Goal: Task Accomplishment & Management: Manage account settings

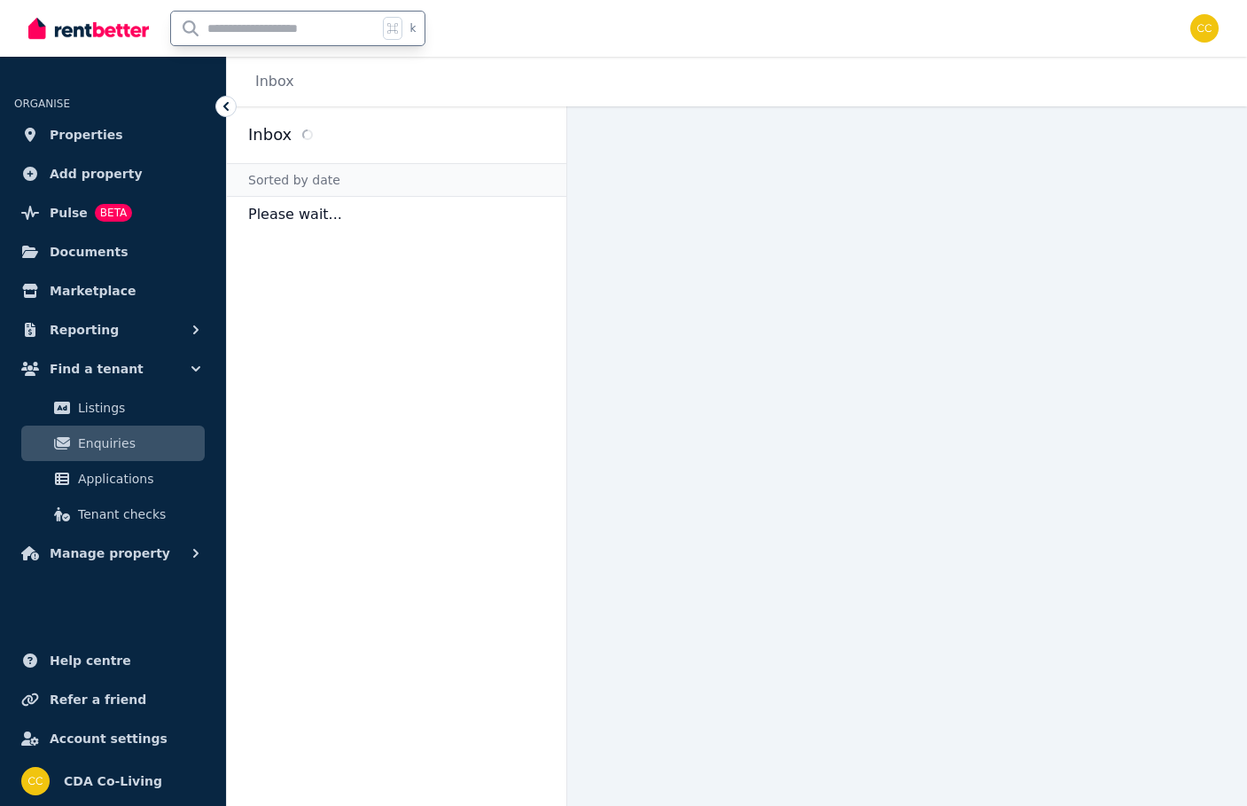
click at [355, 40] on input "text" at bounding box center [274, 29] width 207 height 34
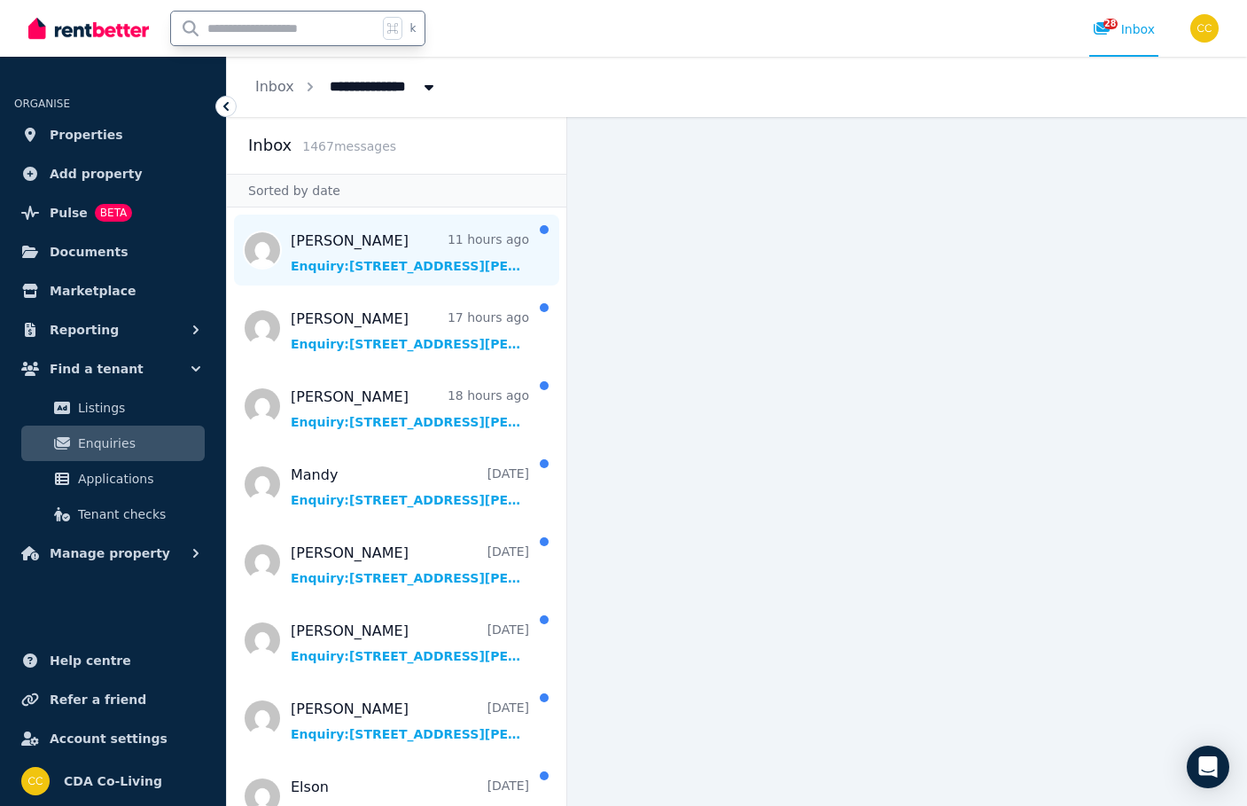
click at [353, 239] on span "Message list" at bounding box center [396, 249] width 339 height 71
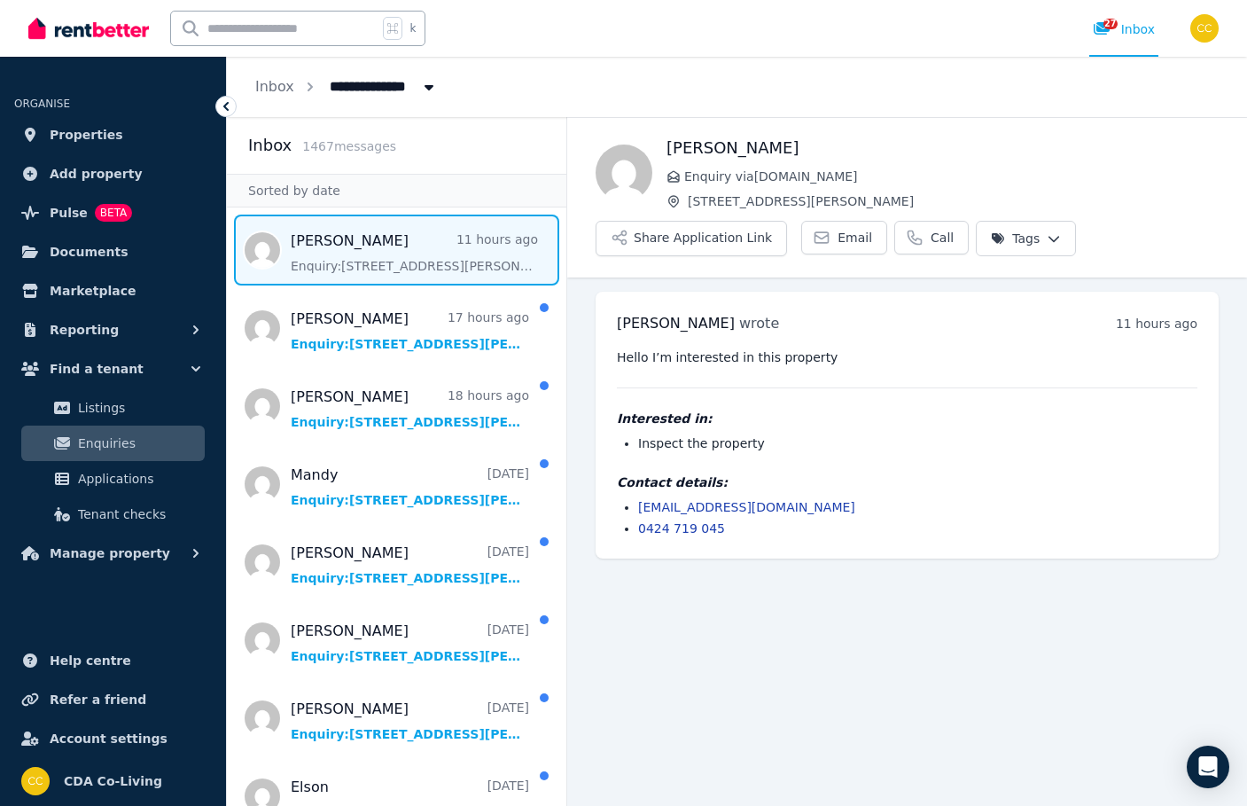
click at [378, 37] on input "text" at bounding box center [274, 29] width 207 height 34
type input "*******"
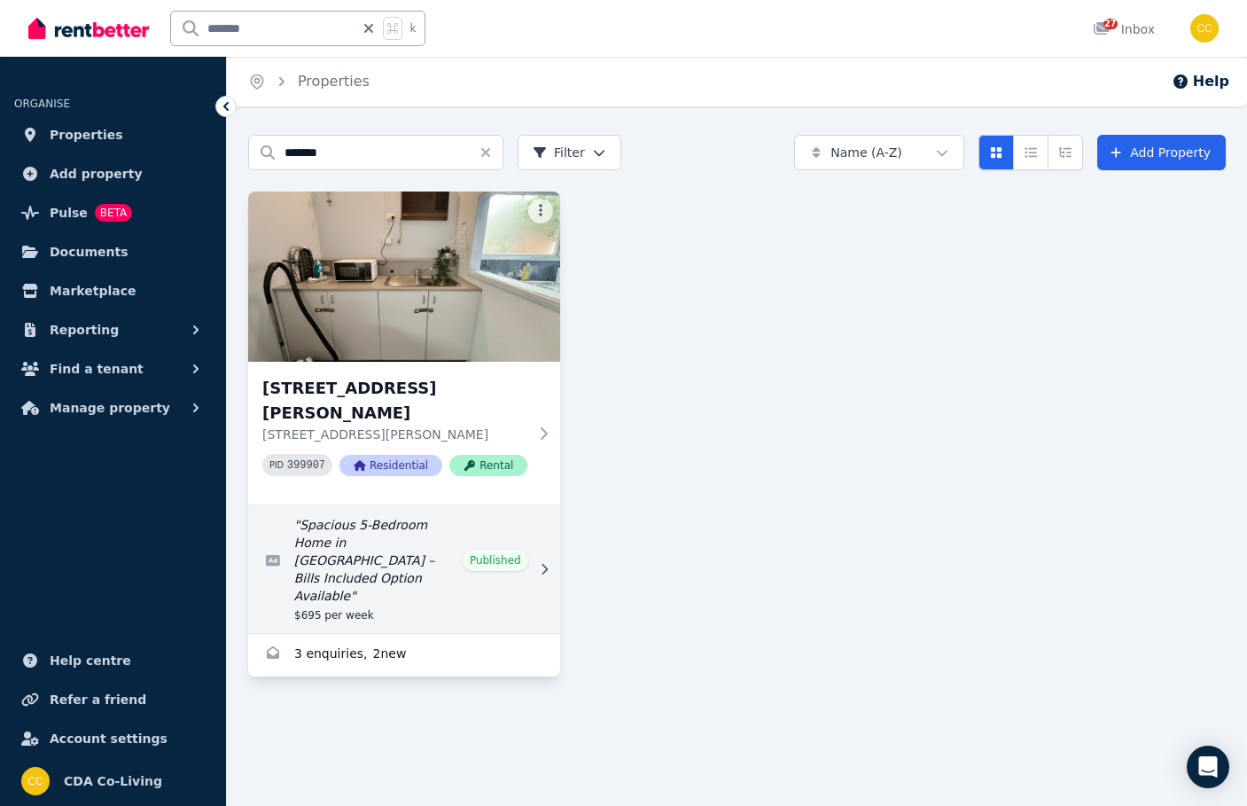
click at [442, 531] on link "Edit listing: Spacious 5-Bedroom Home in Penrith – Bills Included Option Availa…" at bounding box center [404, 569] width 312 height 128
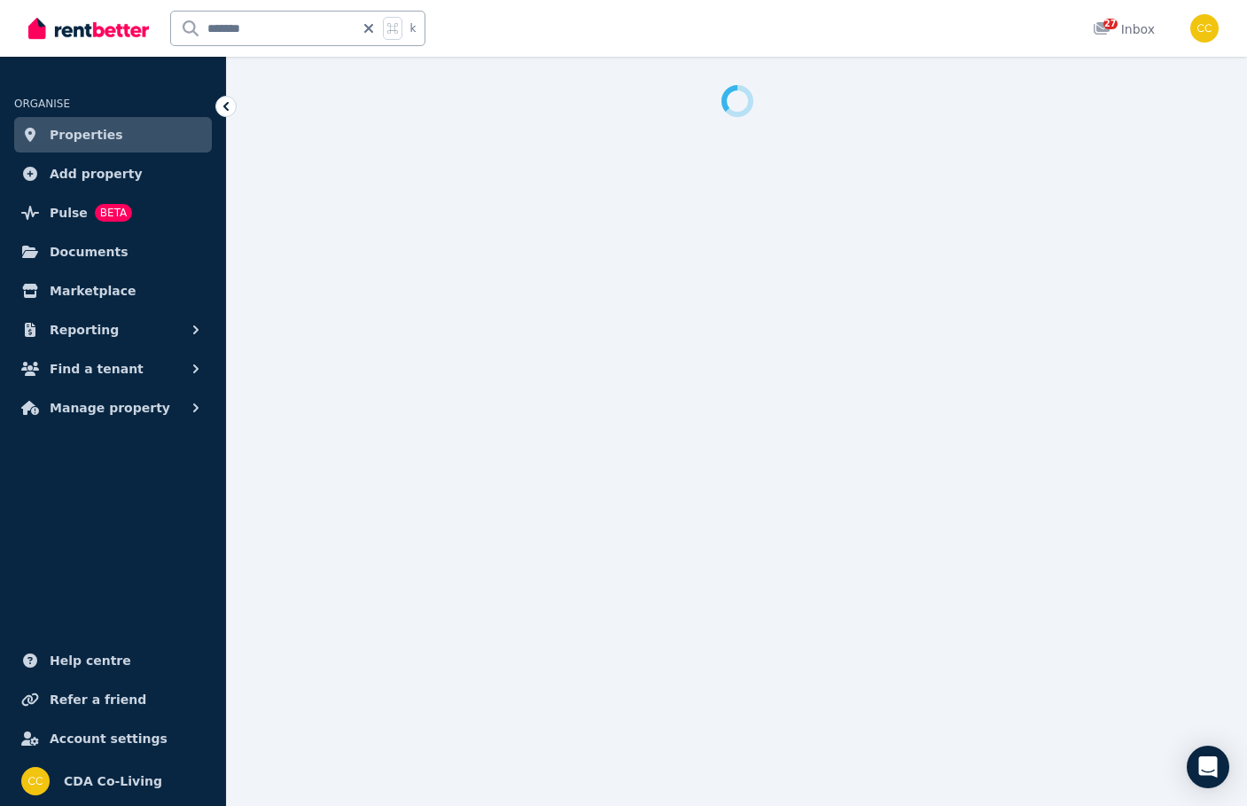
select select "***"
select select "**********"
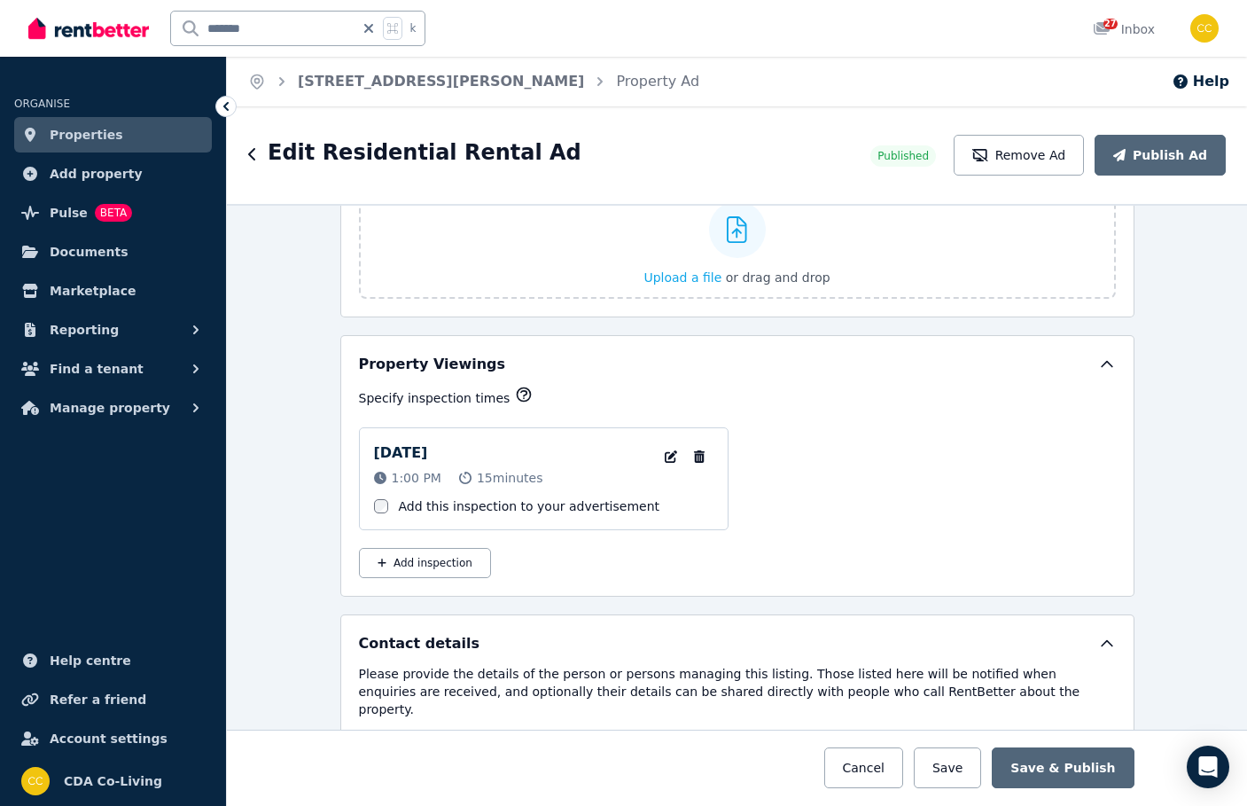
scroll to position [2726, 0]
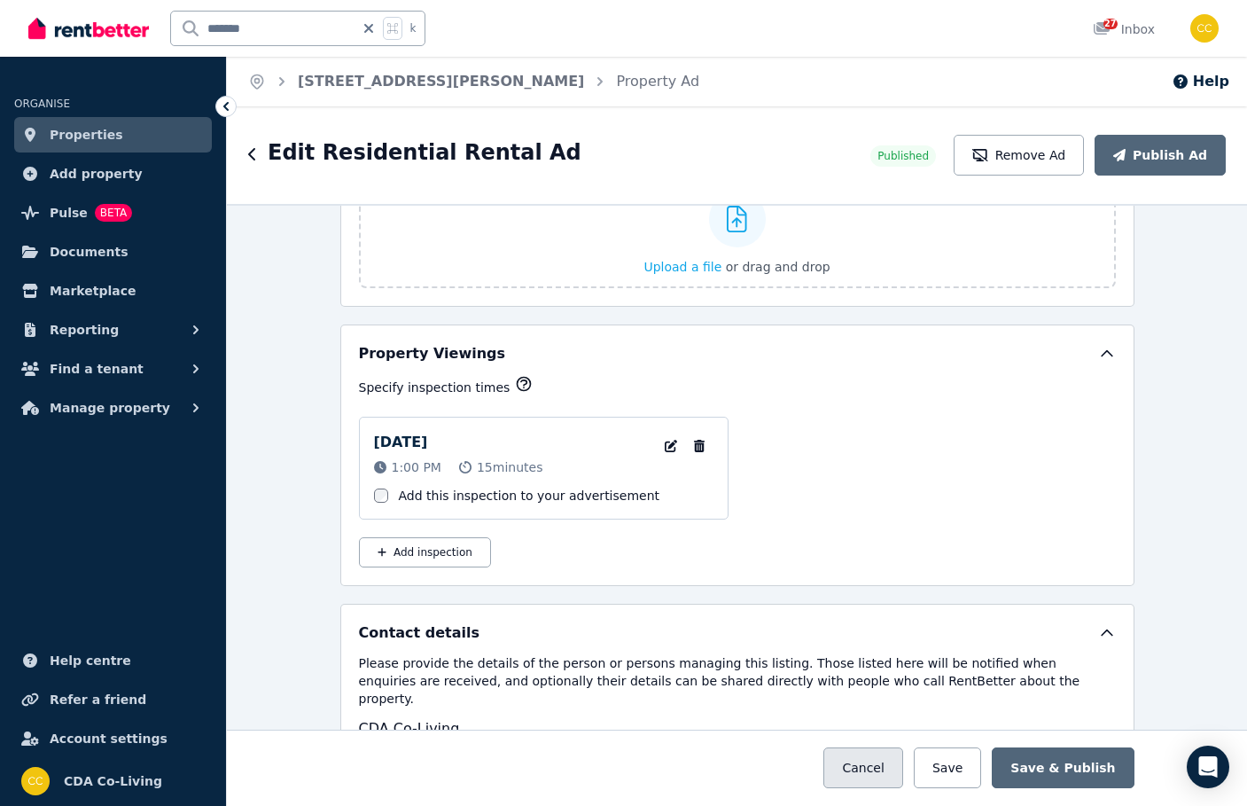
click at [879, 759] on button "Cancel" at bounding box center [862, 767] width 79 height 41
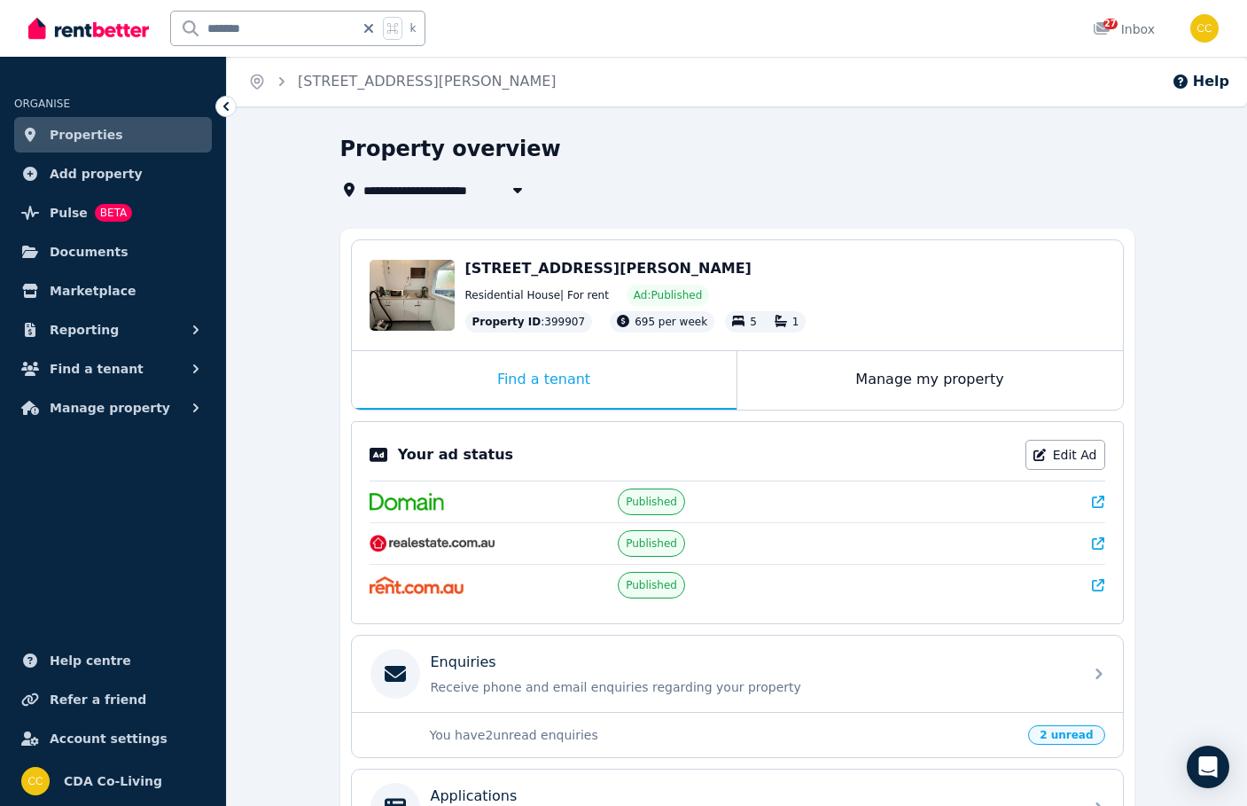
click at [1002, 448] on div "Your ad status Edit Ad" at bounding box center [738, 455] width 736 height 30
click at [1058, 456] on link "Edit Ad" at bounding box center [1065, 455] width 80 height 30
select select "***"
select select "**********"
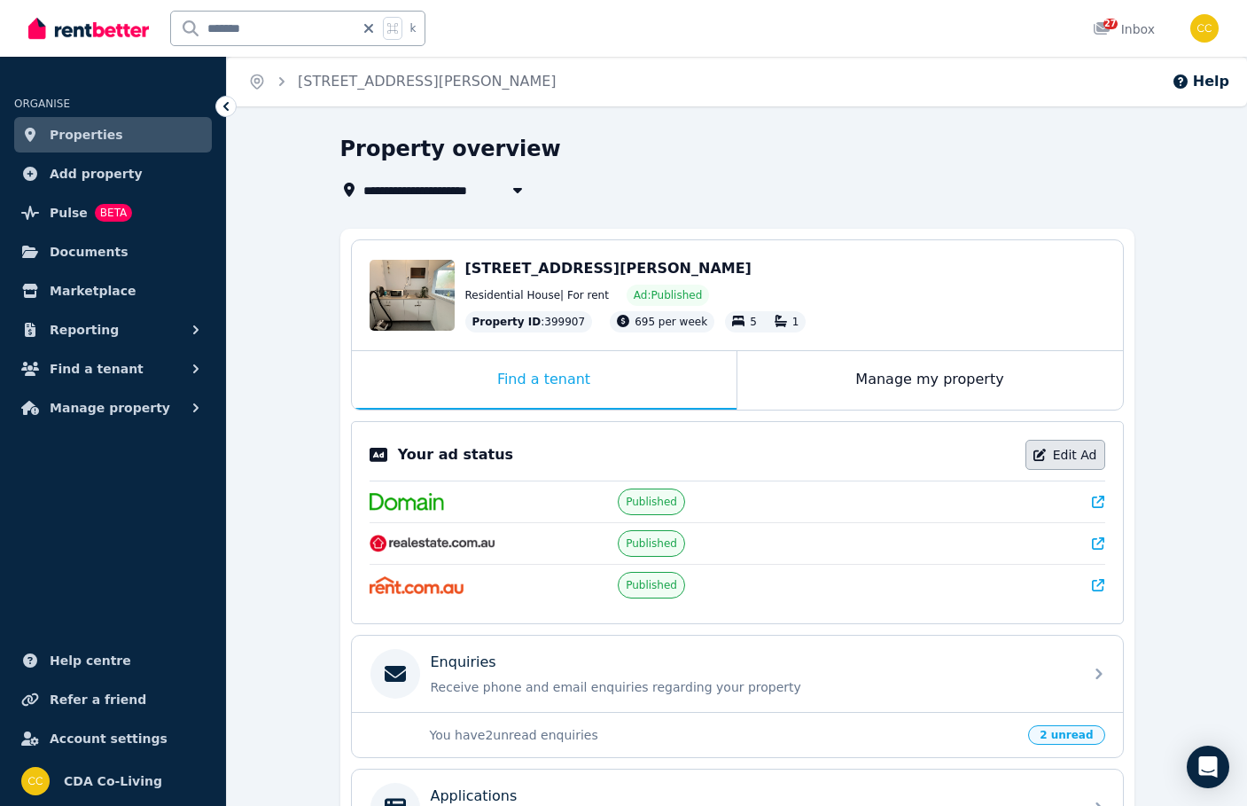
select select "**********"
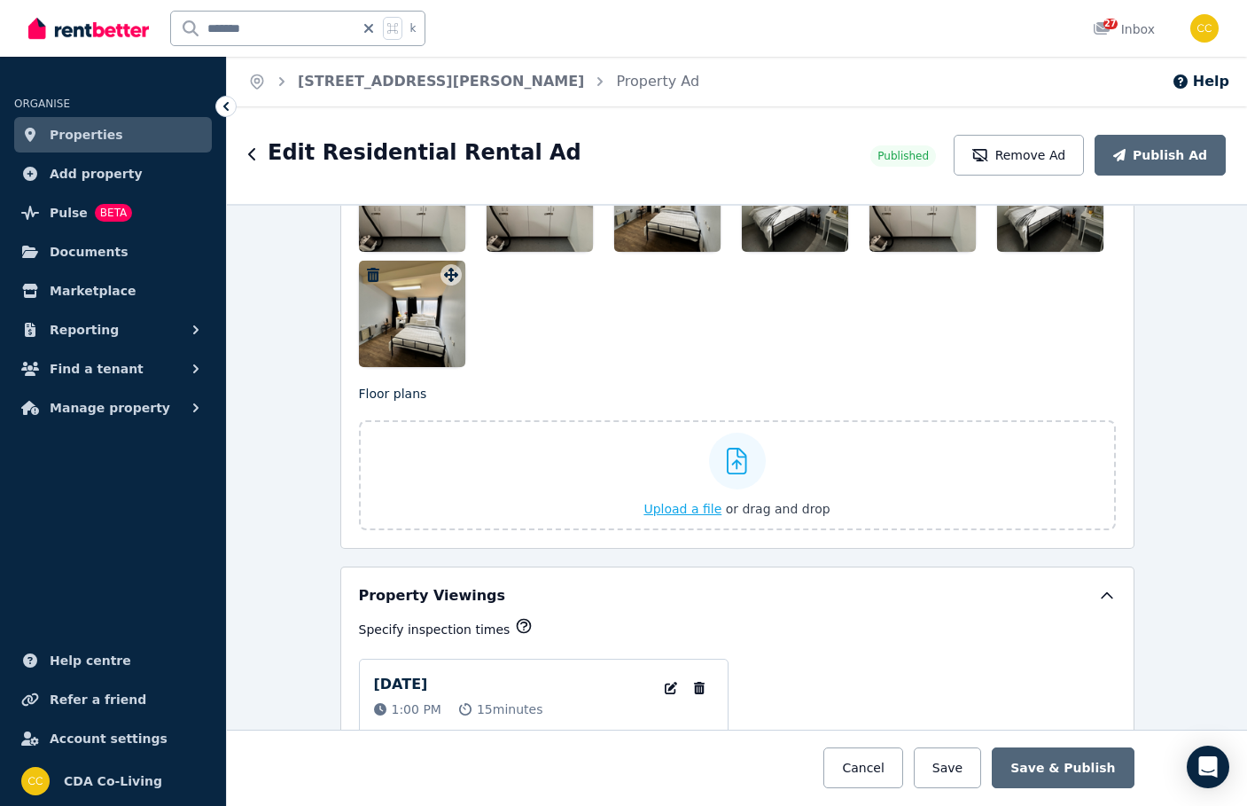
scroll to position [2300, 0]
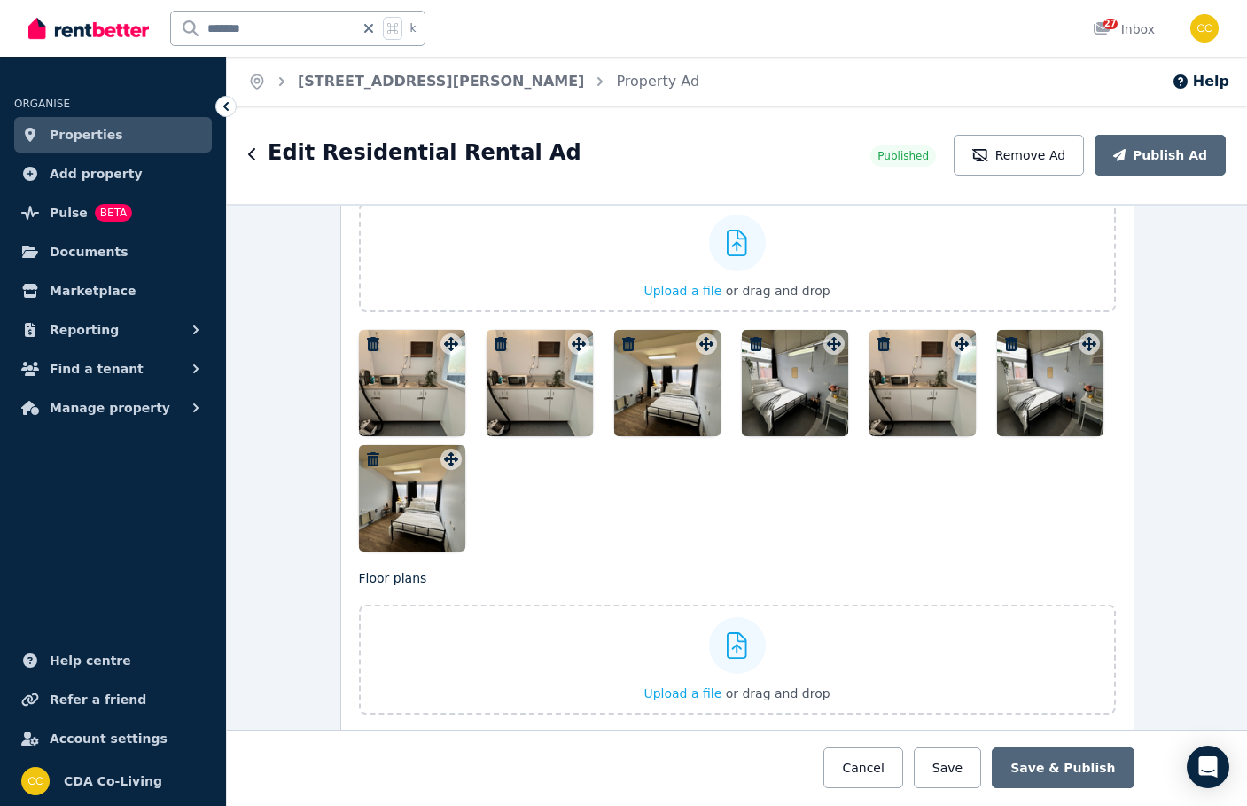
click at [368, 344] on icon "button" at bounding box center [373, 344] width 12 height 14
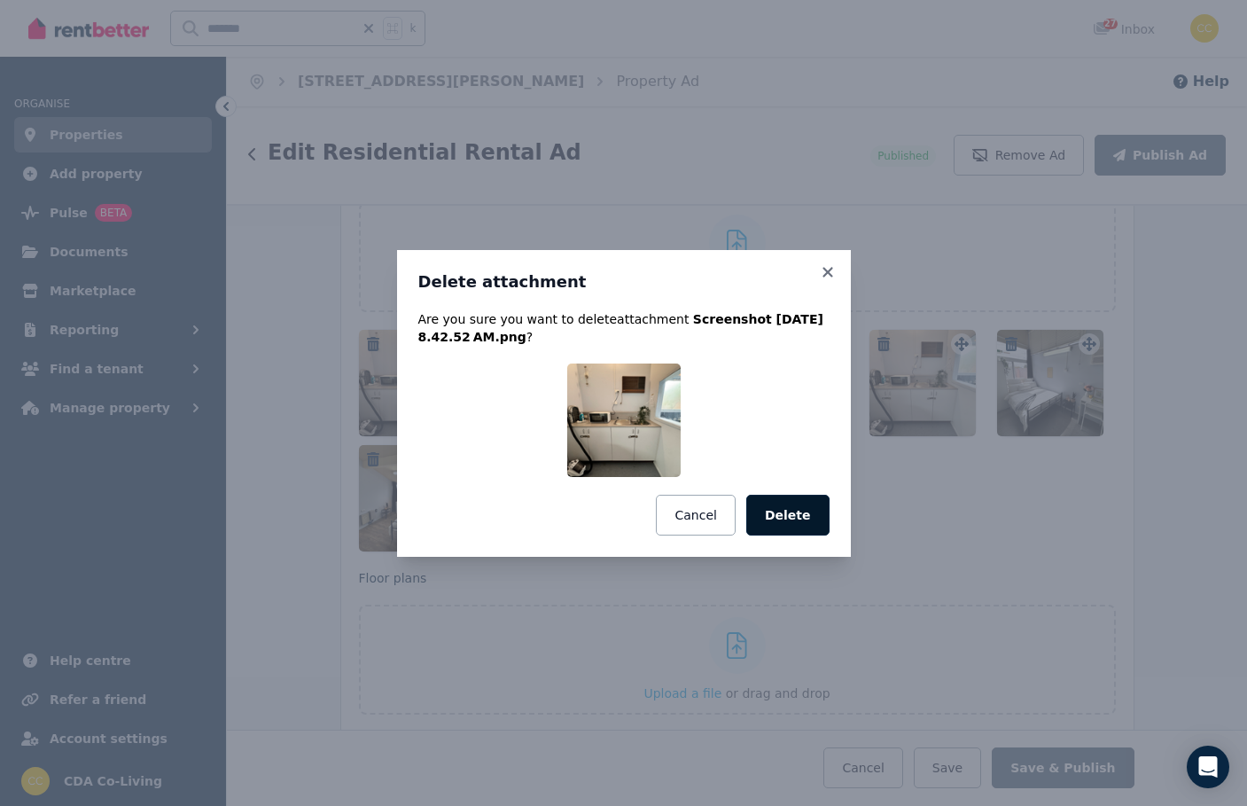
click at [797, 509] on button "Delete" at bounding box center [787, 515] width 83 height 41
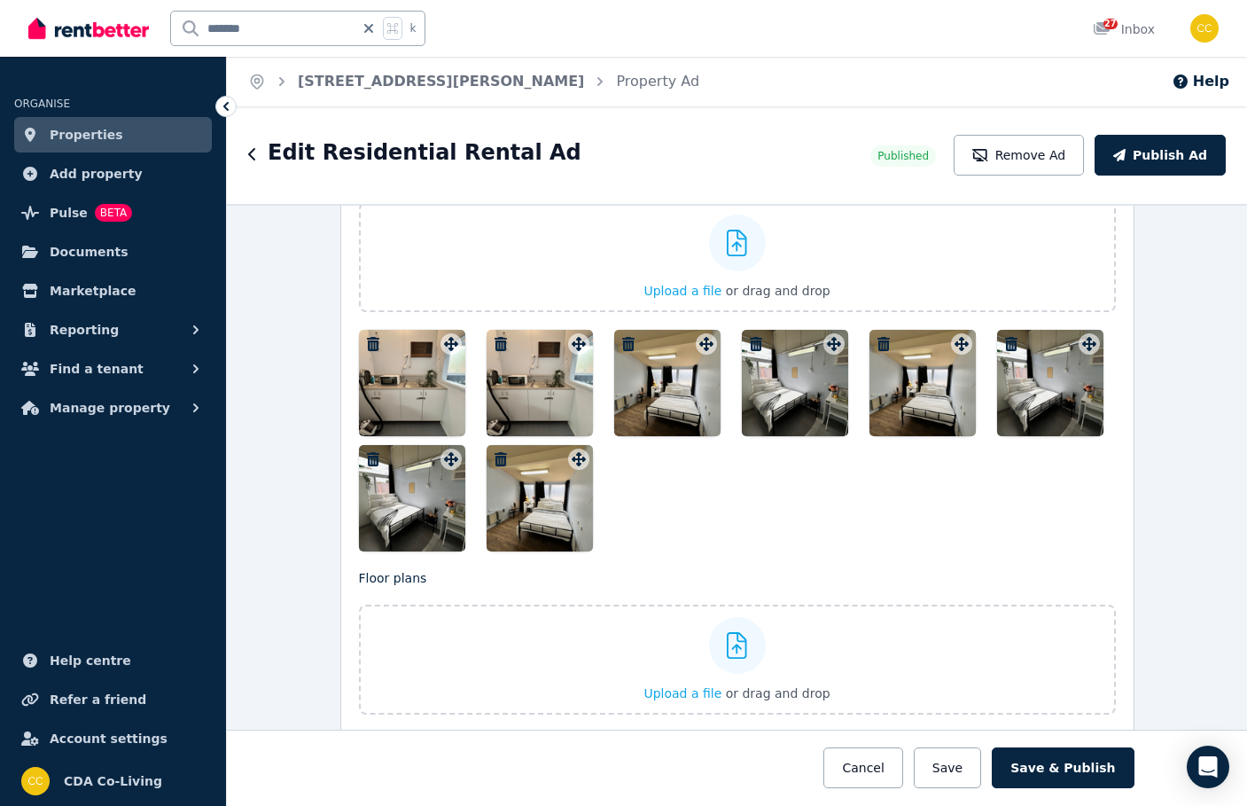
click at [498, 337] on icon "button" at bounding box center [501, 344] width 18 height 14
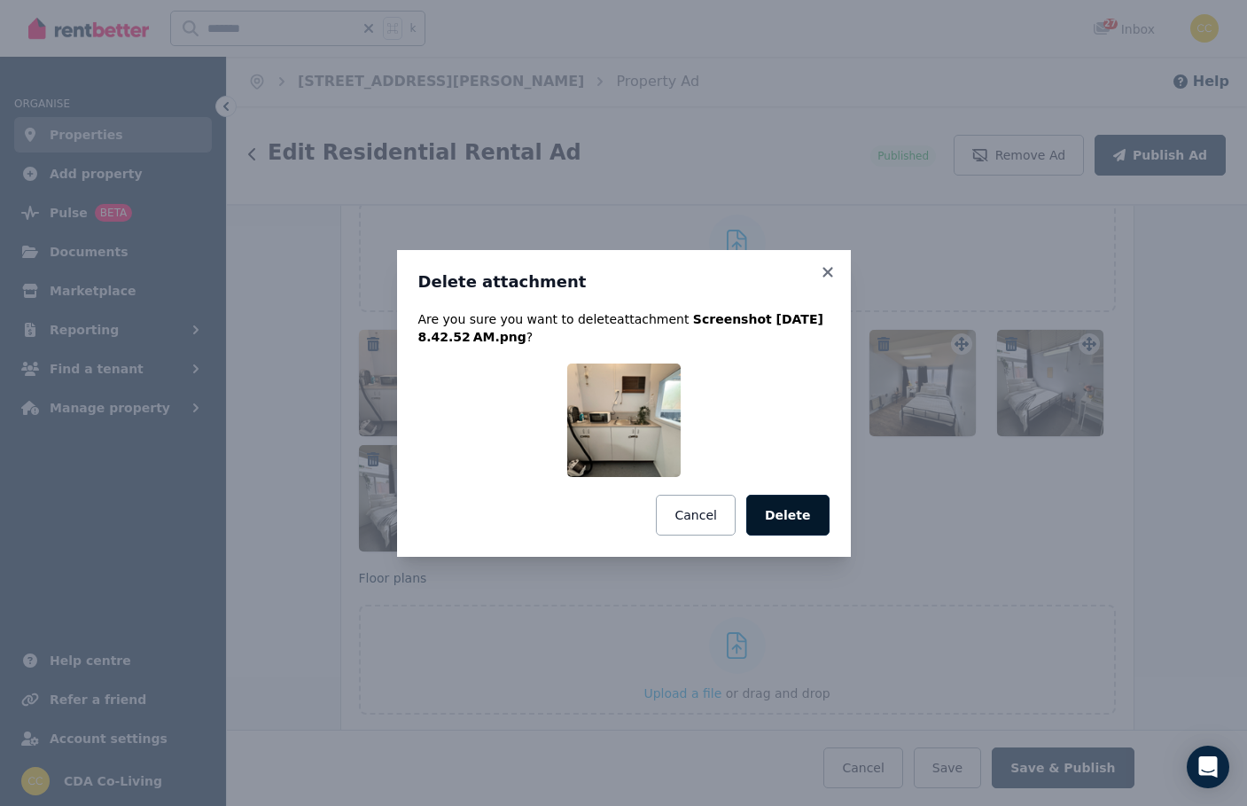
click at [801, 508] on button "Delete" at bounding box center [787, 515] width 83 height 41
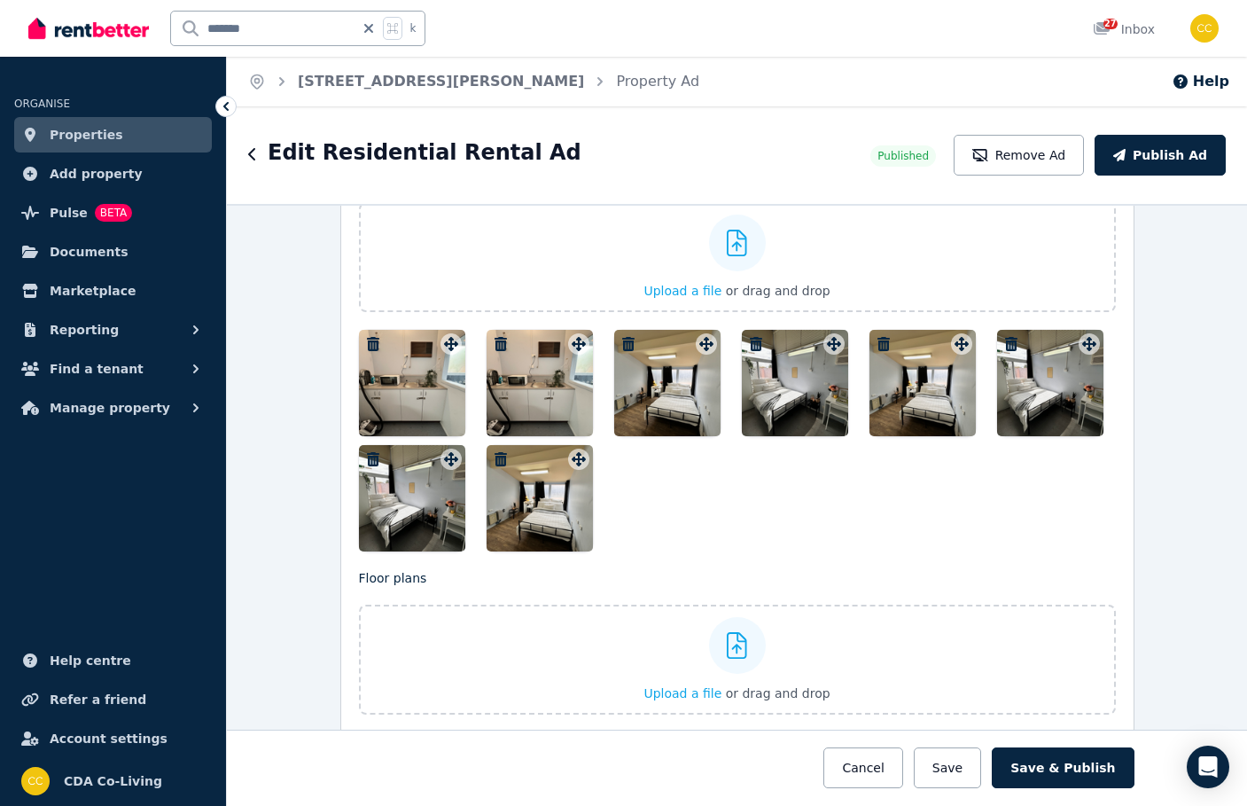
click at [881, 346] on icon "button" at bounding box center [883, 344] width 12 height 14
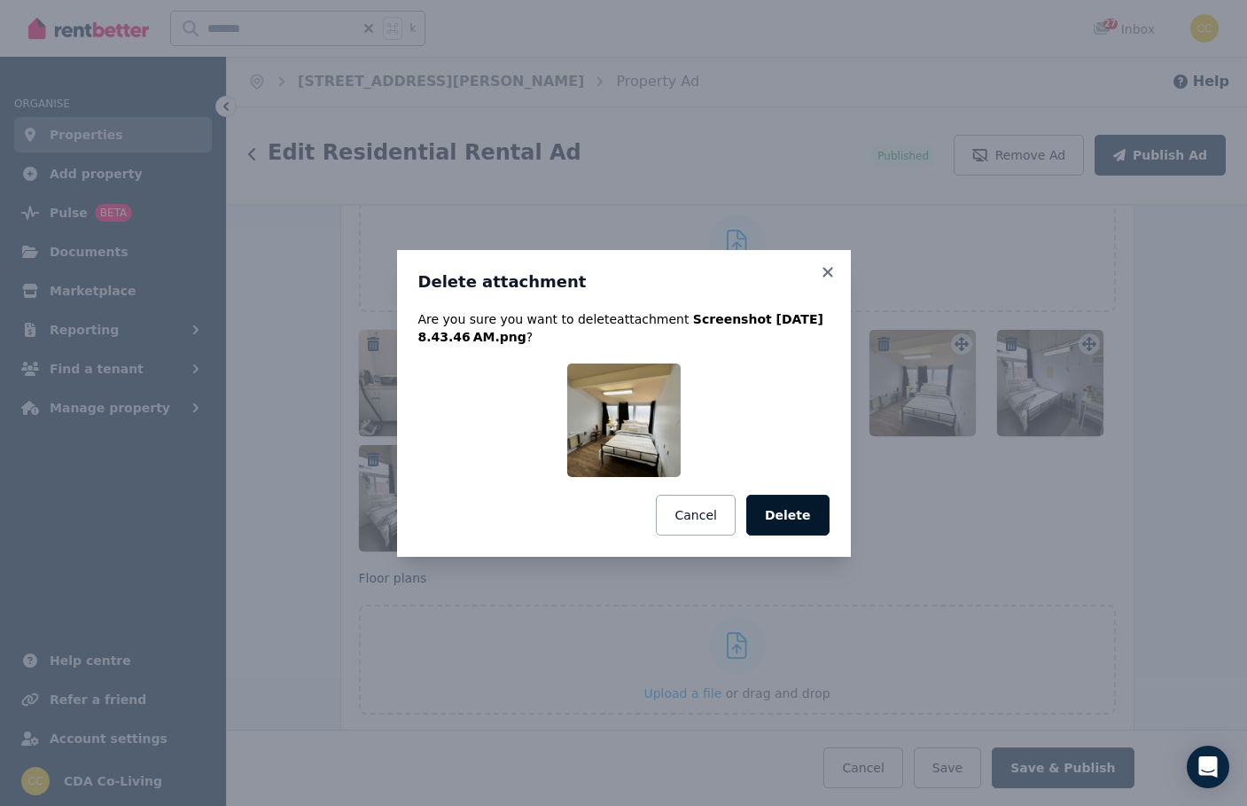
click at [792, 503] on button "Delete" at bounding box center [787, 515] width 83 height 41
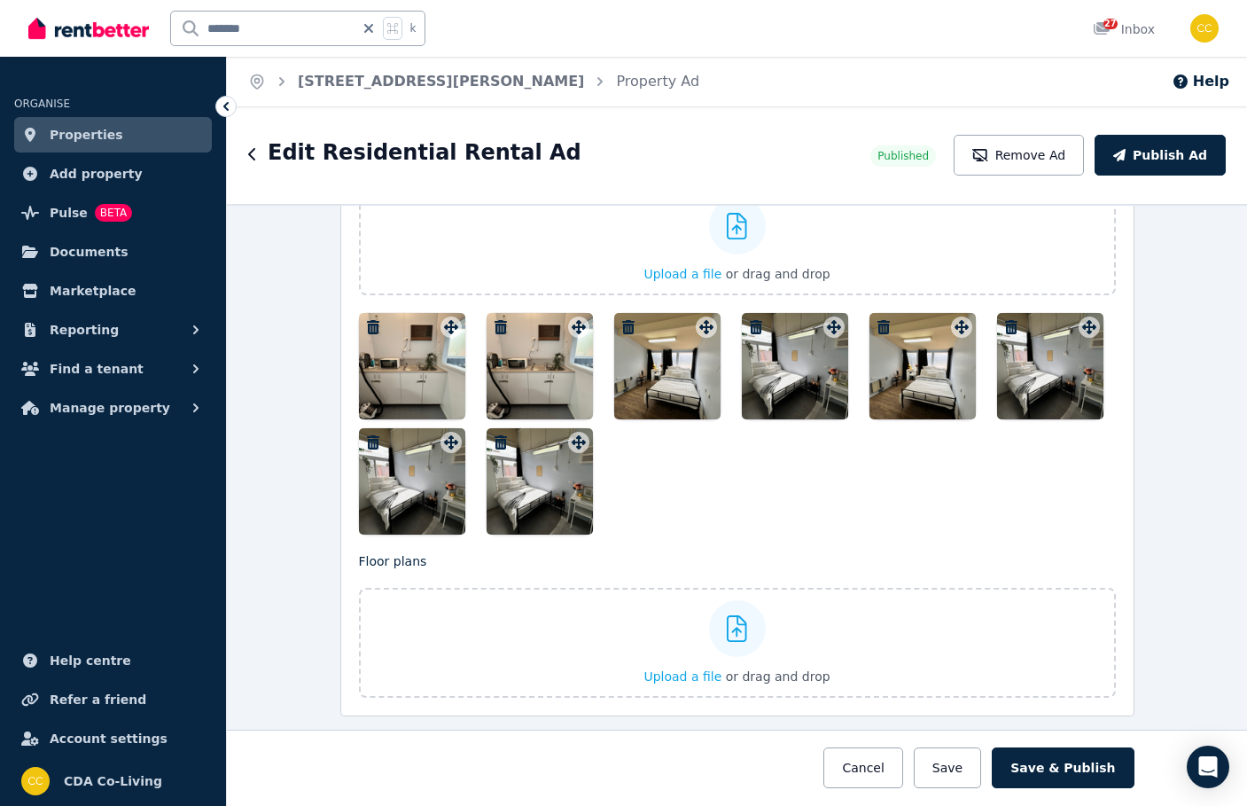
scroll to position [2318, 0]
click at [686, 261] on div "Upload a file or drag and drop" at bounding box center [736, 239] width 186 height 106
click at [0, 0] on input "Upload a file or drag and drop" at bounding box center [0, 0] width 0 height 0
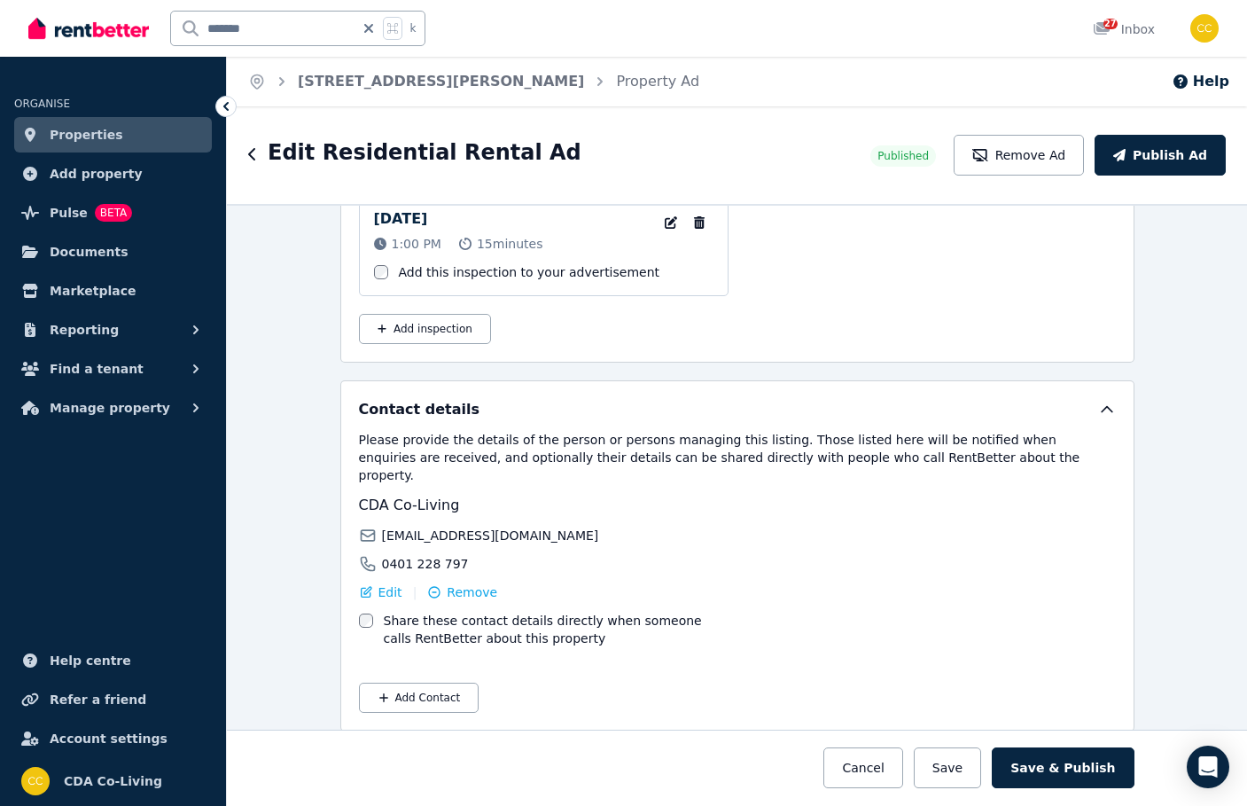
scroll to position [0, 0]
click at [902, 763] on button "Cancel" at bounding box center [862, 767] width 79 height 41
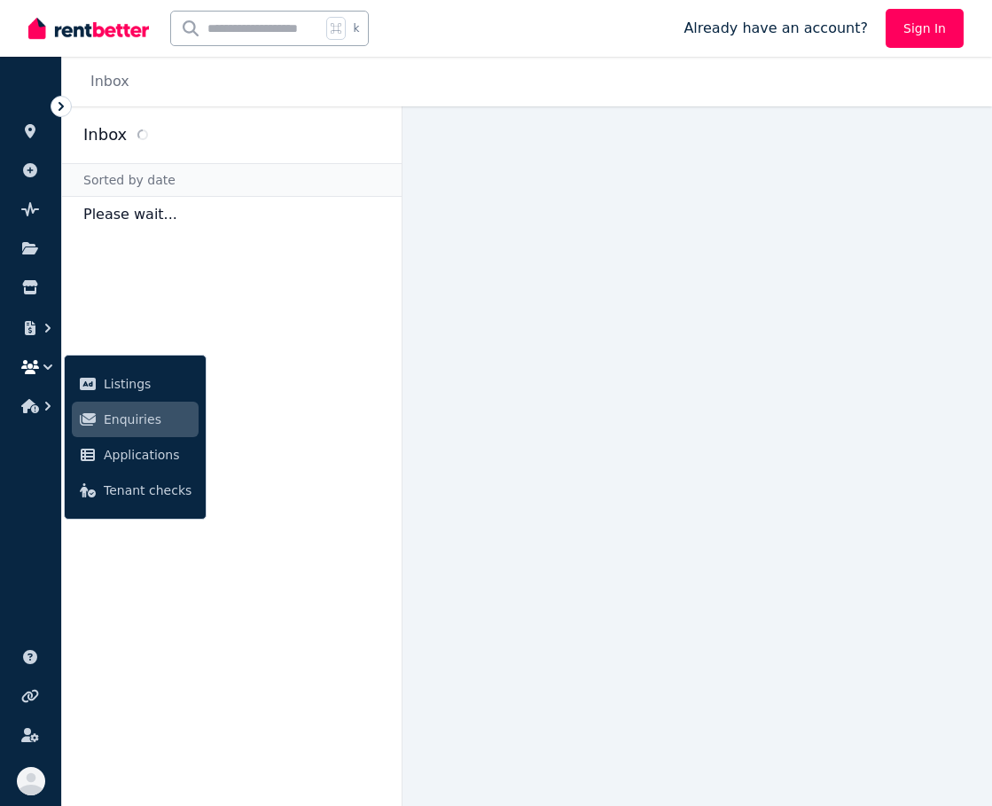
click at [525, 178] on main at bounding box center [696, 455] width 589 height 699
click at [50, 533] on ul "ORGANISE Properties Add property Pulse BETA Documents Marketplace Listings Enqu…" at bounding box center [30, 439] width 61 height 731
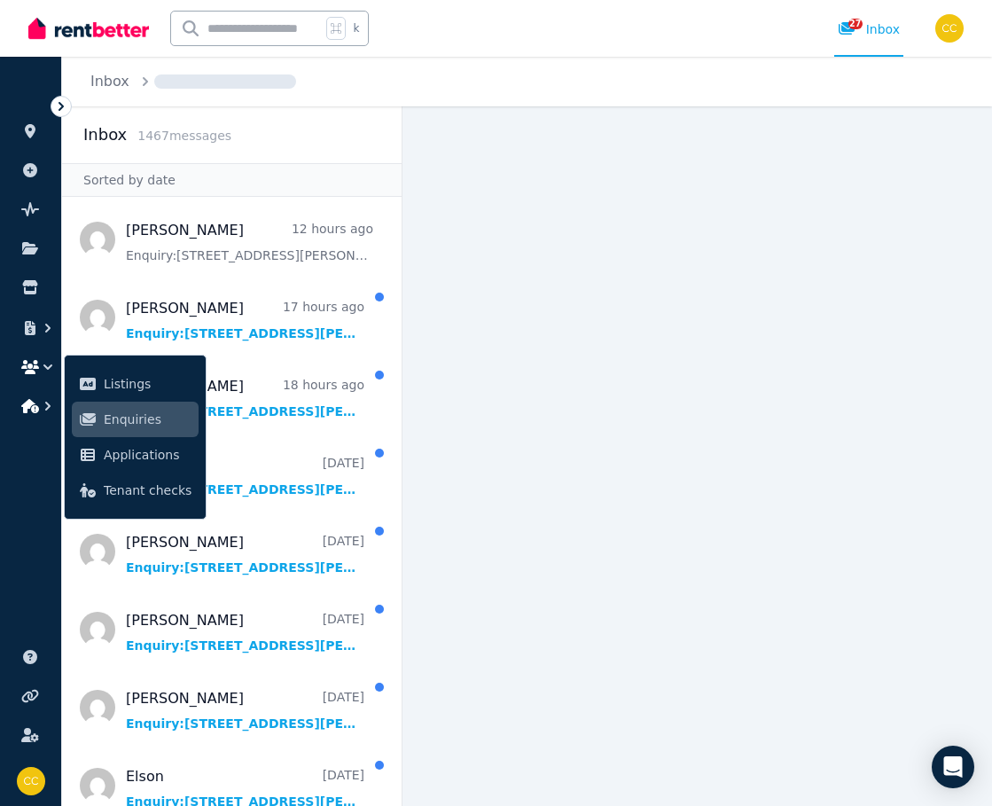
click at [56, 408] on icon "button" at bounding box center [48, 406] width 18 height 18
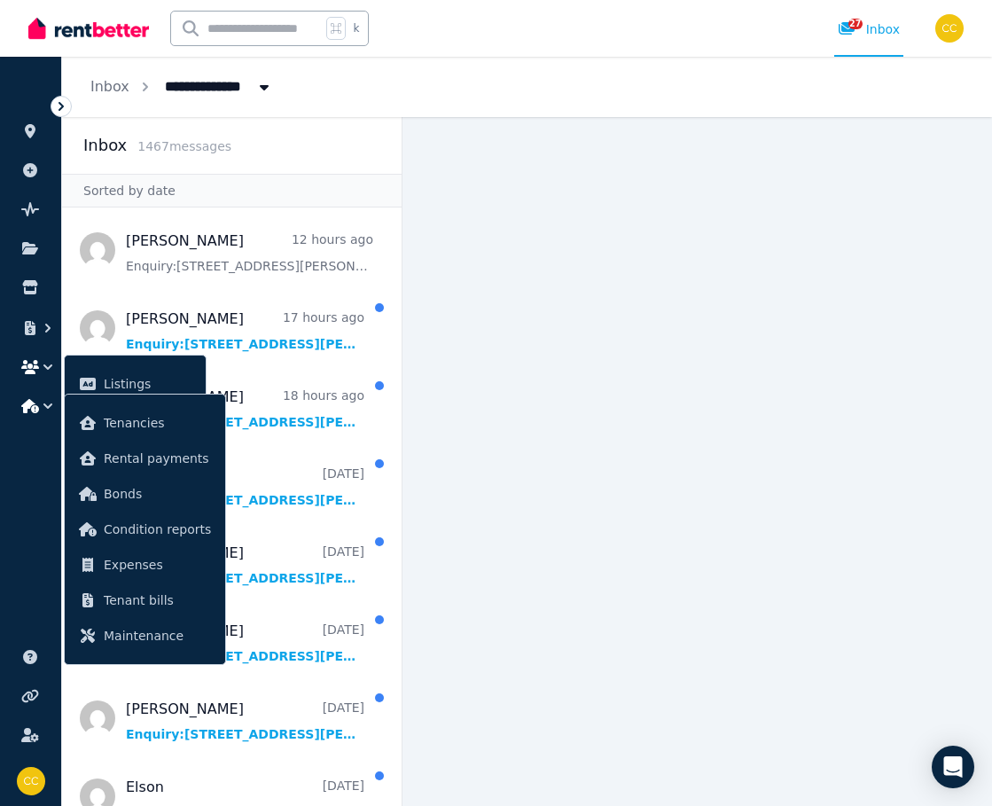
click at [46, 376] on button "button" at bounding box center [30, 367] width 33 height 32
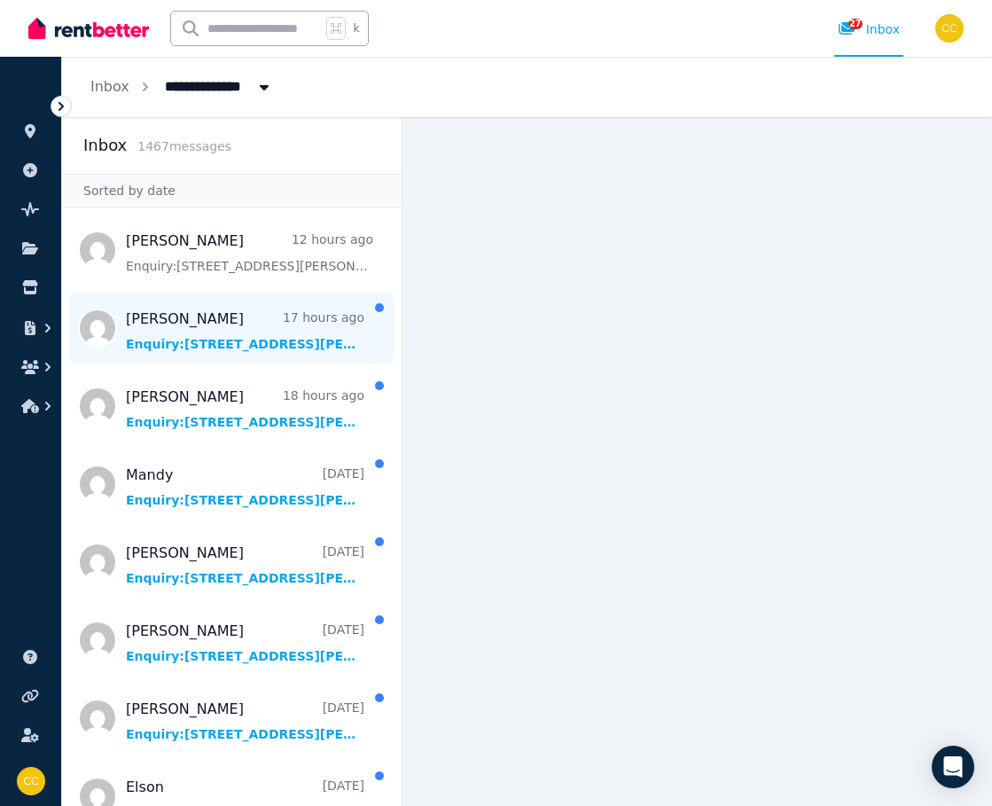
click at [191, 315] on span "Message list" at bounding box center [231, 327] width 339 height 71
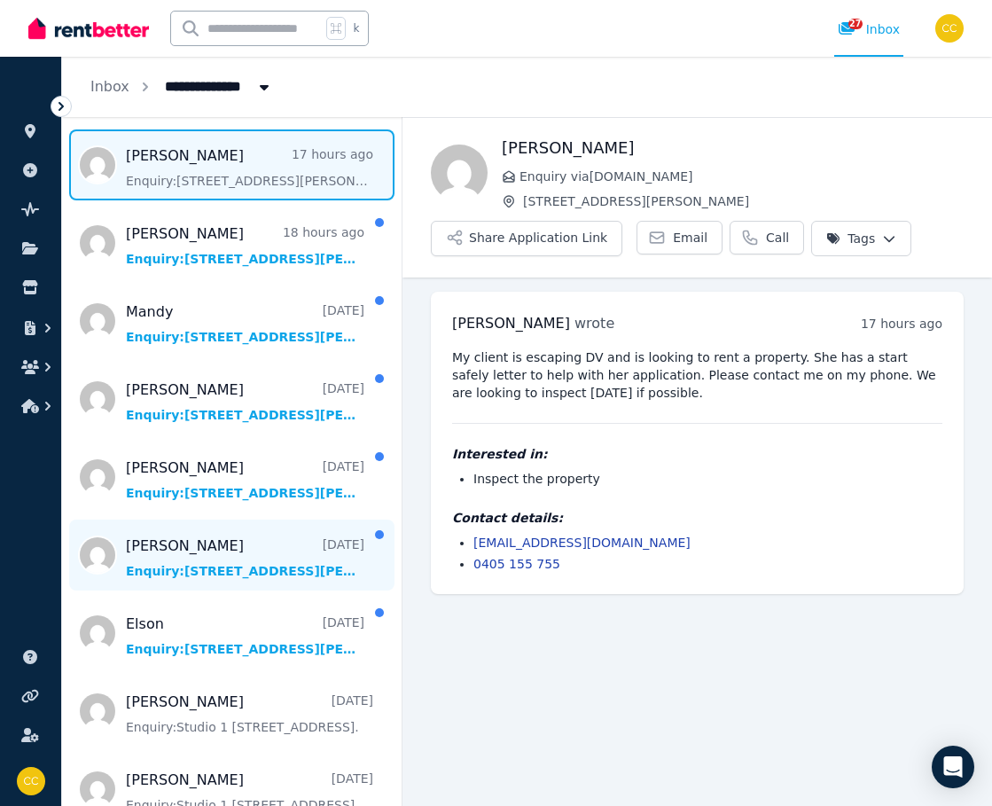
scroll to position [199, 0]
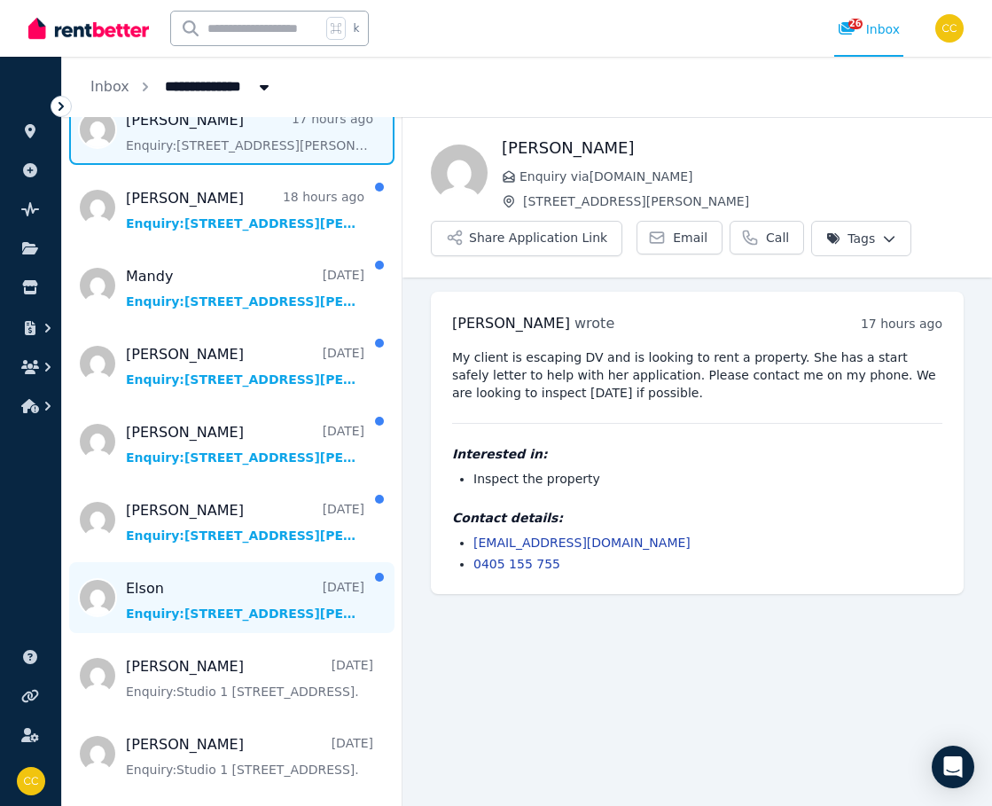
click at [332, 580] on span "Message list" at bounding box center [231, 597] width 339 height 71
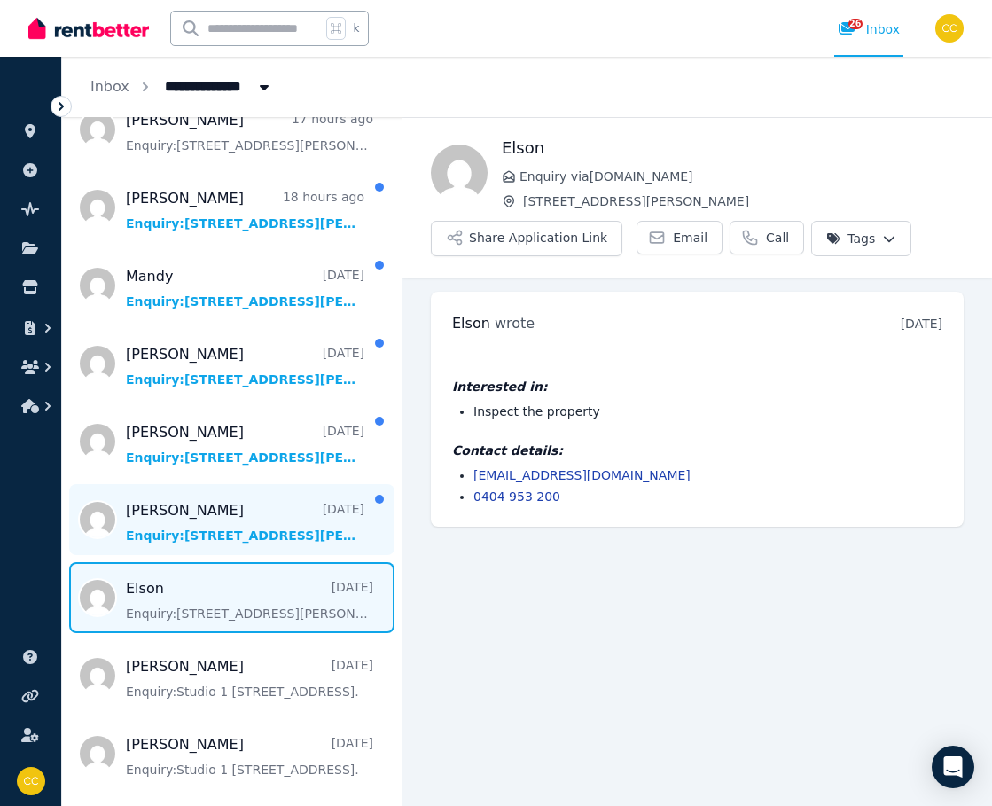
click at [323, 526] on span "Message list" at bounding box center [231, 519] width 339 height 71
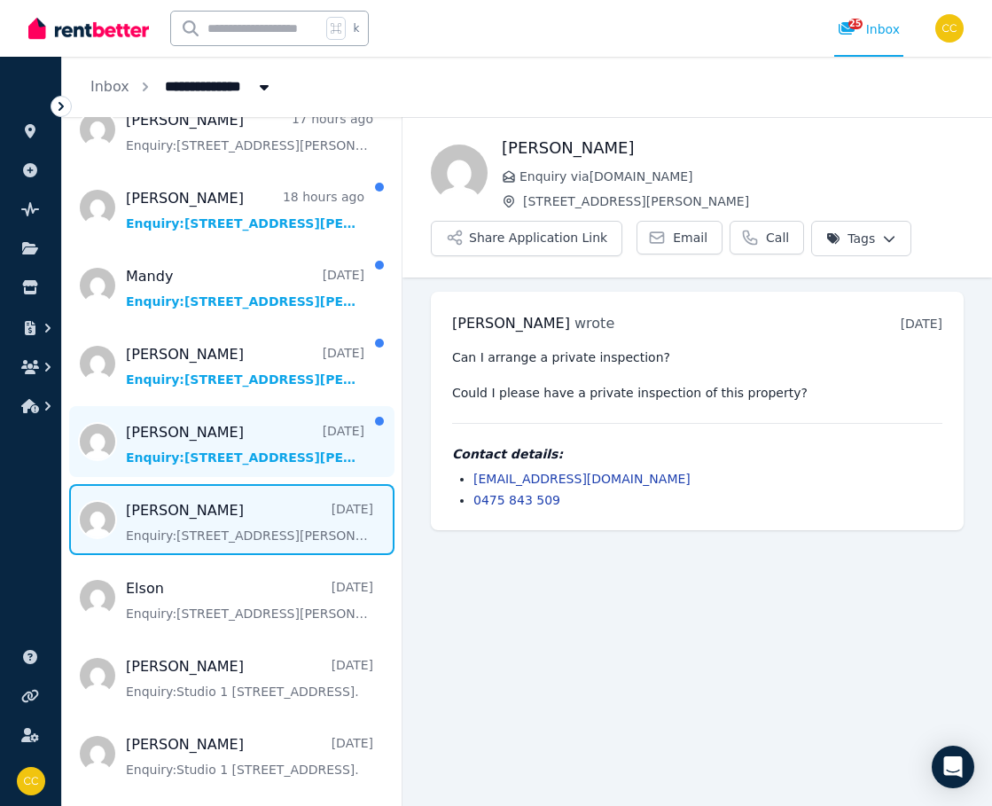
click at [326, 454] on span "Message list" at bounding box center [231, 441] width 339 height 71
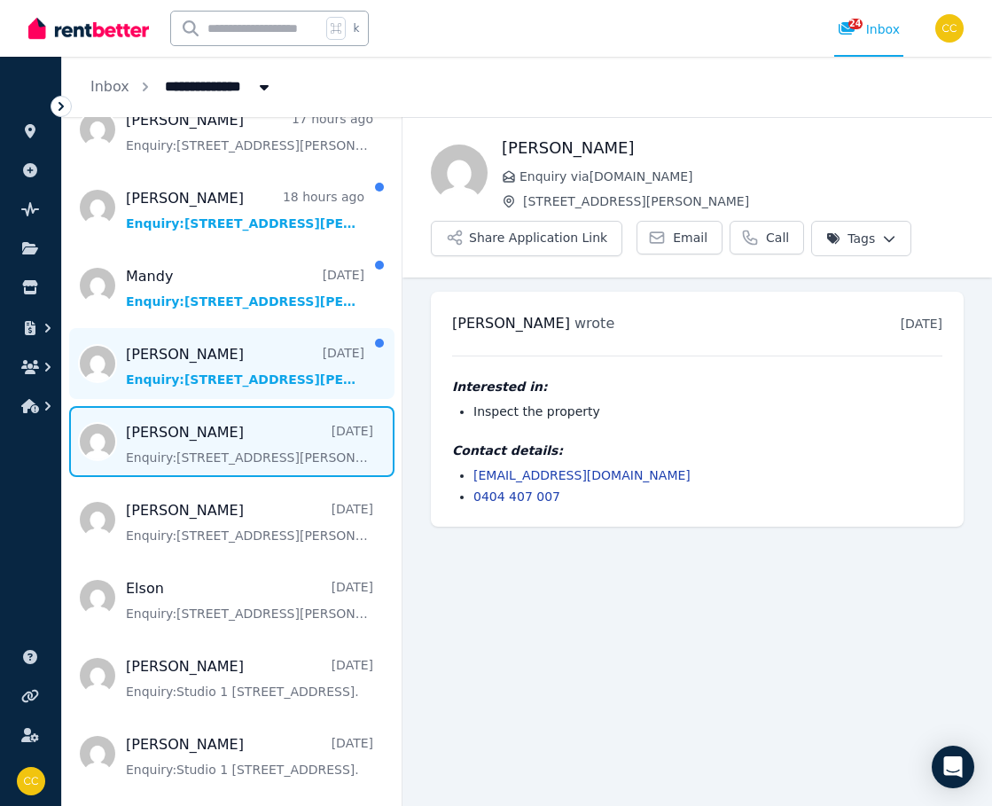
click at [324, 371] on span "Message list" at bounding box center [231, 363] width 339 height 71
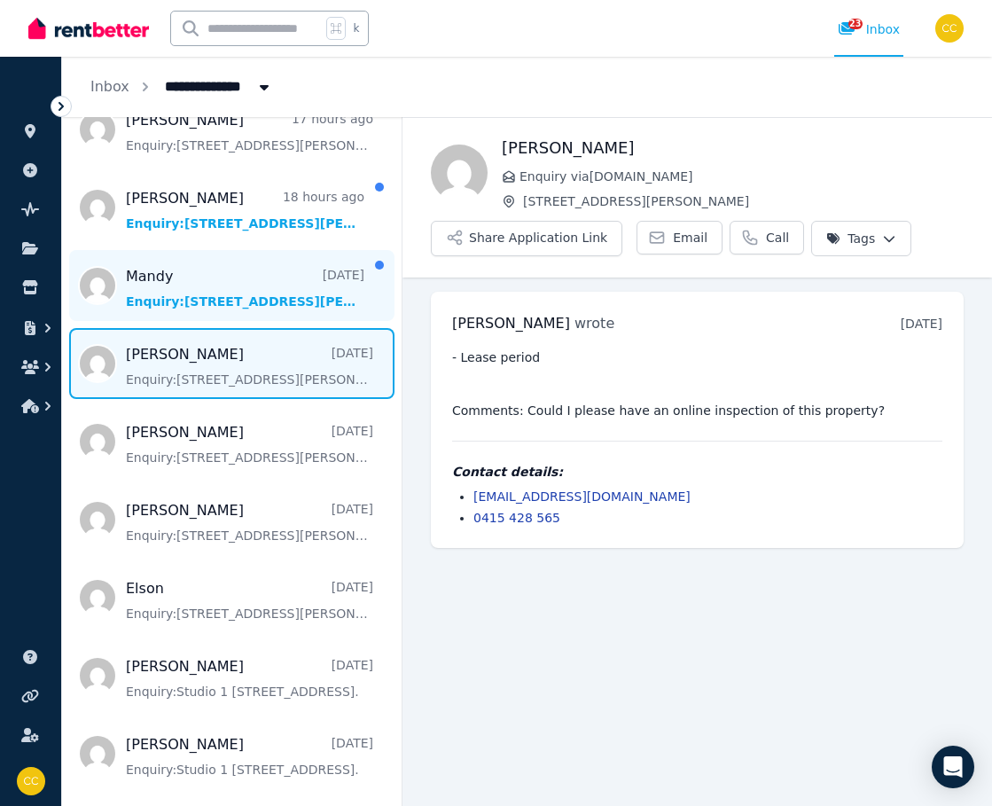
click at [327, 300] on span "Message list" at bounding box center [231, 285] width 339 height 71
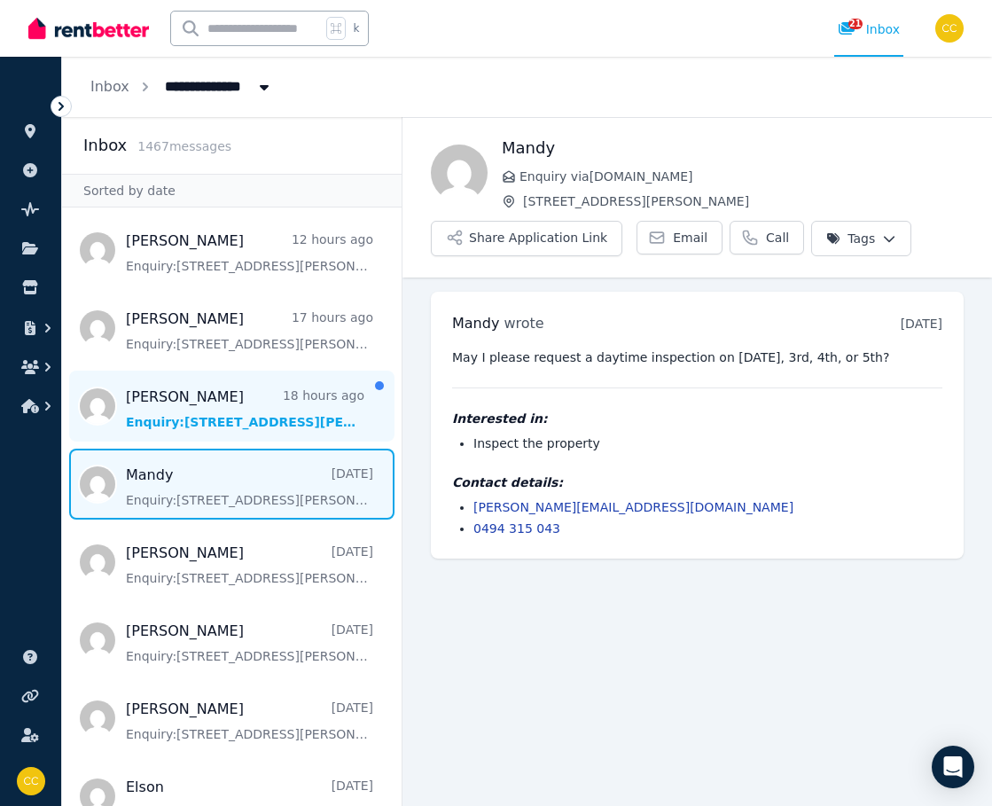
click at [322, 407] on span "Message list" at bounding box center [231, 405] width 339 height 71
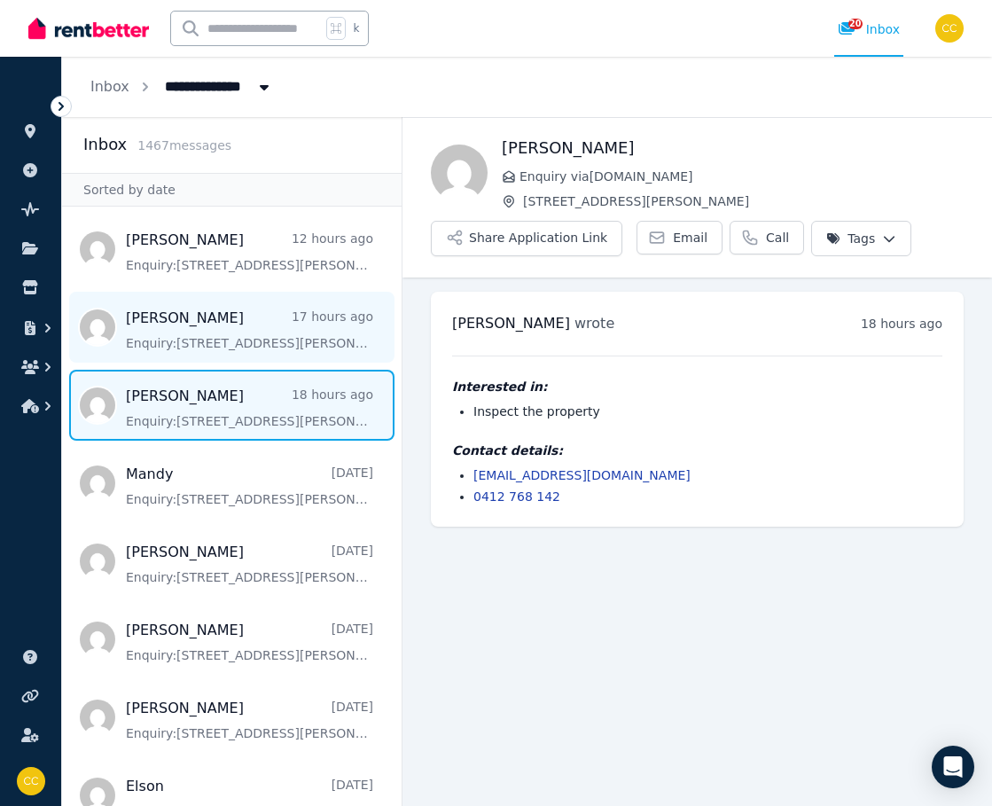
click at [281, 348] on span "Message list" at bounding box center [231, 327] width 339 height 71
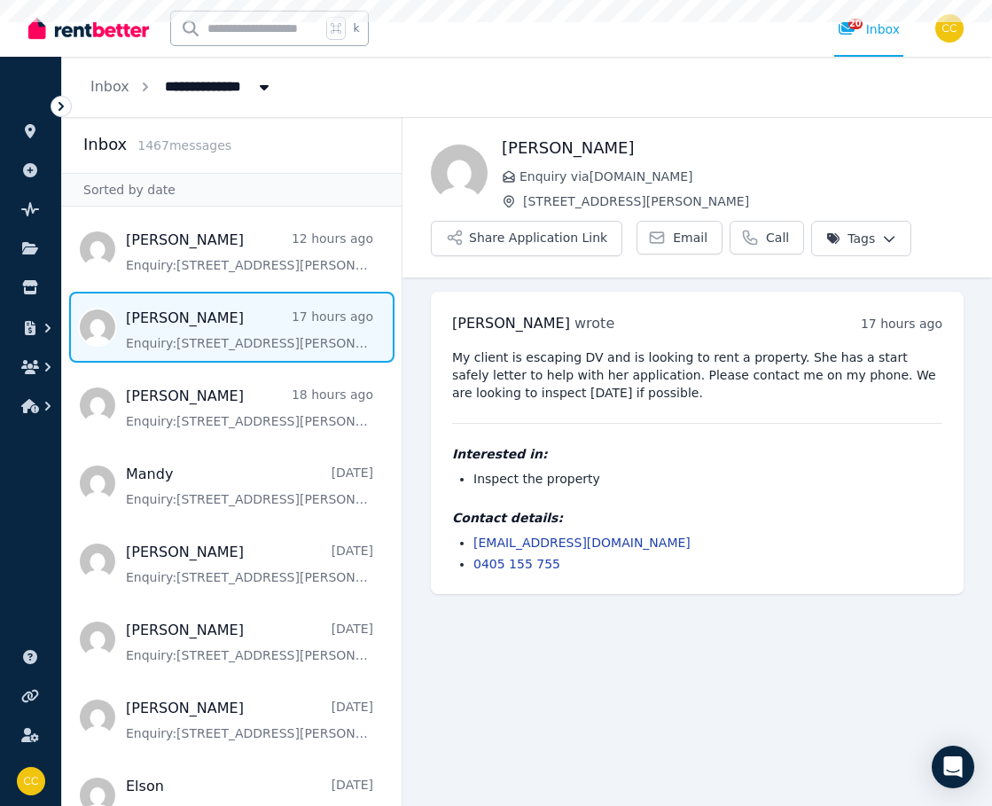
scroll to position [2, 0]
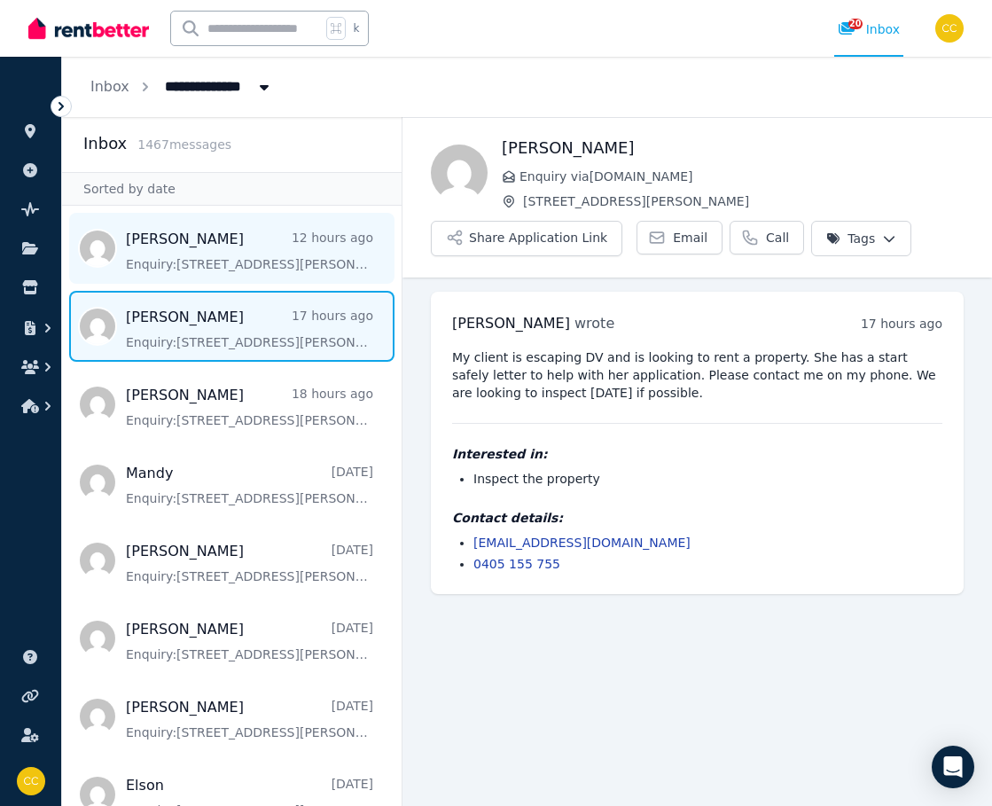
click at [358, 252] on span "Message list" at bounding box center [231, 248] width 339 height 71
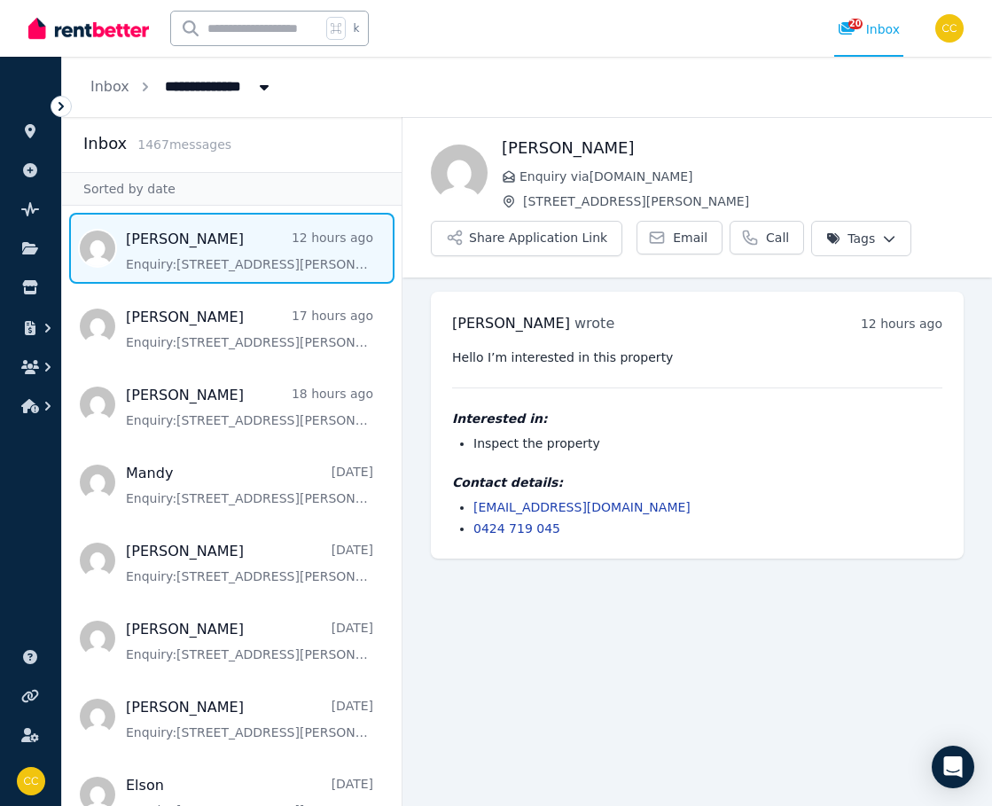
click at [288, 16] on input "text" at bounding box center [246, 29] width 150 height 34
type input "*******"
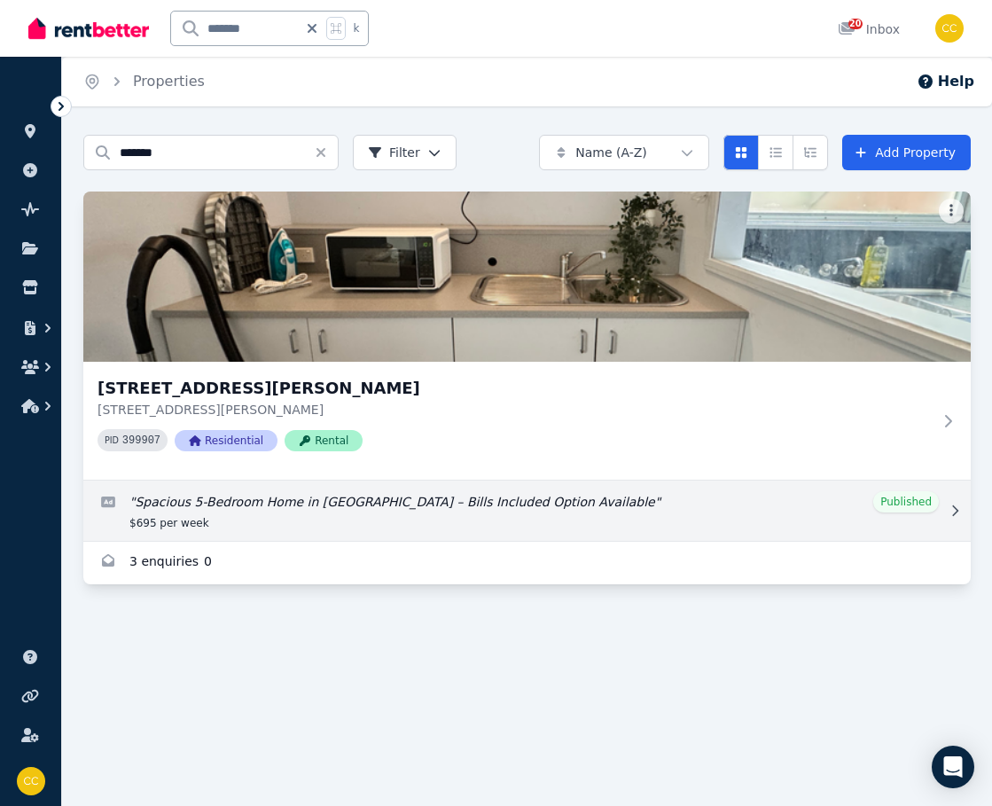
click at [588, 501] on link "Edit listing: Spacious 5-Bedroom Home in Penrith – Bills Included Option Availa…" at bounding box center [526, 510] width 887 height 60
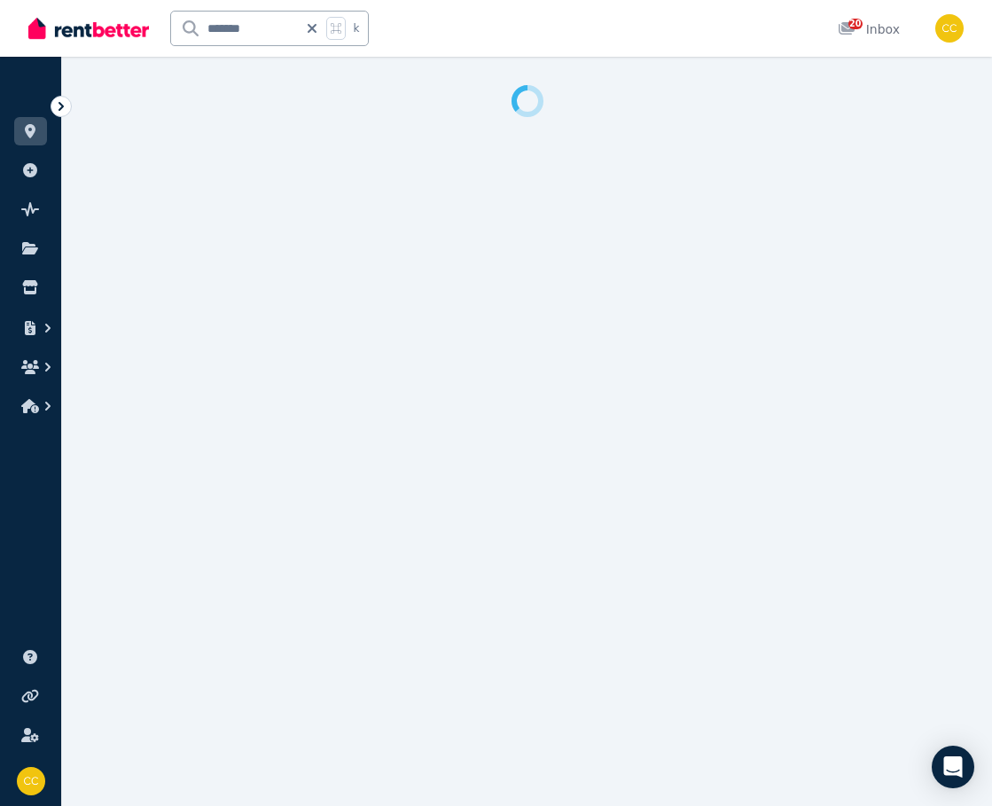
select select "***"
select select "**********"
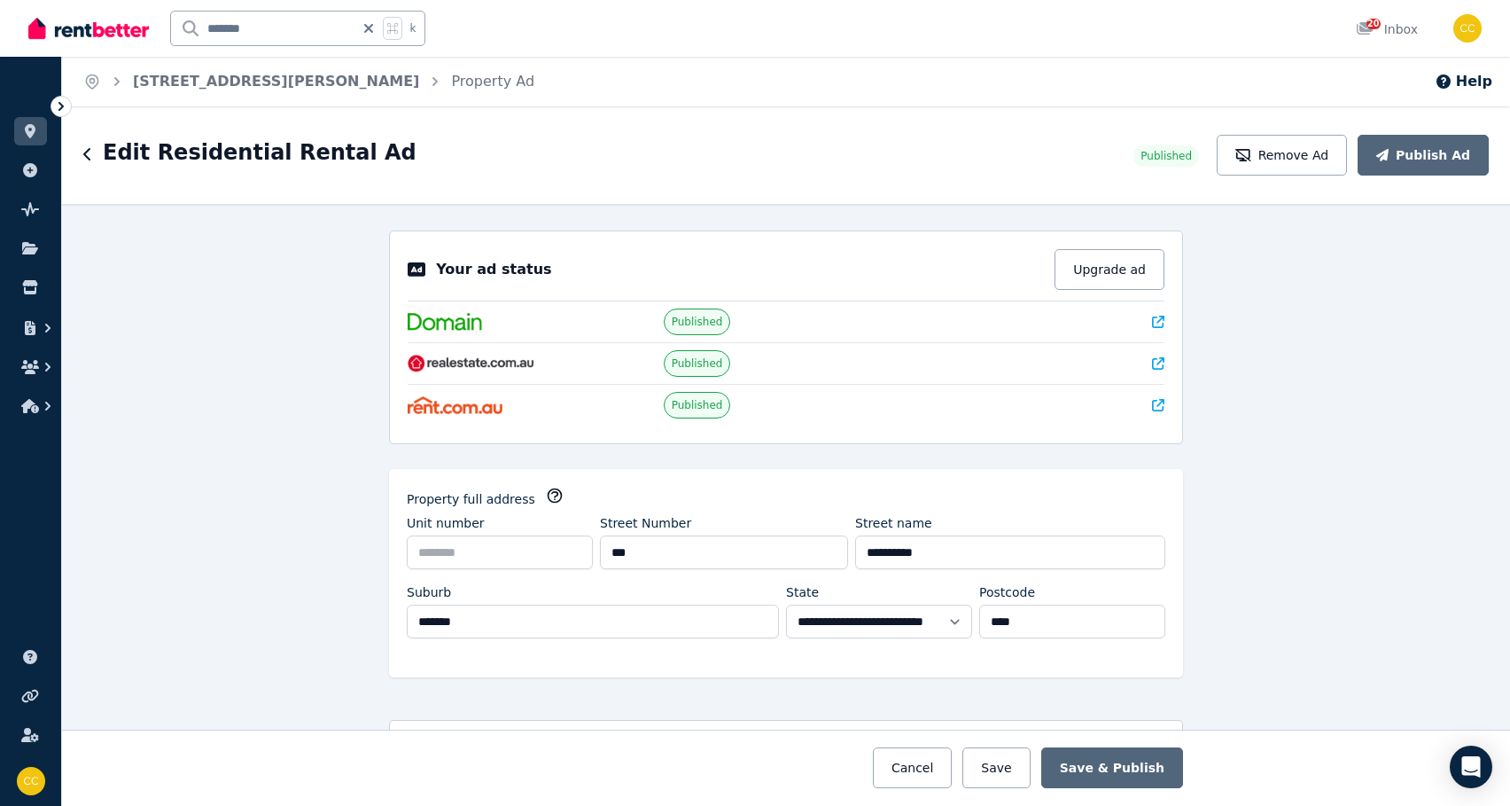
click at [991, 362] on div "**********" at bounding box center [786, 505] width 1448 height 602
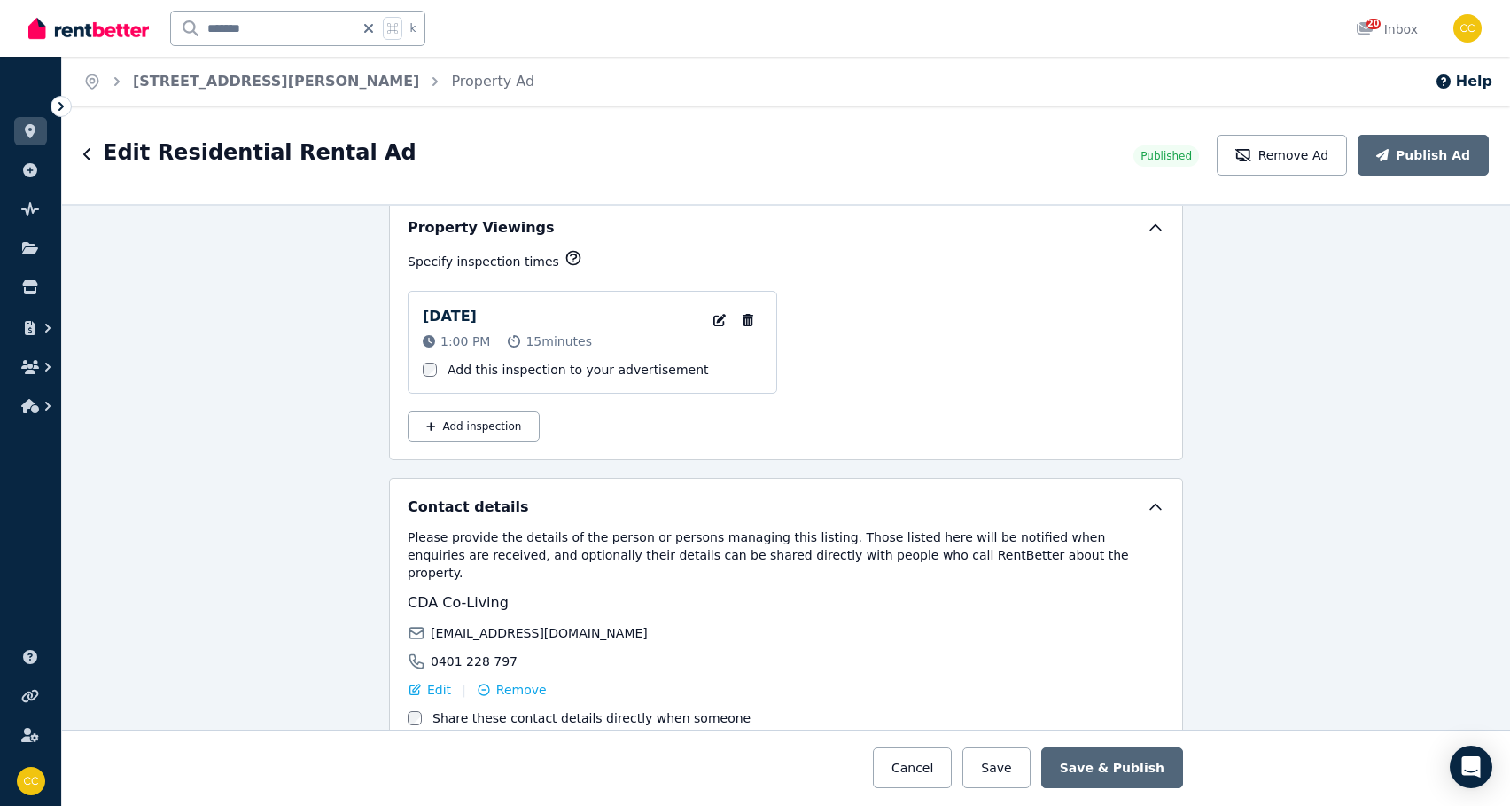
scroll to position [2856, 0]
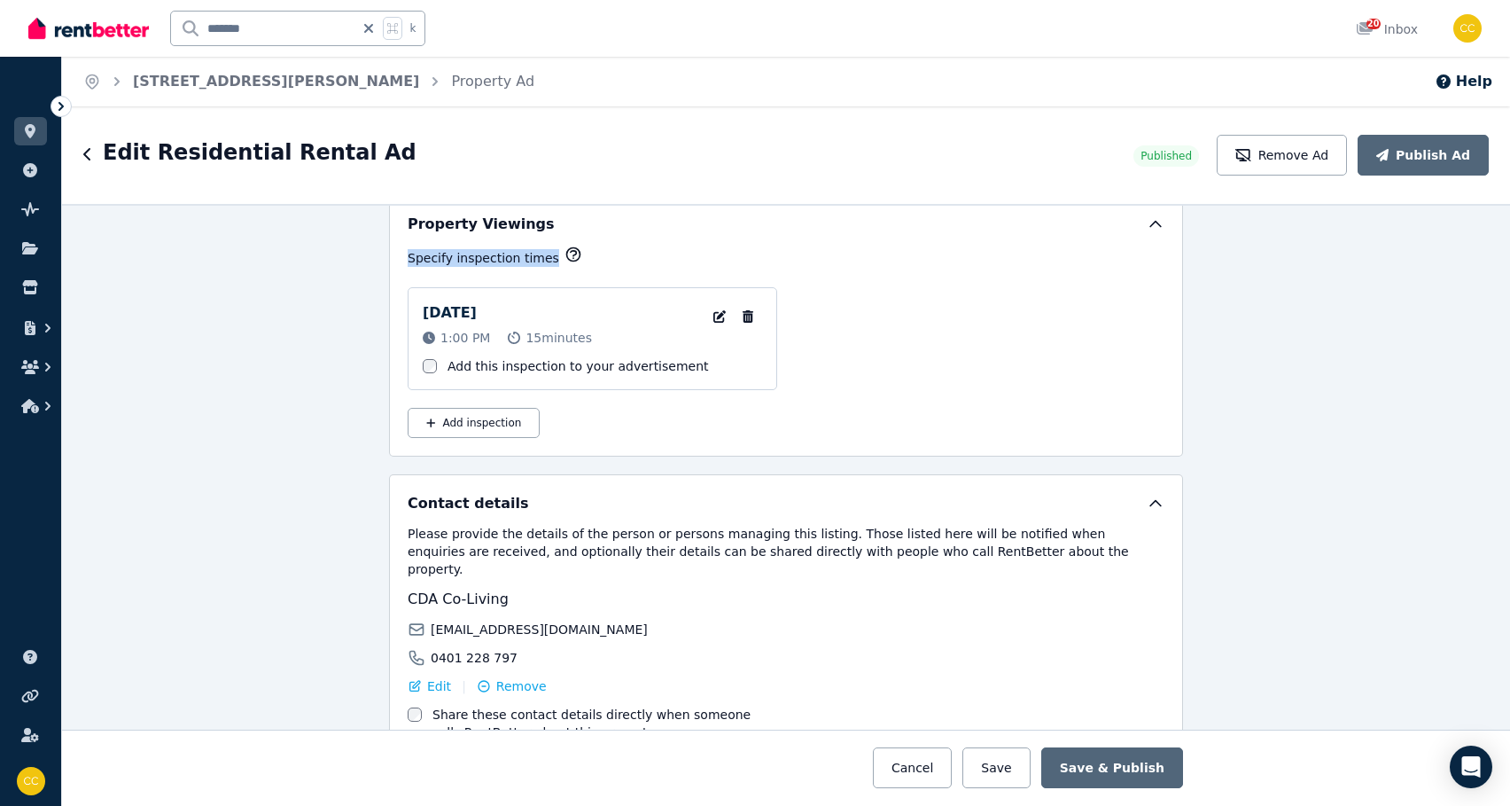
drag, startPoint x: 408, startPoint y: 253, endPoint x: 545, endPoint y: 253, distance: 137.4
click at [545, 253] on p "Specify inspection times" at bounding box center [484, 258] width 152 height 18
click at [832, 287] on div "[DATE] 1:00 PM 15 minutes Edit Inspection date and time Remove Inspection Add t…" at bounding box center [786, 338] width 757 height 103
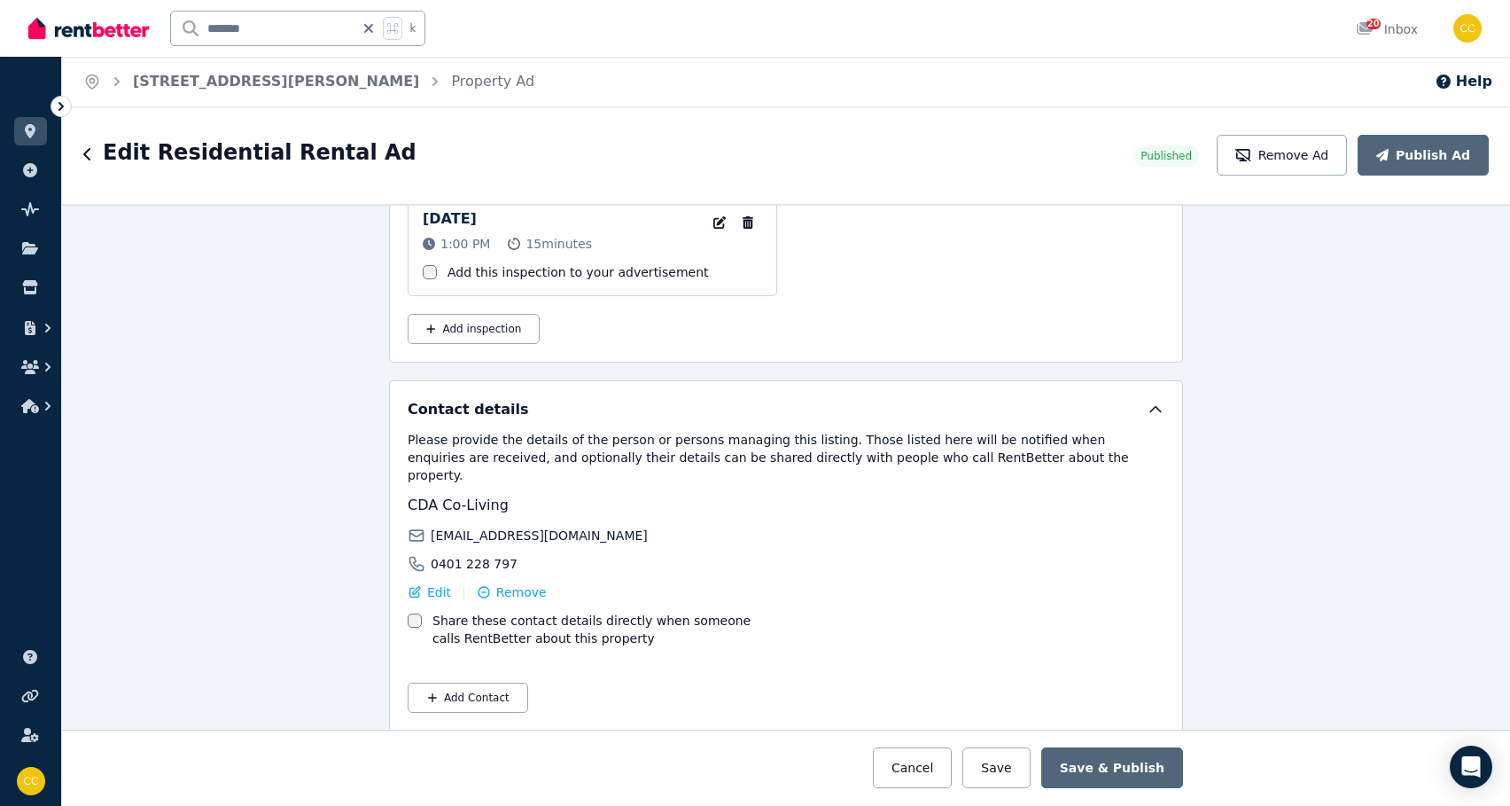
scroll to position [0, 0]
drag, startPoint x: 432, startPoint y: 546, endPoint x: 510, endPoint y: 546, distance: 78.0
click at [510, 555] on div "0401 228 797" at bounding box center [594, 564] width 373 height 18
click at [928, 761] on button "Cancel" at bounding box center [912, 767] width 79 height 41
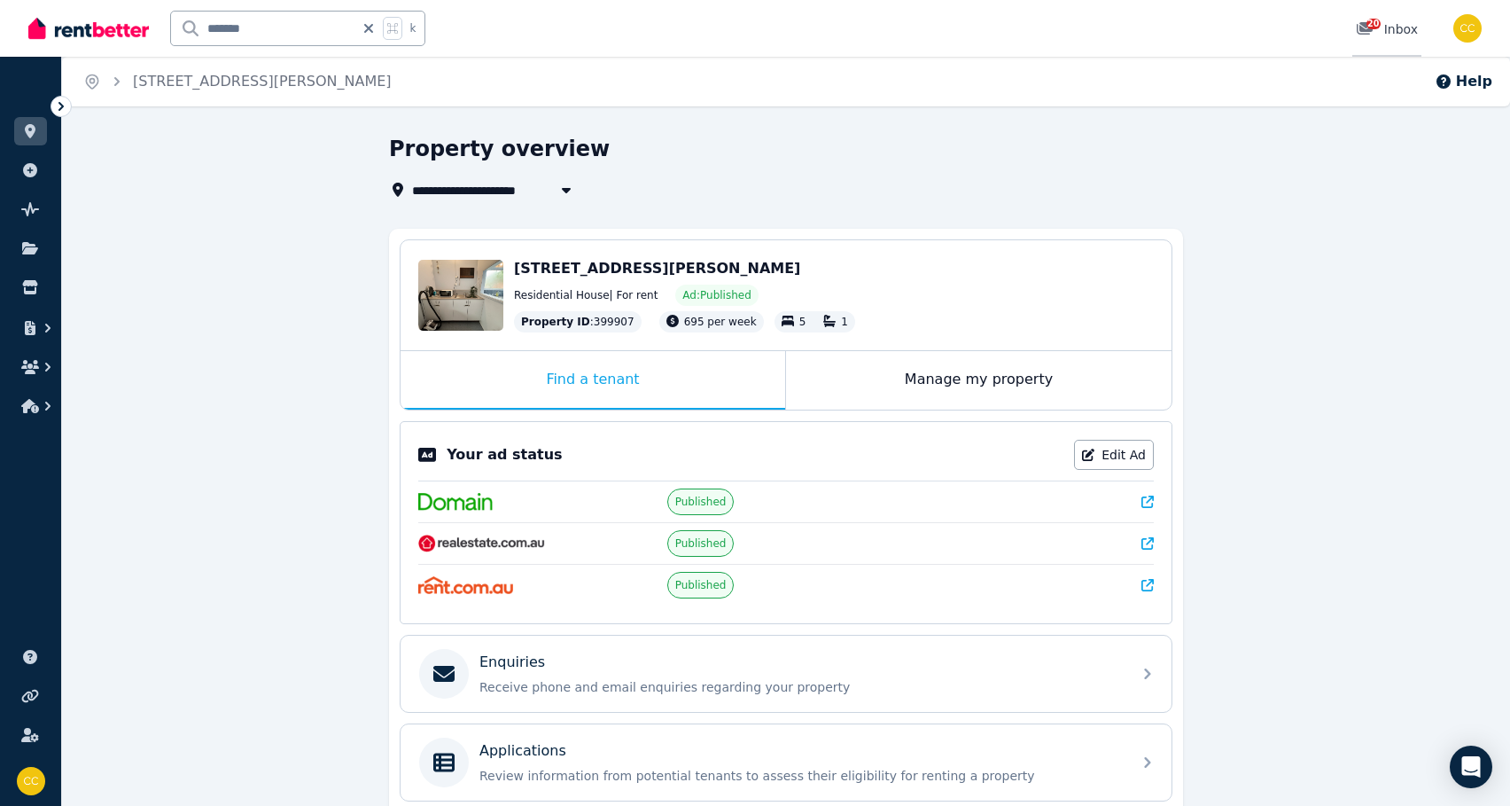
click at [991, 34] on div "20 Inbox" at bounding box center [1387, 29] width 62 height 18
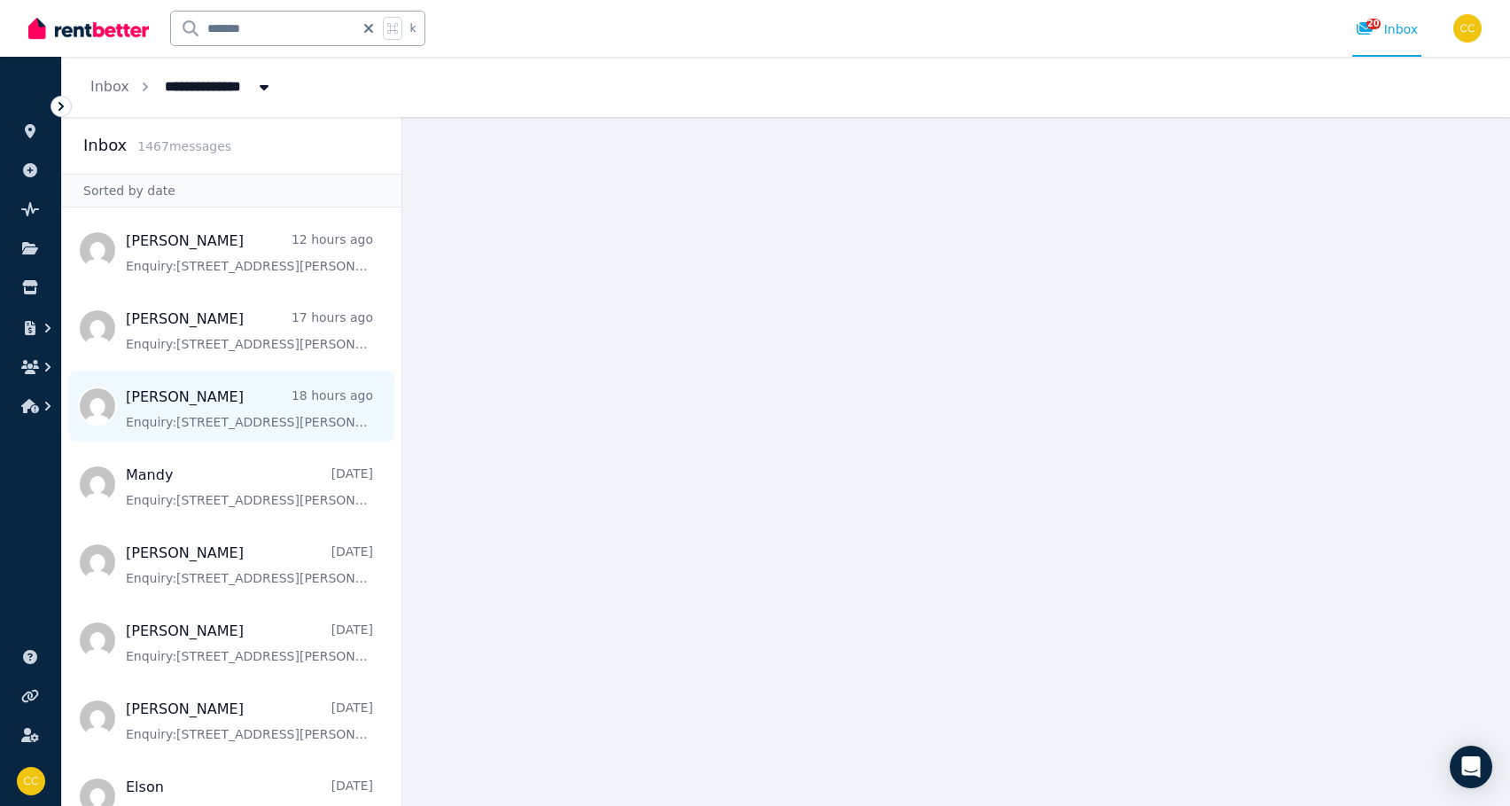
click at [338, 415] on span "Message list" at bounding box center [231, 405] width 339 height 71
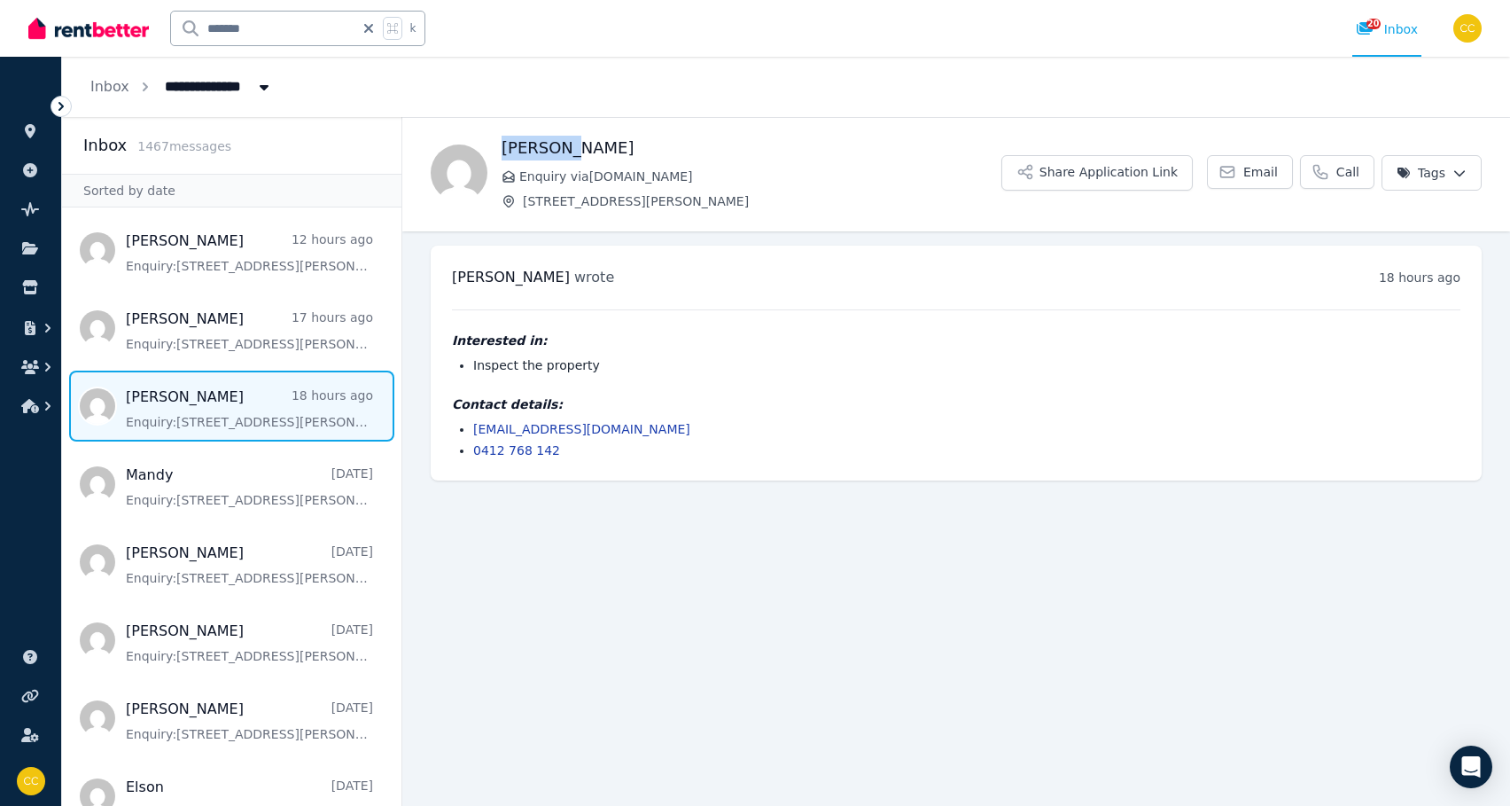
drag, startPoint x: 497, startPoint y: 143, endPoint x: 559, endPoint y: 145, distance: 62.1
click at [559, 145] on div "[PERSON_NAME] Enquiry via [DOMAIN_NAME] [STREET_ADDRESS][PERSON_NAME] Share App…" at bounding box center [956, 173] width 1108 height 74
click at [723, 323] on div "Interested in: Inspect the property Contact details: [EMAIL_ADDRESS][DOMAIN_NAM…" at bounding box center [956, 384] width 1009 height 150
drag, startPoint x: 597, startPoint y: 454, endPoint x: 471, endPoint y: 456, distance: 126.7
click at [471, 456] on ul "[EMAIL_ADDRESS][DOMAIN_NAME] 0412 768 142" at bounding box center [956, 439] width 1009 height 39
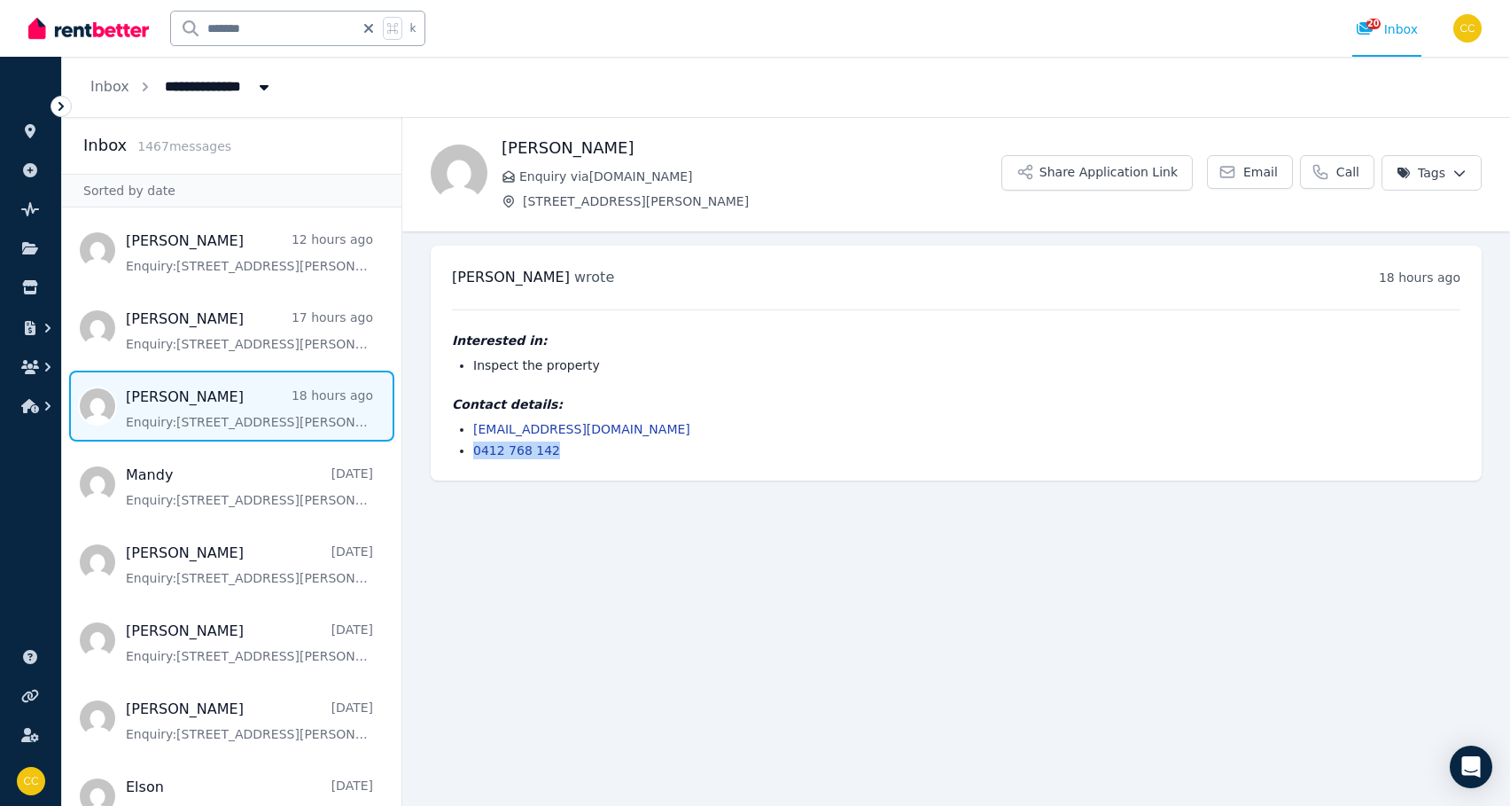
click at [579, 456] on li "0412 768 142" at bounding box center [966, 450] width 987 height 18
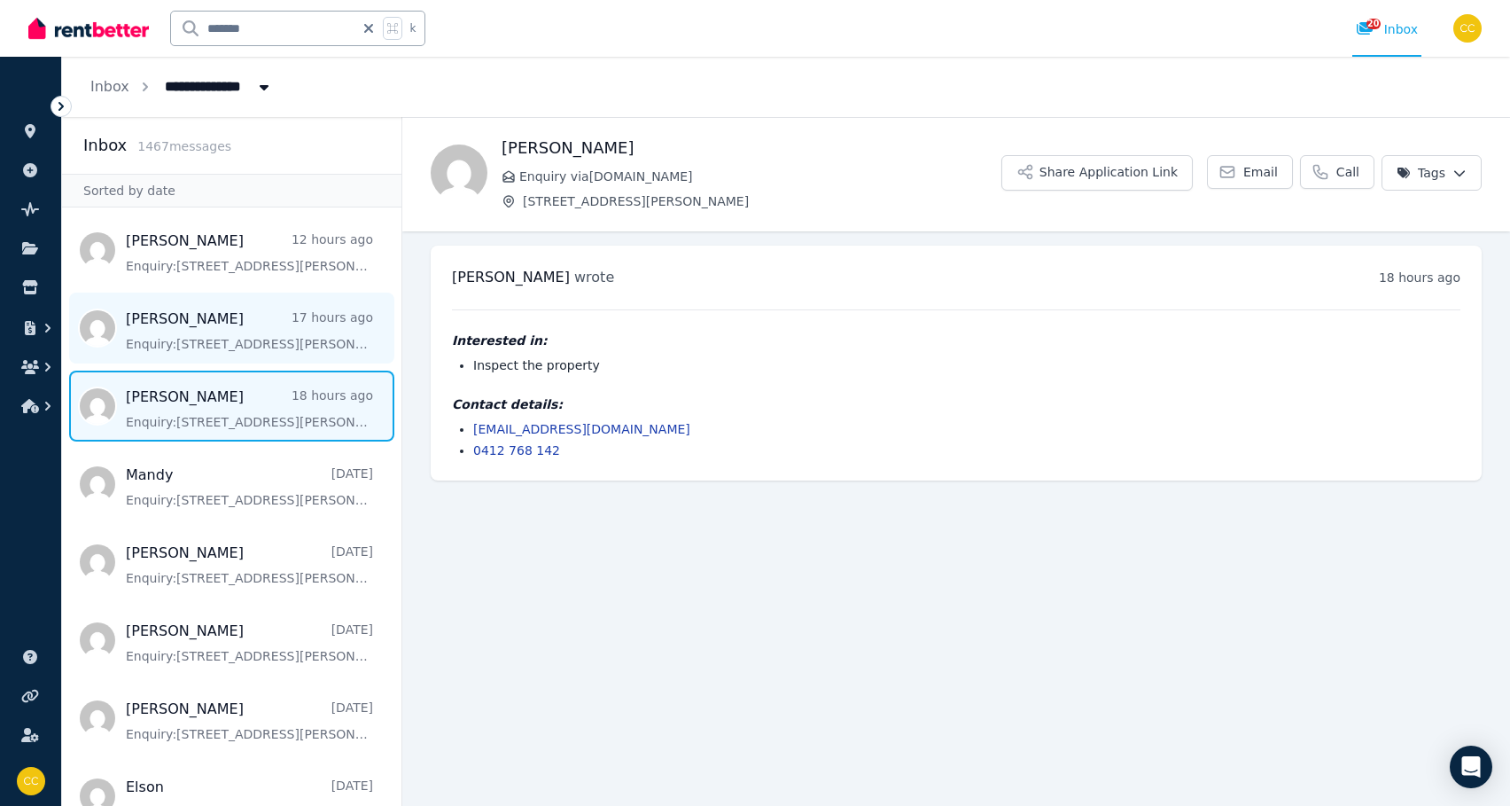
click at [310, 338] on span "Message list" at bounding box center [231, 327] width 339 height 71
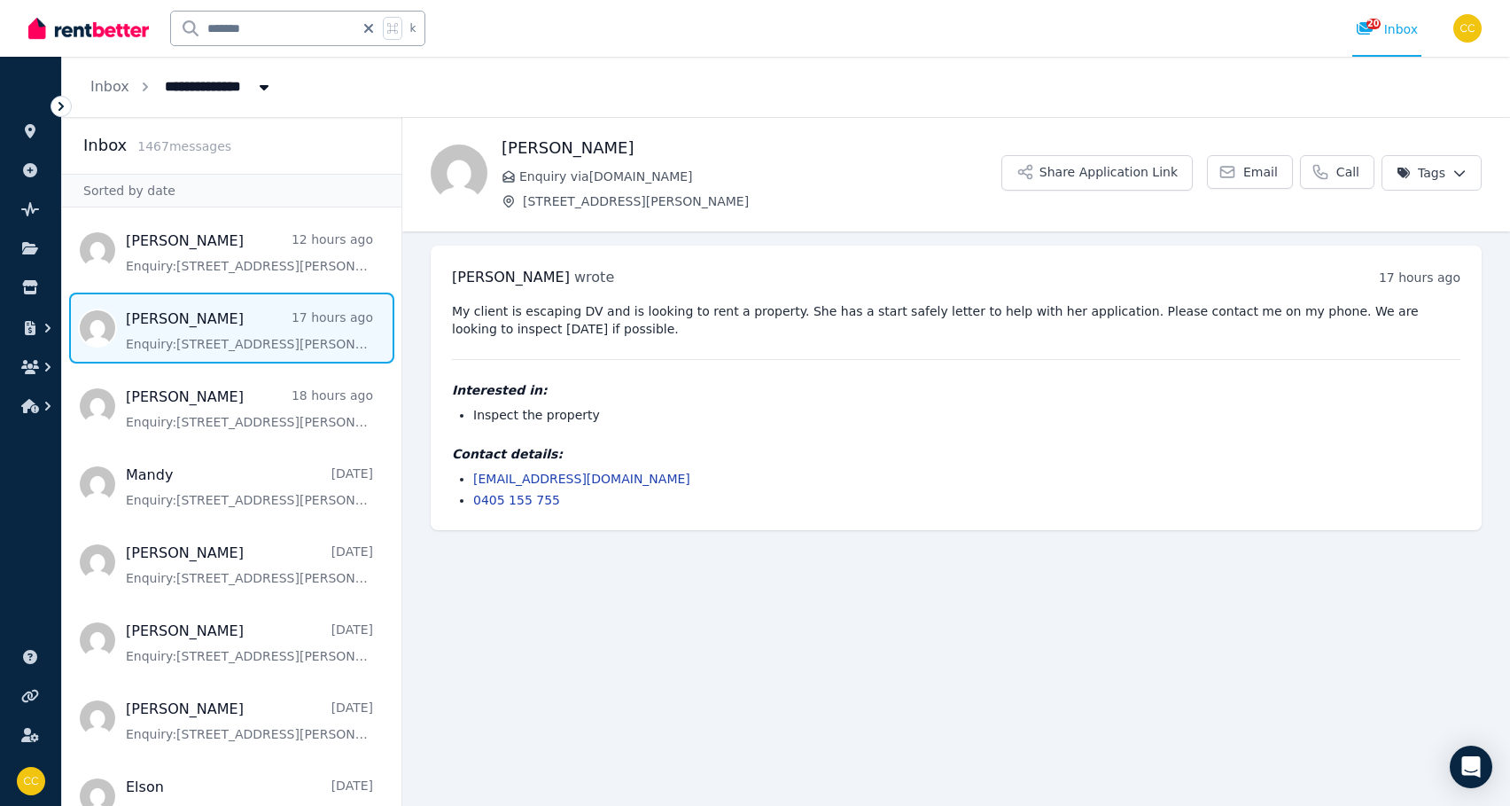
drag, startPoint x: 620, startPoint y: 333, endPoint x: 494, endPoint y: 401, distance: 143.5
click at [448, 318] on div "[PERSON_NAME] wrote 17 hours ago 2:45 pm [DATE][DATE] My client is escaping DV …" at bounding box center [956, 387] width 1051 height 284
drag, startPoint x: 468, startPoint y: 415, endPoint x: 609, endPoint y: 412, distance: 140.9
click at [609, 412] on ul "Inspect the property" at bounding box center [956, 415] width 1009 height 18
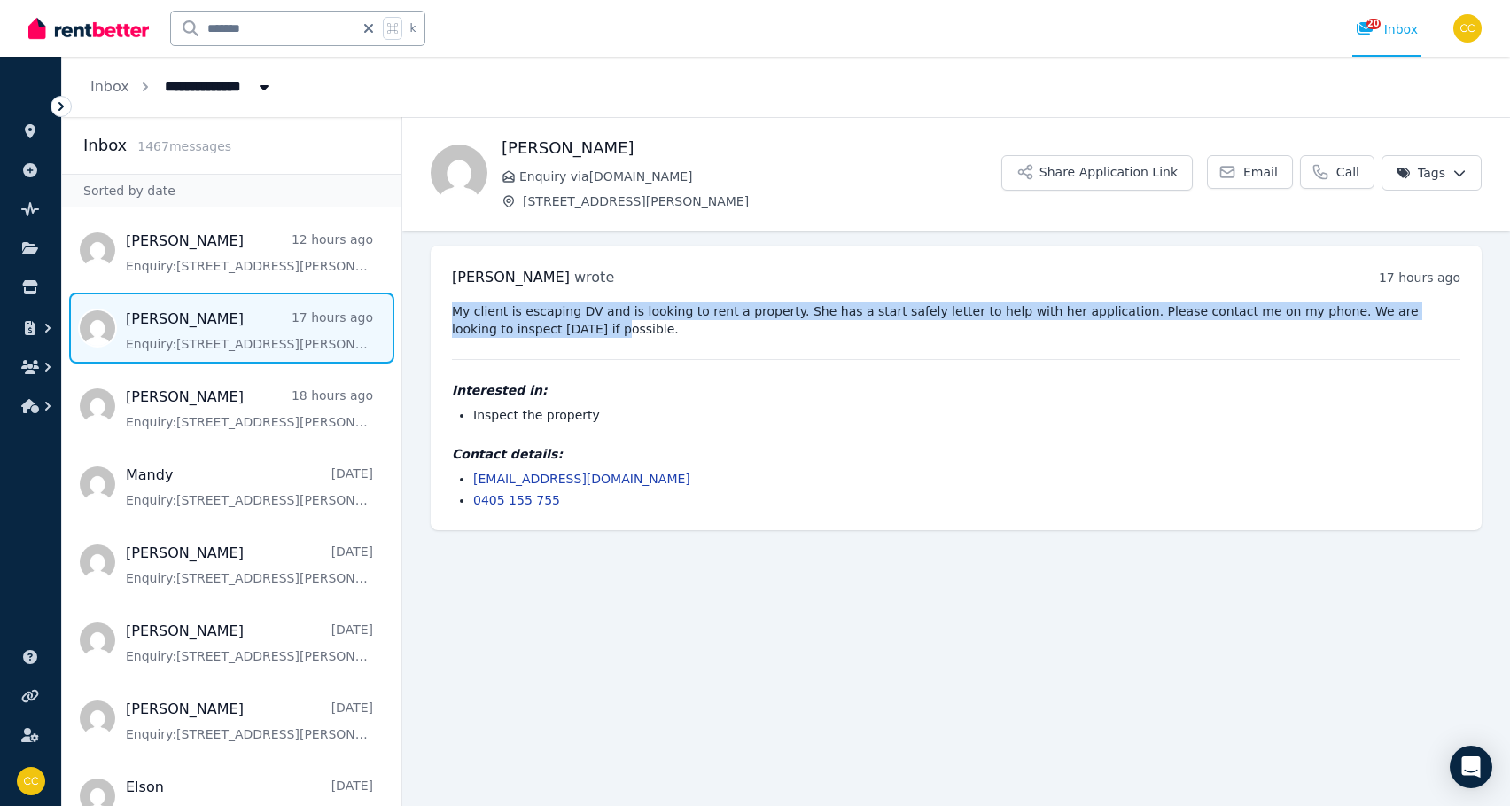
drag, startPoint x: 592, startPoint y: 338, endPoint x: 516, endPoint y: 324, distance: 77.4
click at [516, 324] on div "My client is escaping DV and is looking to rent a property. She has a start saf…" at bounding box center [956, 405] width 1009 height 207
click at [528, 322] on pre "My client is escaping DV and is looking to rent a property. She has a start saf…" at bounding box center [956, 319] width 1009 height 35
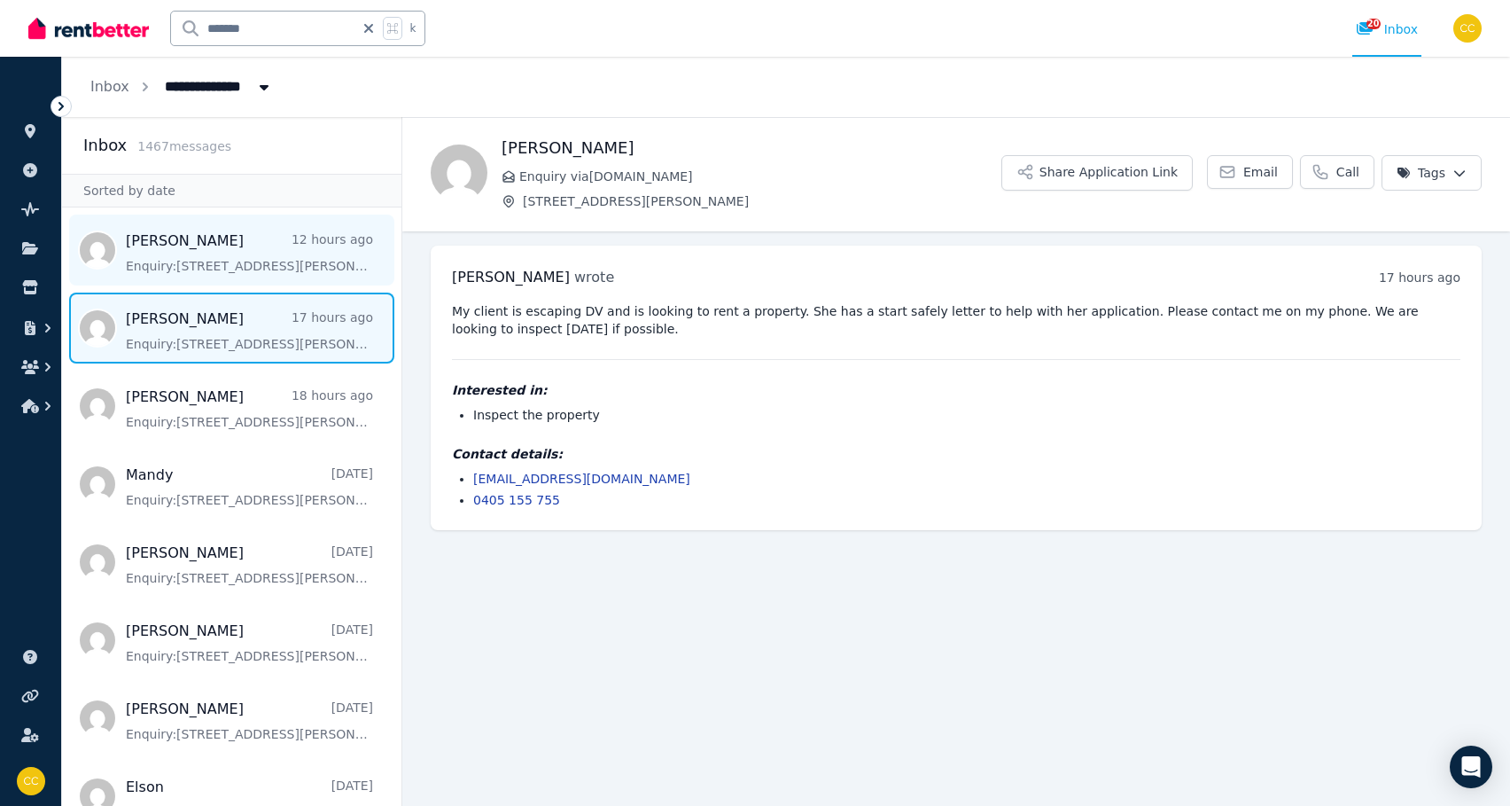
click at [260, 263] on span "Message list" at bounding box center [231, 249] width 339 height 71
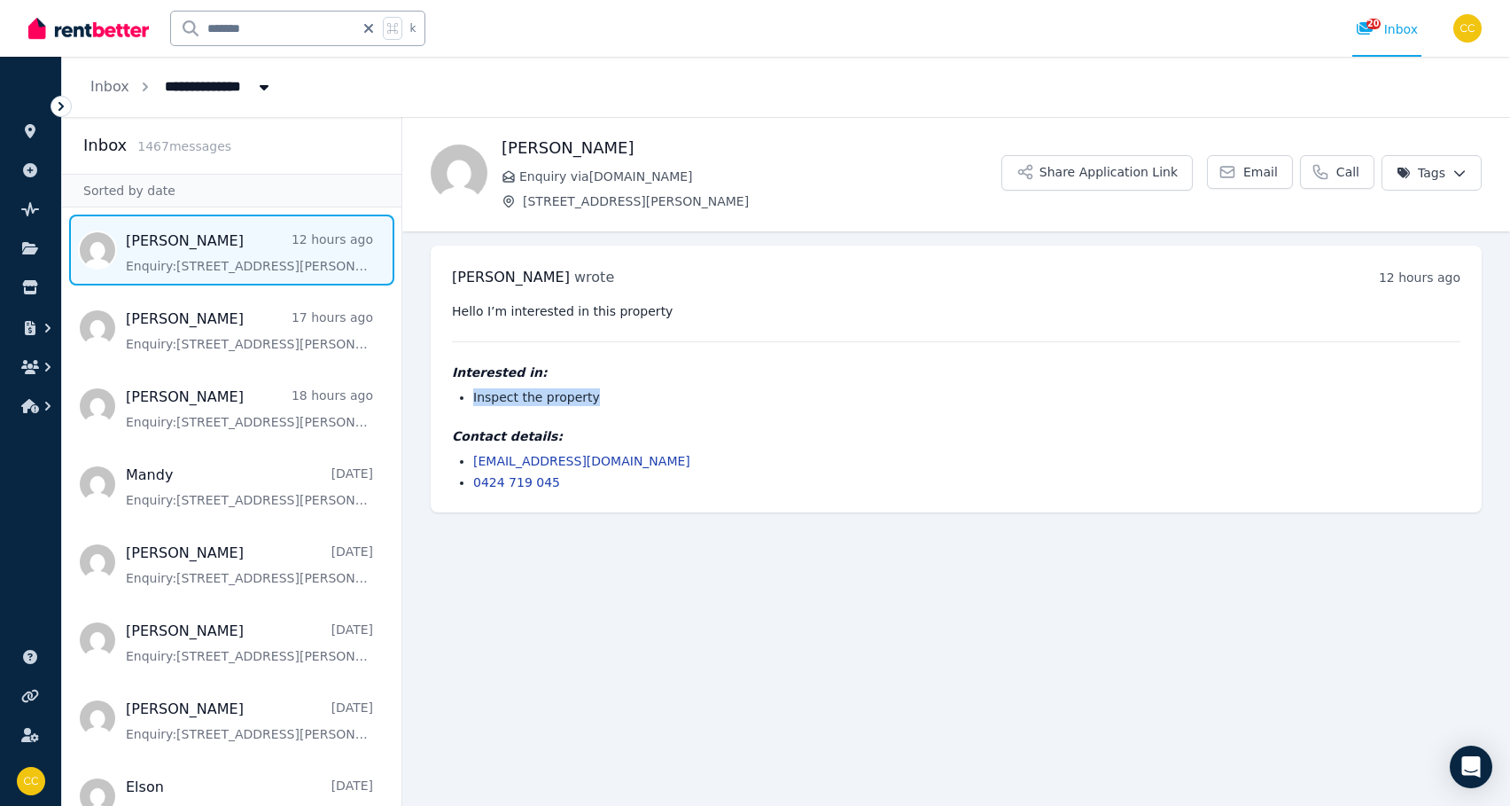
drag, startPoint x: 596, startPoint y: 396, endPoint x: 482, endPoint y: 385, distance: 114.9
click at [482, 385] on div "Interested in: Inspect the property" at bounding box center [956, 384] width 1009 height 43
click at [609, 398] on li "Inspect the property" at bounding box center [966, 397] width 987 height 18
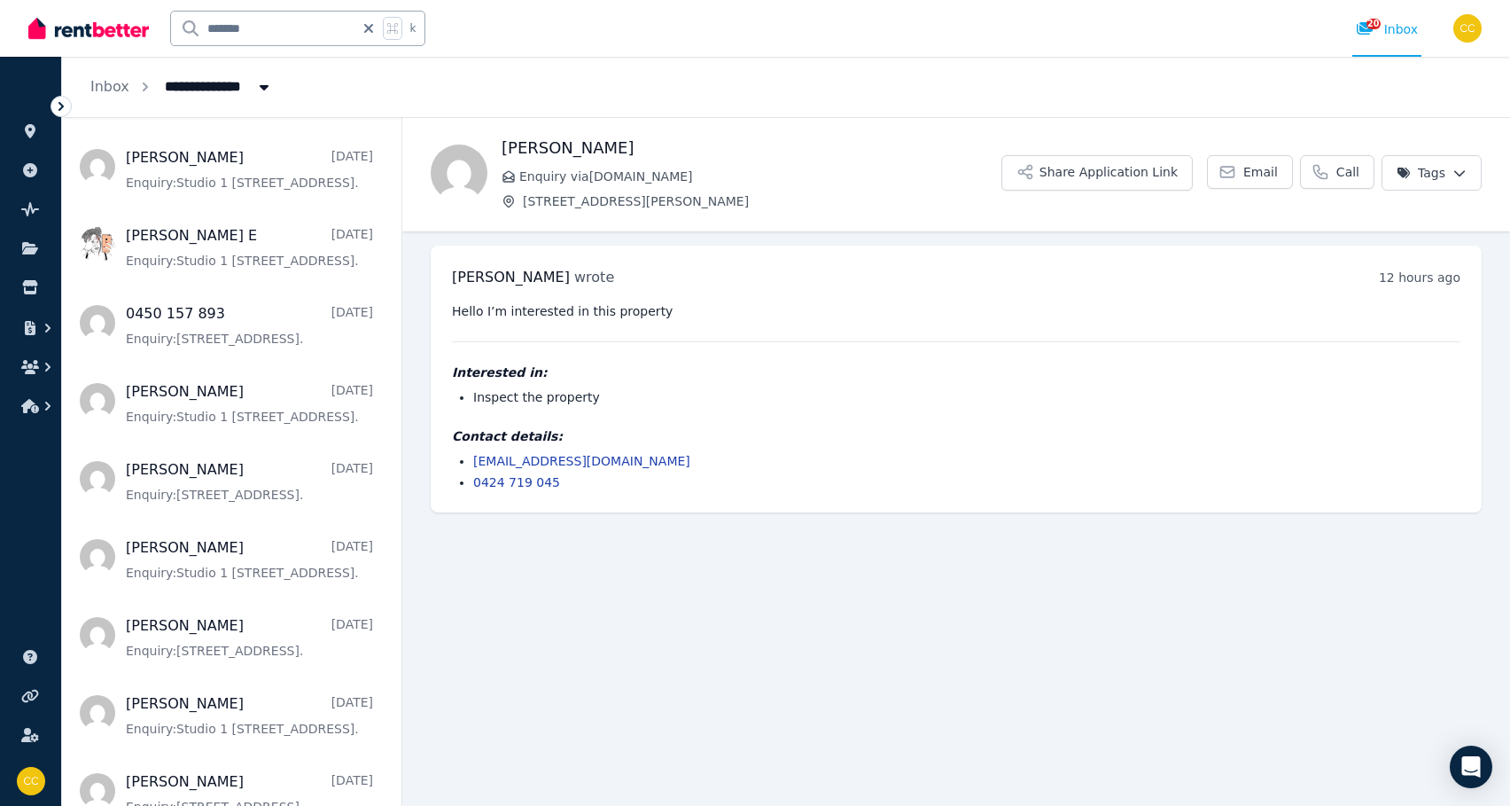
scroll to position [677, 0]
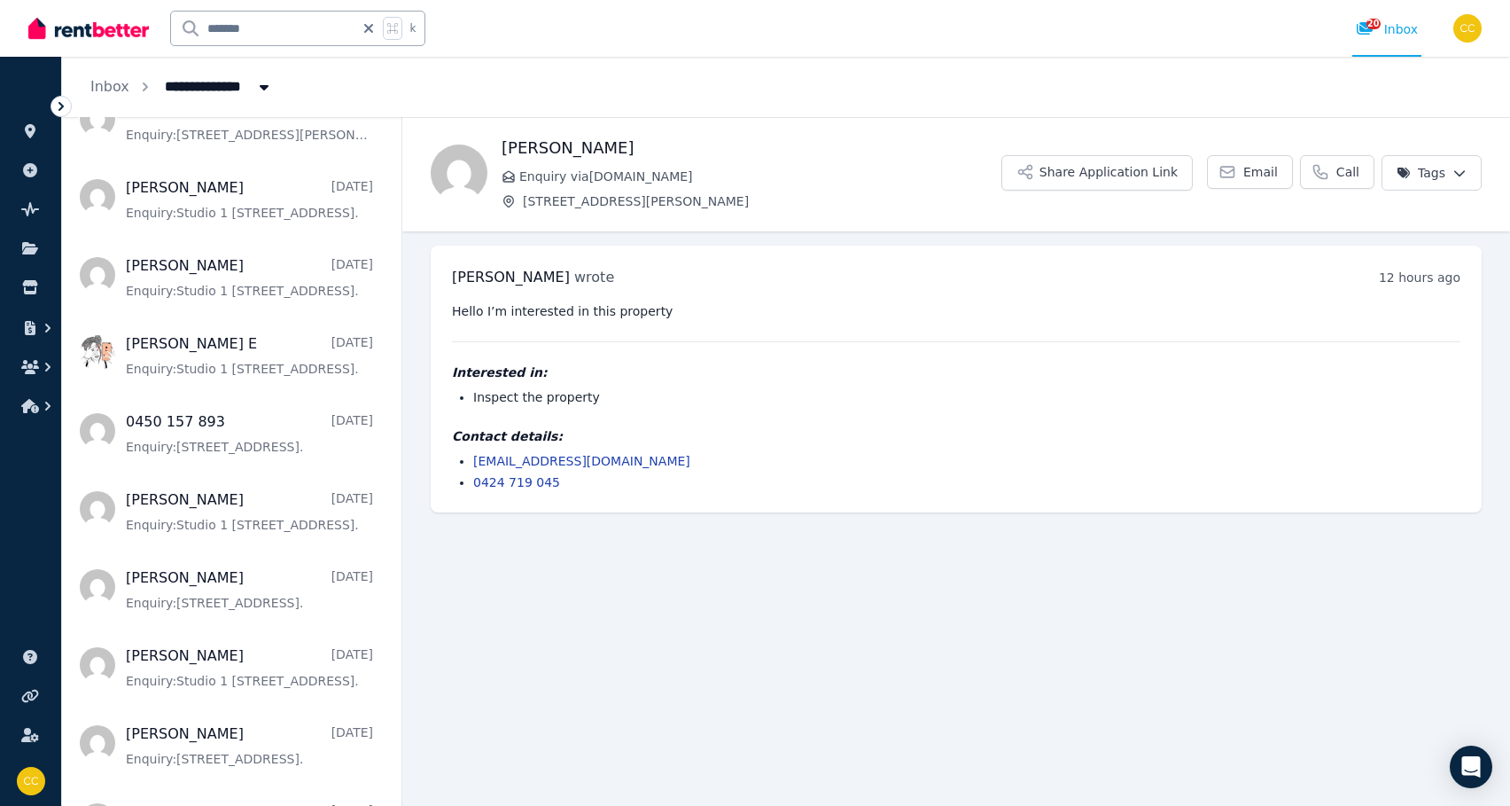
click at [289, 21] on input "*******" at bounding box center [262, 29] width 183 height 34
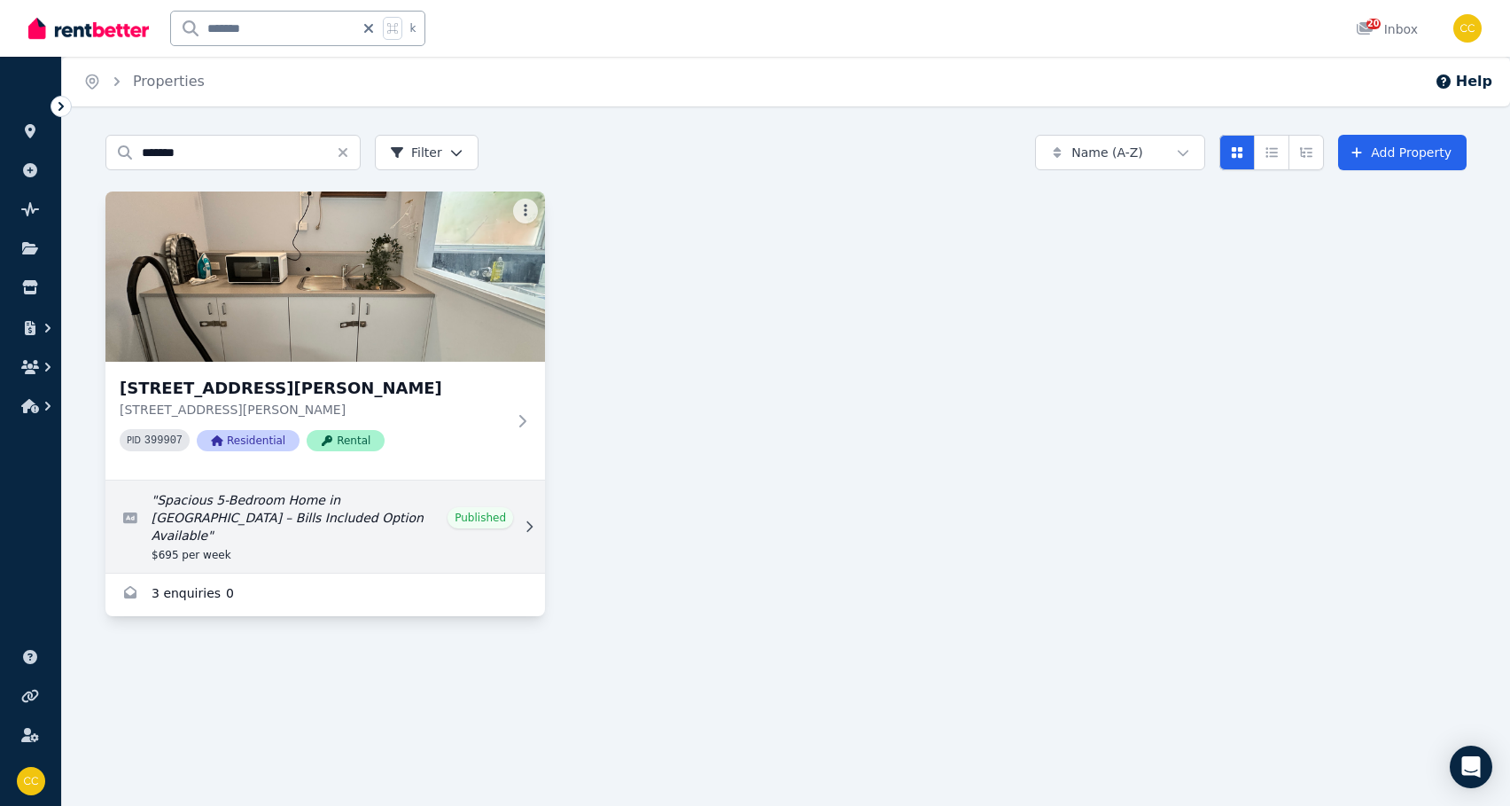
click at [505, 543] on link "Edit listing: Spacious 5-Bedroom Home in Penrith – Bills Included Option Availa…" at bounding box center [325, 526] width 440 height 92
select select "***"
select select "**********"
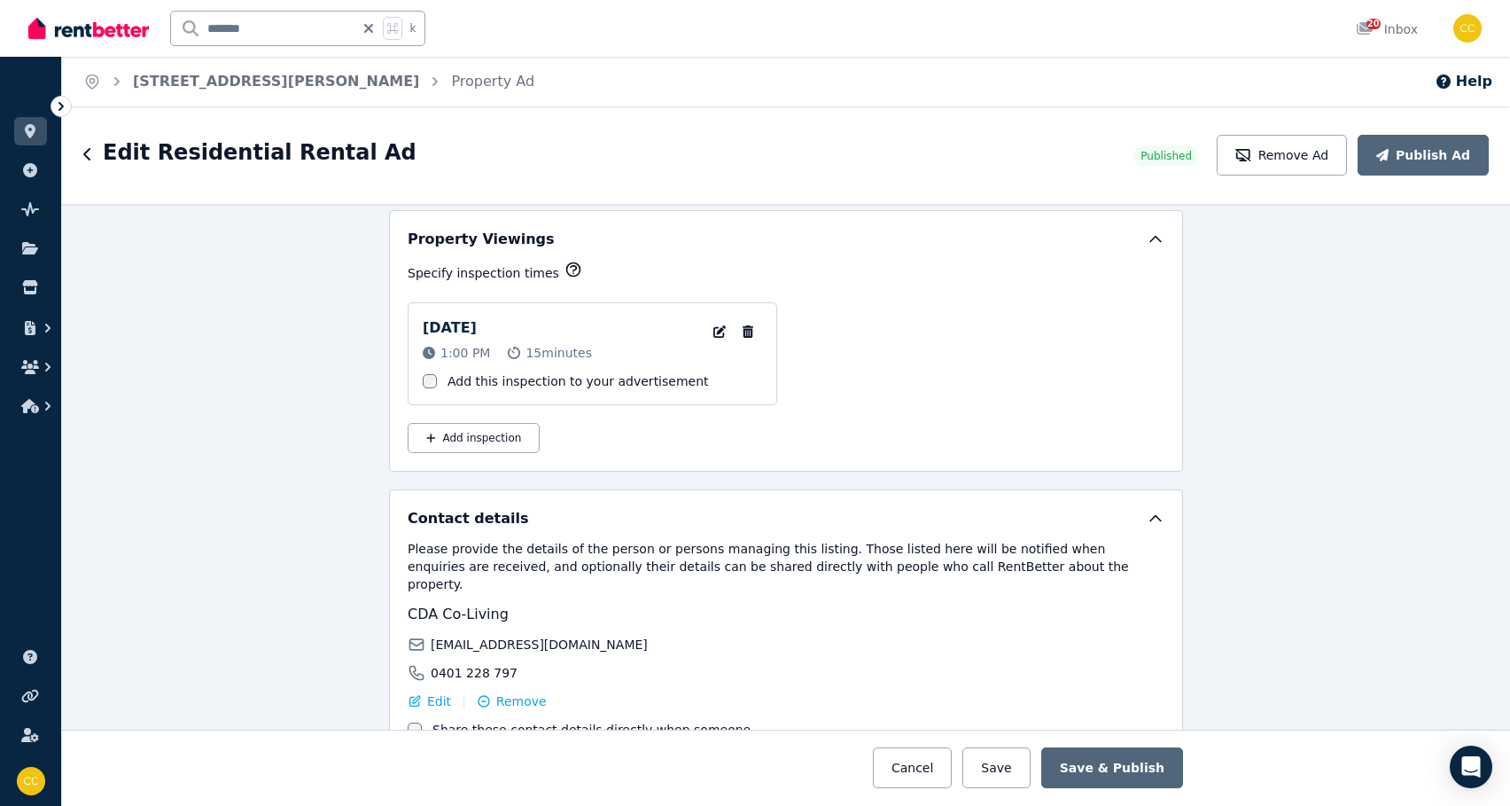
scroll to position [2882, 0]
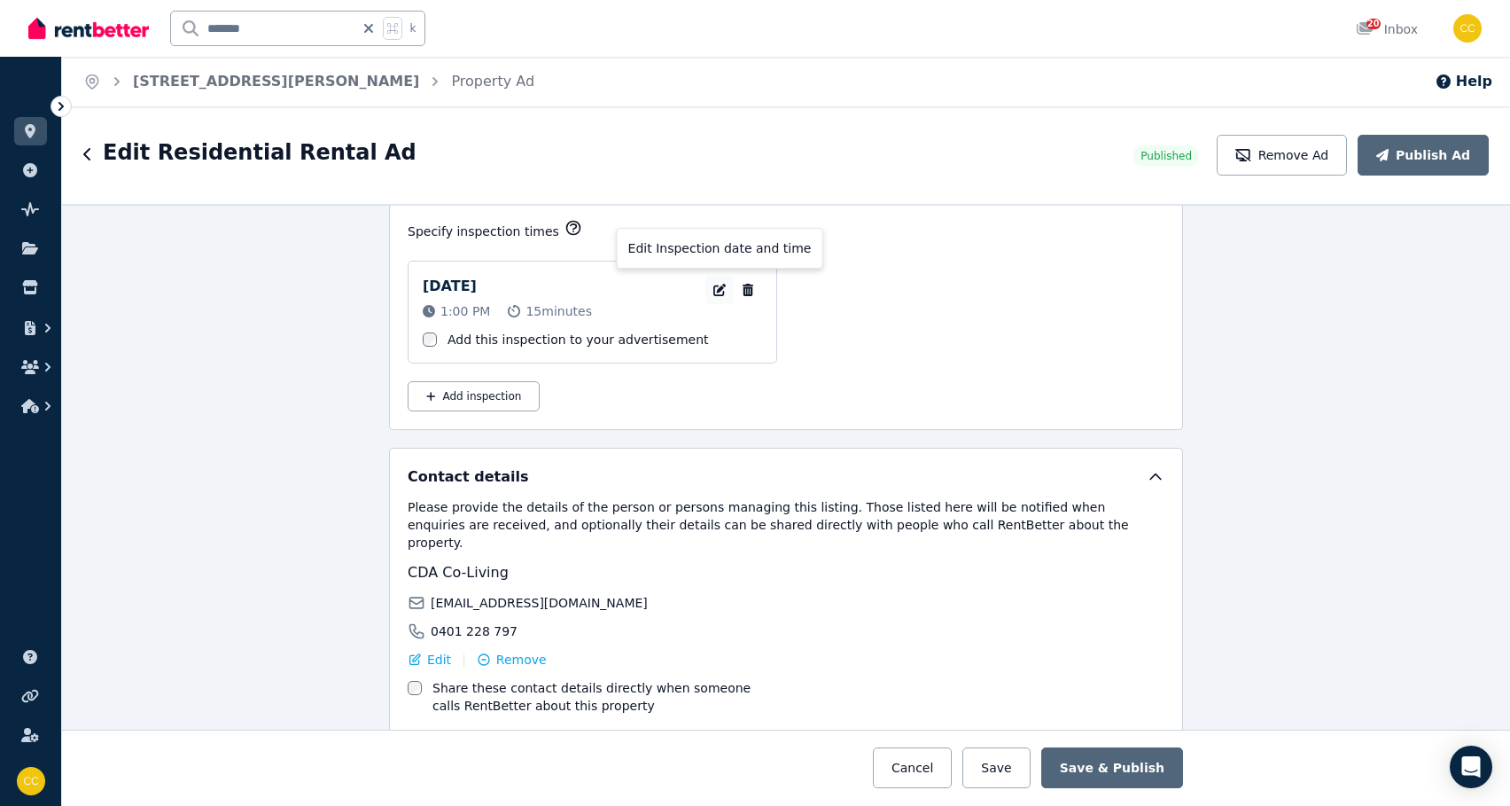
click at [713, 284] on icon "button" at bounding box center [720, 290] width 18 height 12
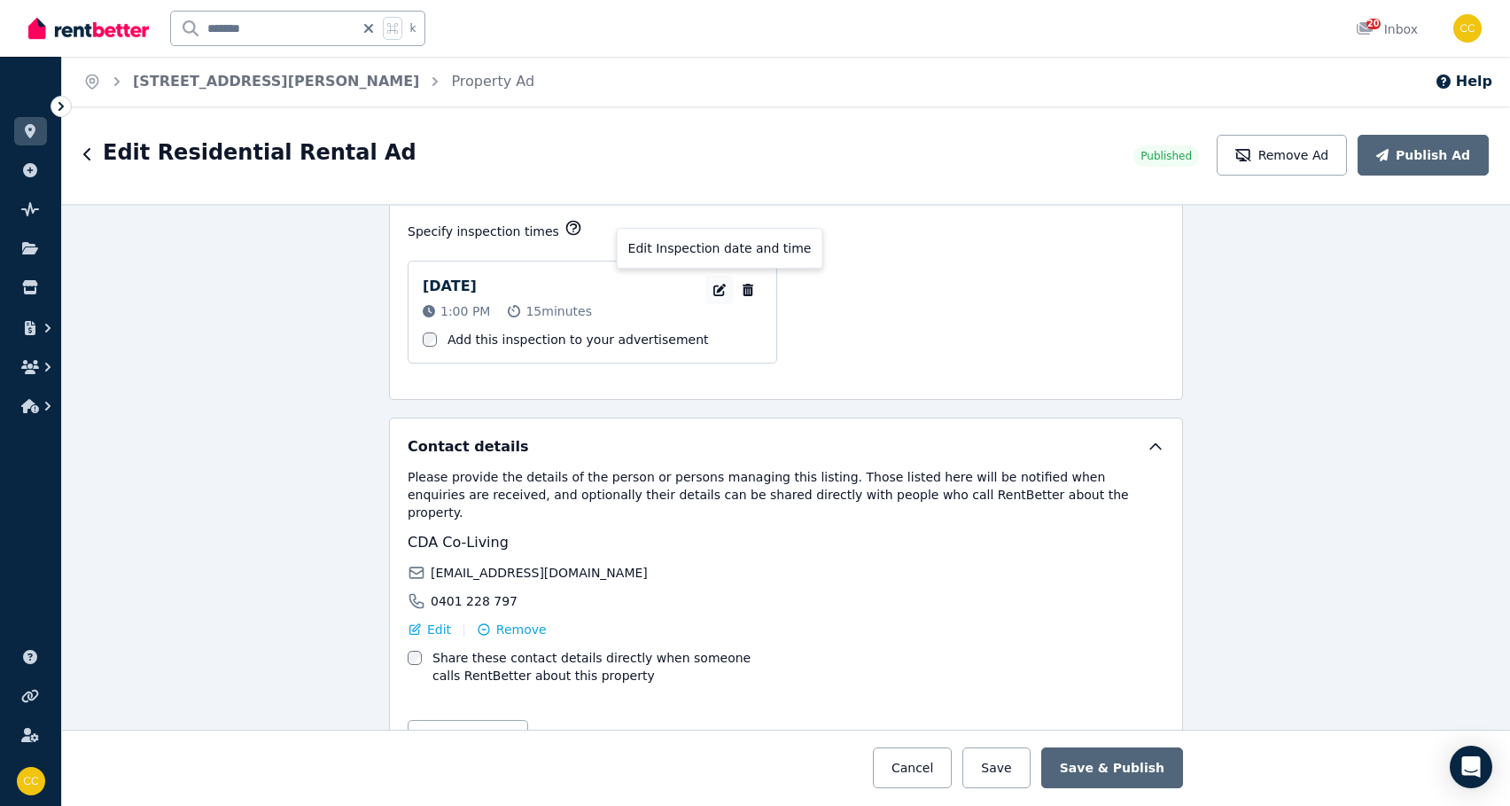
select select "**"
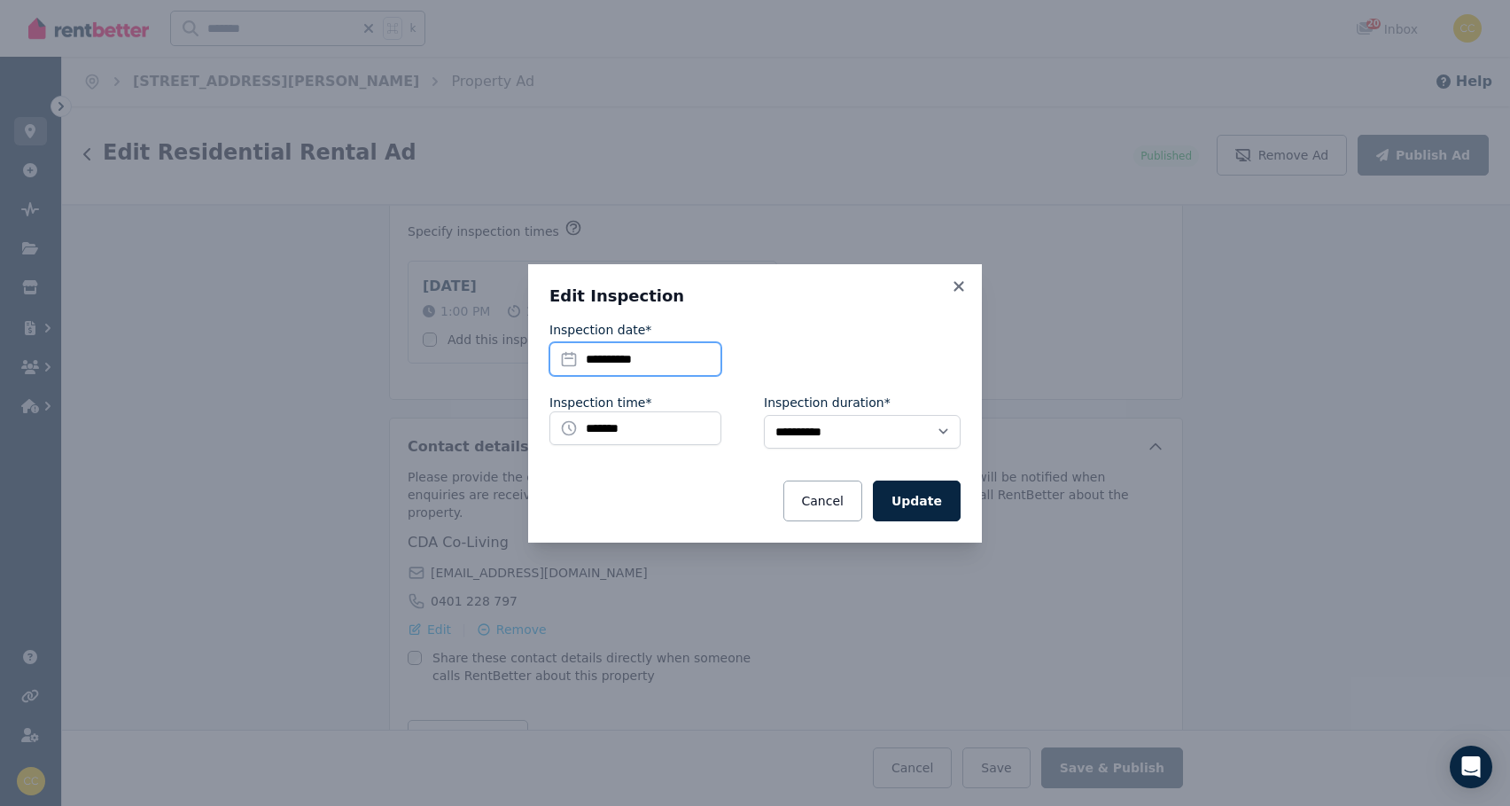
click at [668, 365] on input "**********" at bounding box center [635, 359] width 172 height 34
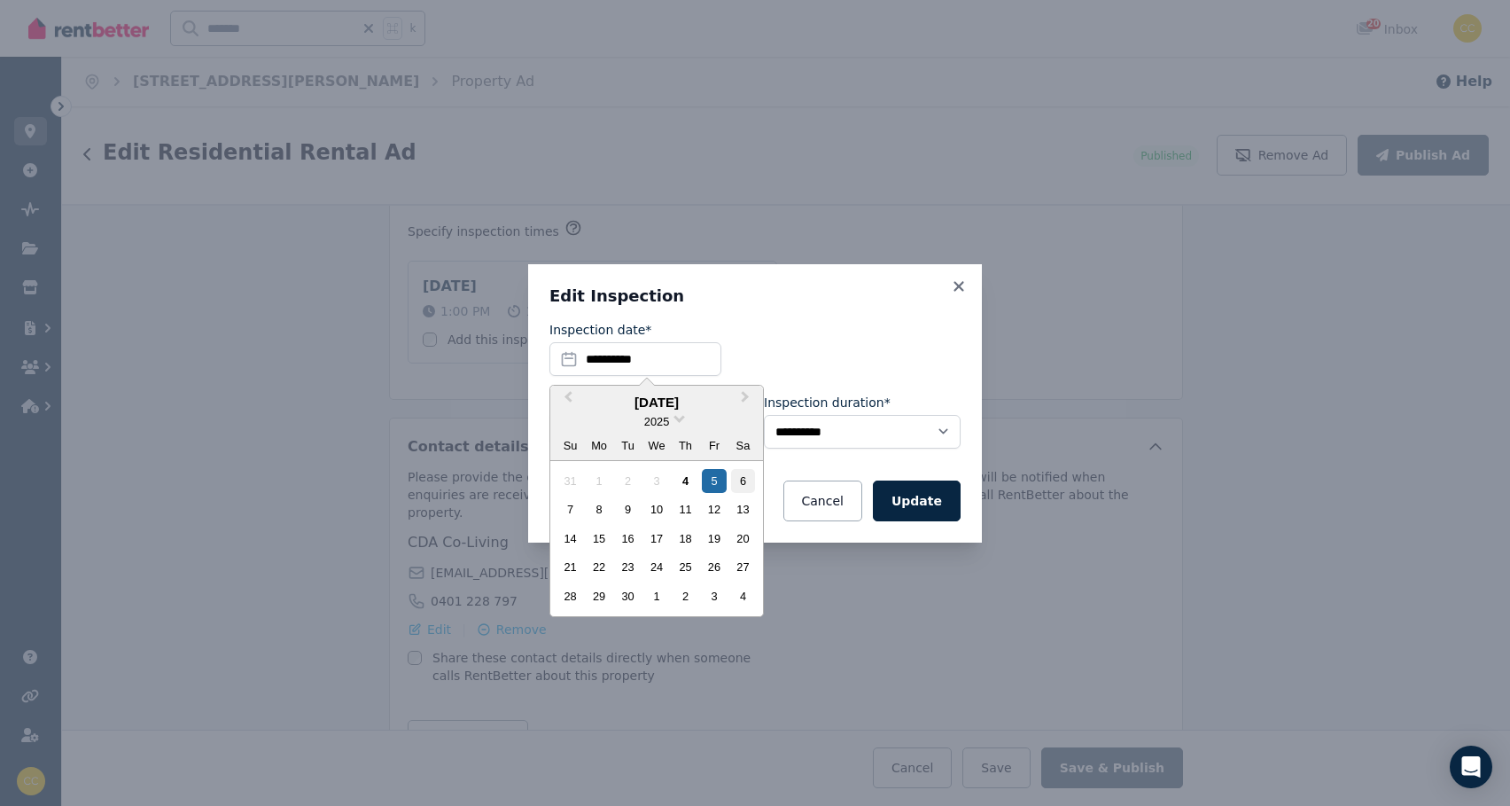
click at [744, 486] on div "6" at bounding box center [743, 481] width 24 height 24
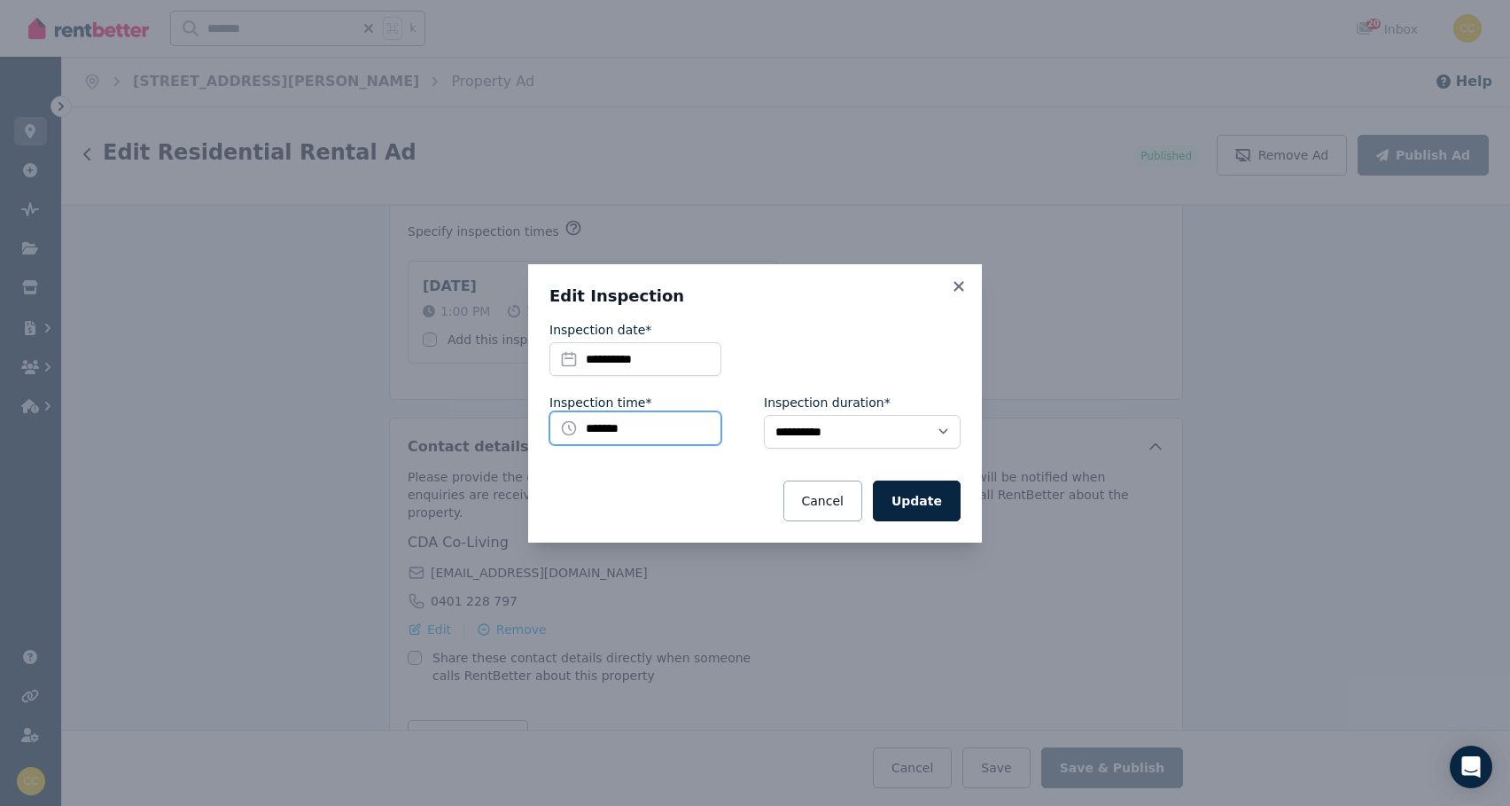
click at [642, 435] on input "*******" at bounding box center [635, 428] width 172 height 34
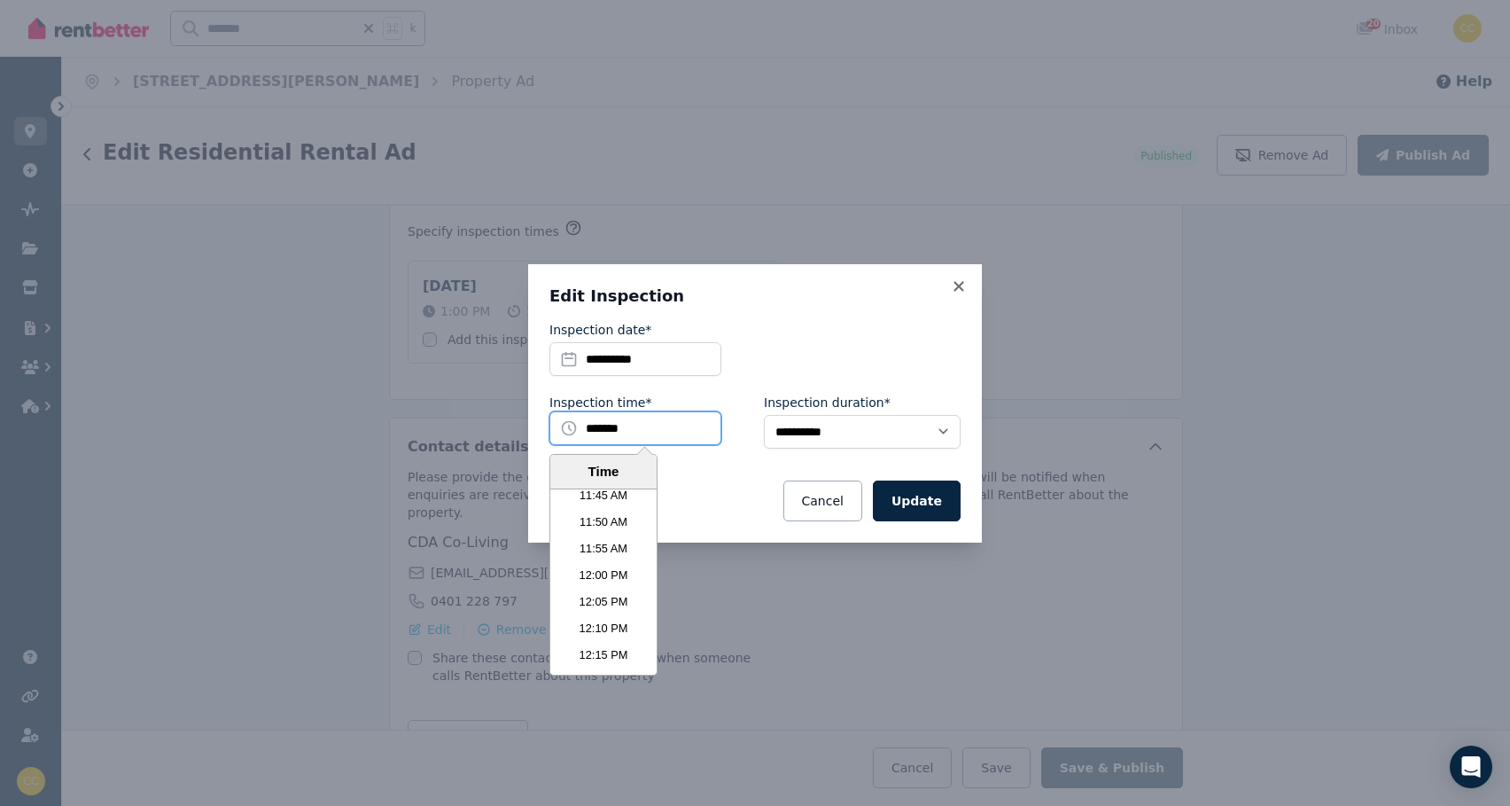
scroll to position [3741, 0]
click at [609, 591] on li "12:00 PM" at bounding box center [603, 590] width 106 height 27
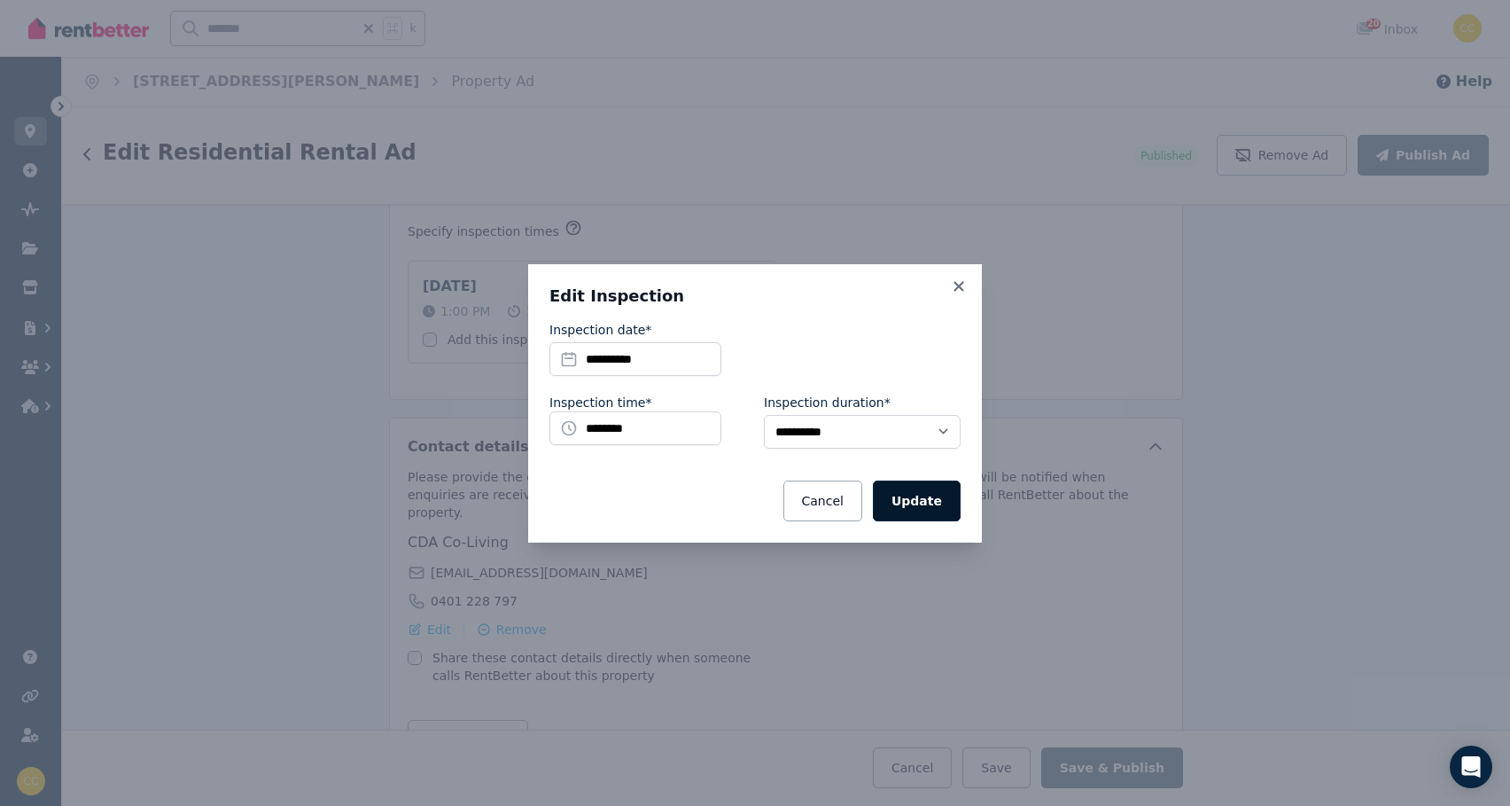
click at [934, 494] on button "Update" at bounding box center [917, 500] width 88 height 41
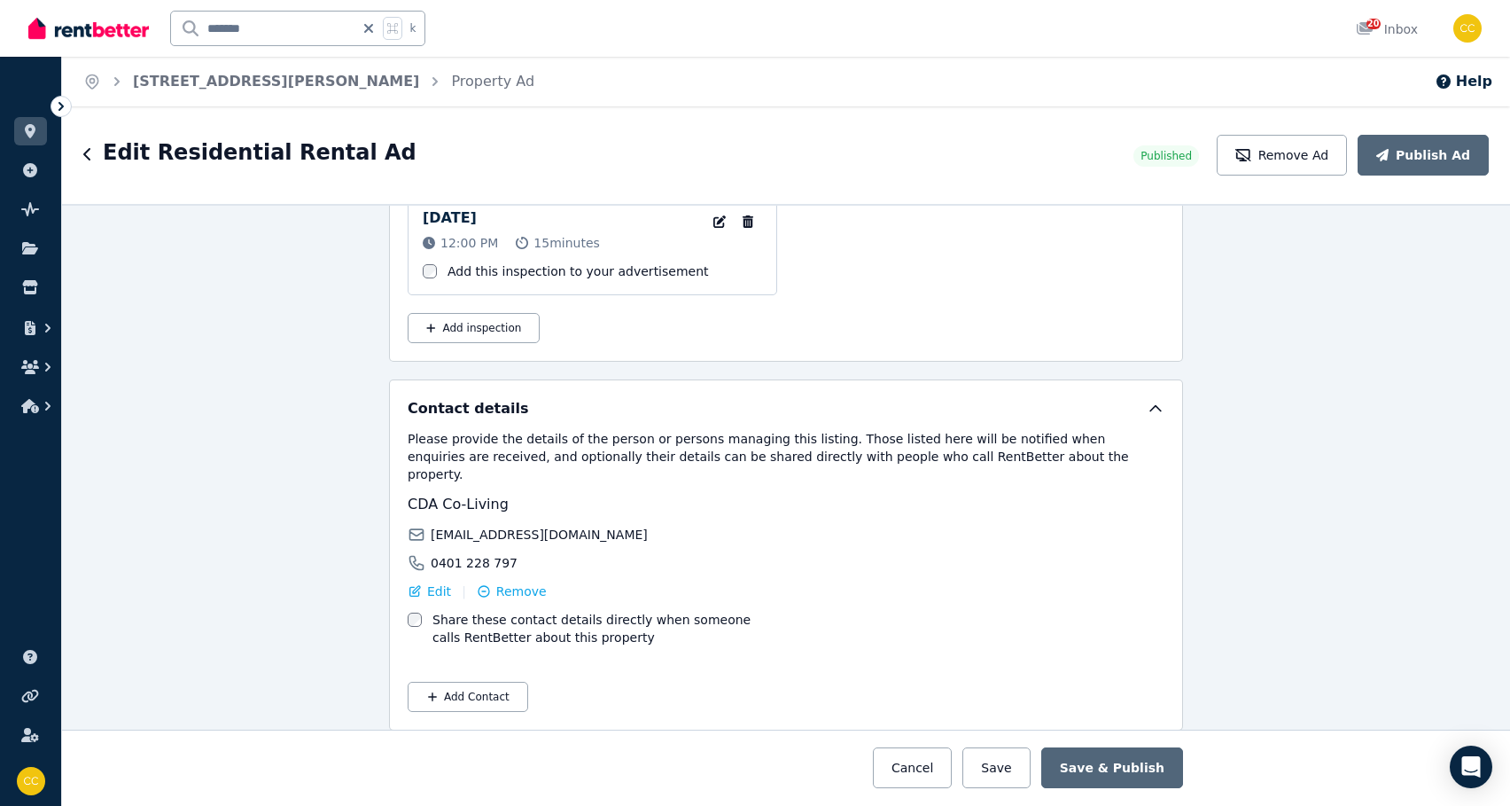
scroll to position [2949, 0]
click at [439, 583] on span "Edit" at bounding box center [439, 592] width 24 height 18
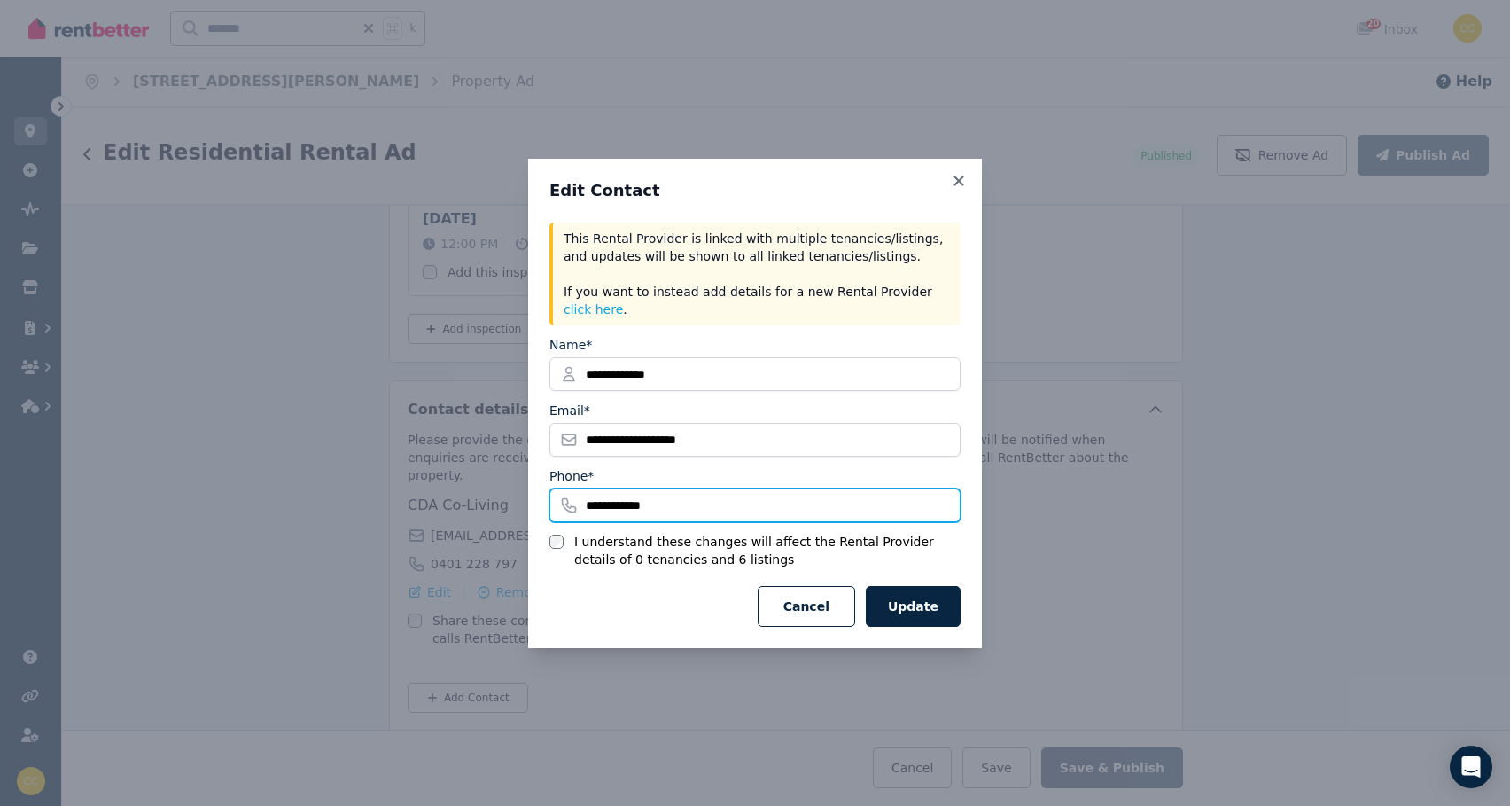
drag, startPoint x: 685, startPoint y: 510, endPoint x: 580, endPoint y: 509, distance: 105.5
click at [580, 509] on input "**********" at bounding box center [754, 505] width 411 height 34
paste input "***"
type input "**********"
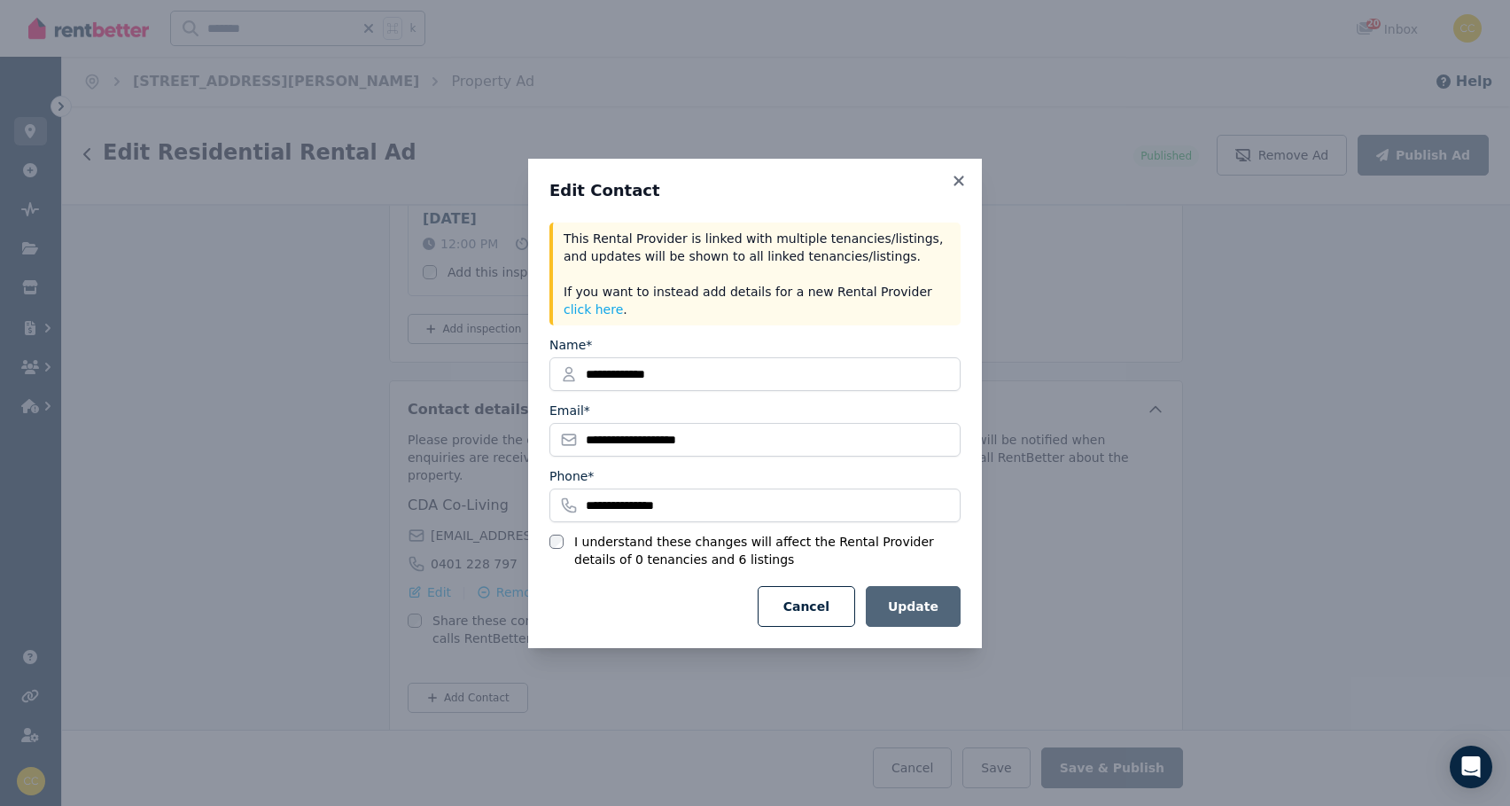
click at [908, 590] on button "Update" at bounding box center [913, 606] width 95 height 41
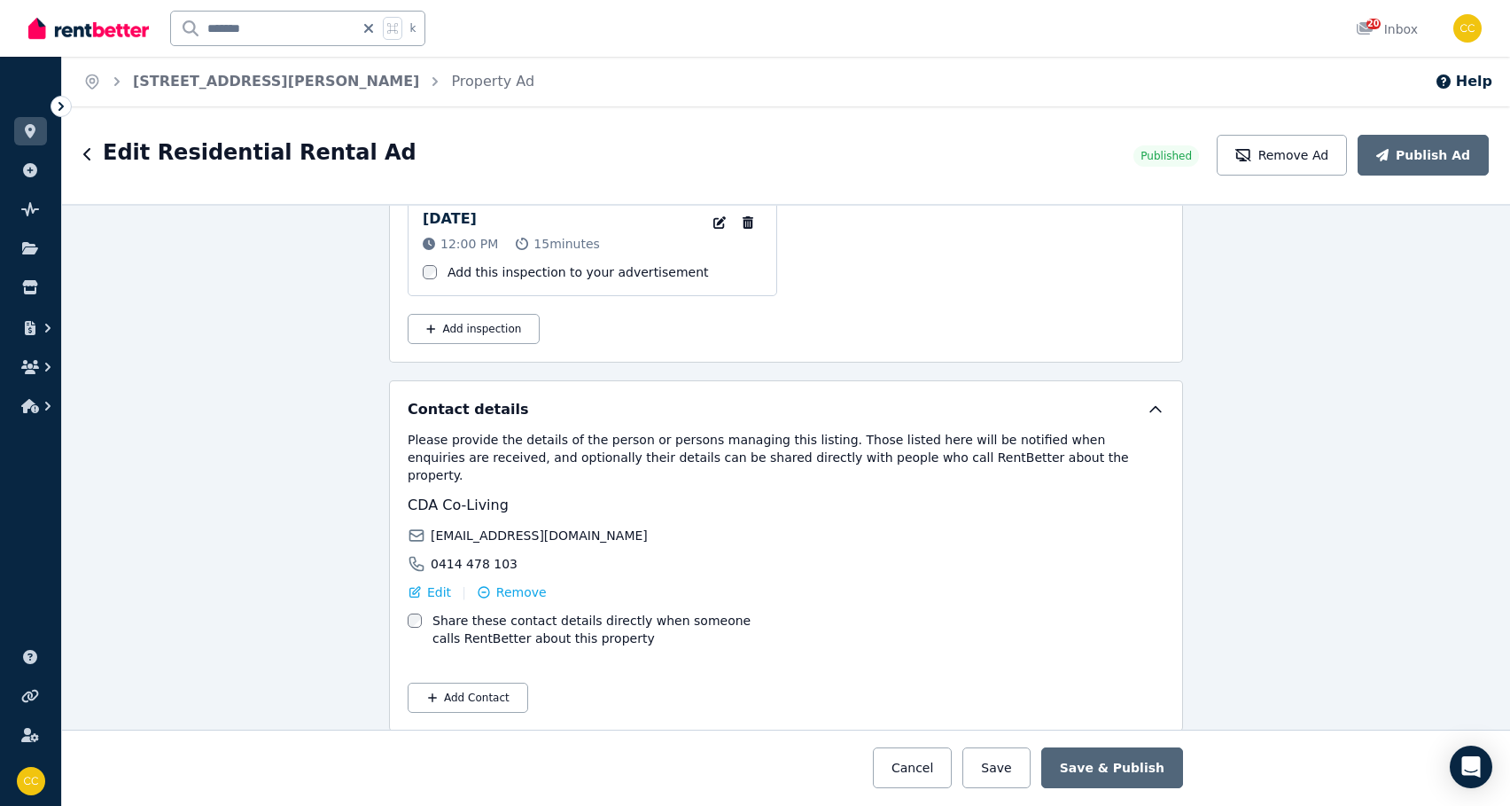
click at [523, 614] on label "Share these contact details directly when someone calls RentBetter about this p…" at bounding box center [606, 629] width 348 height 35
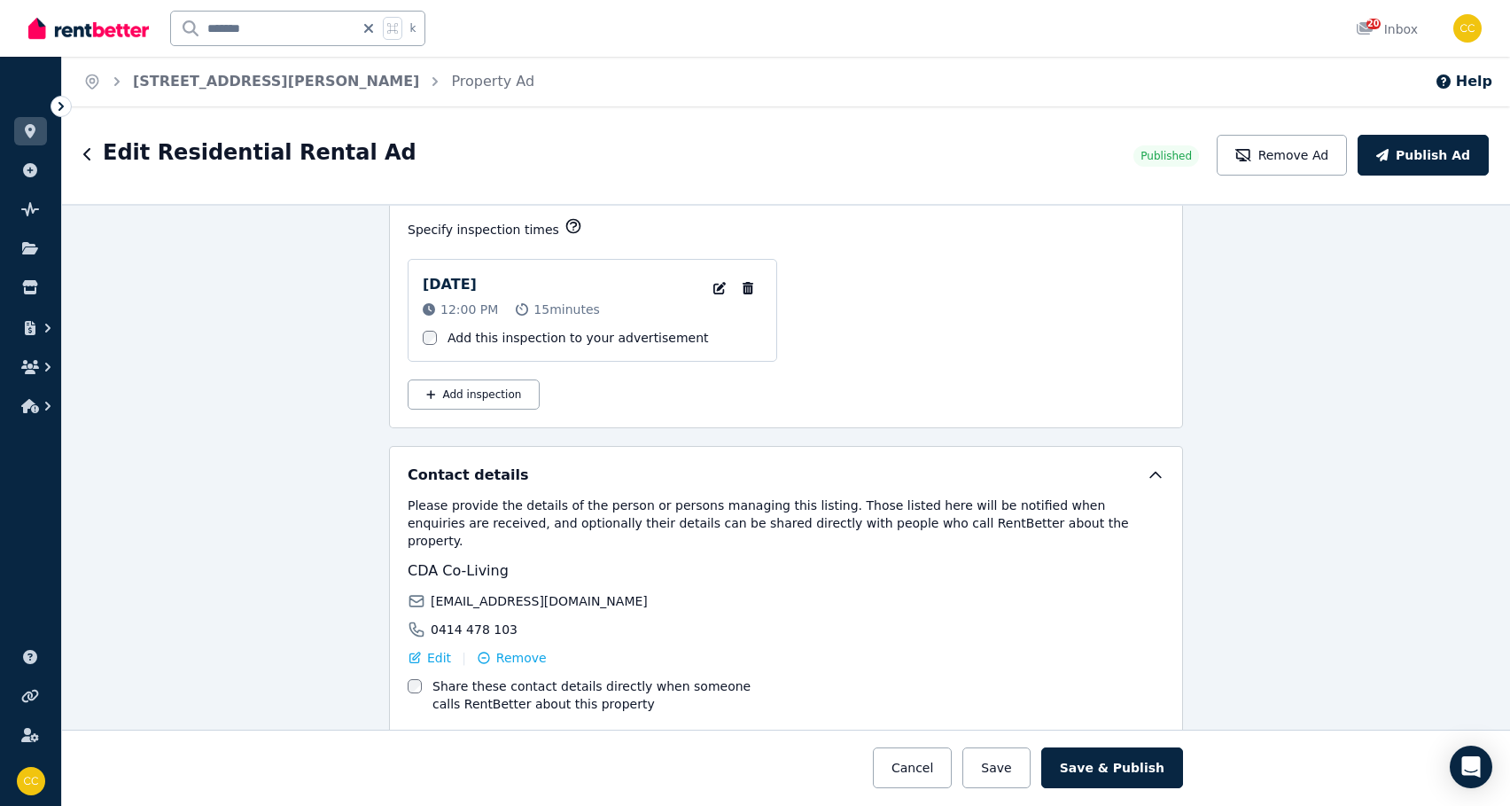
scroll to position [2900, 0]
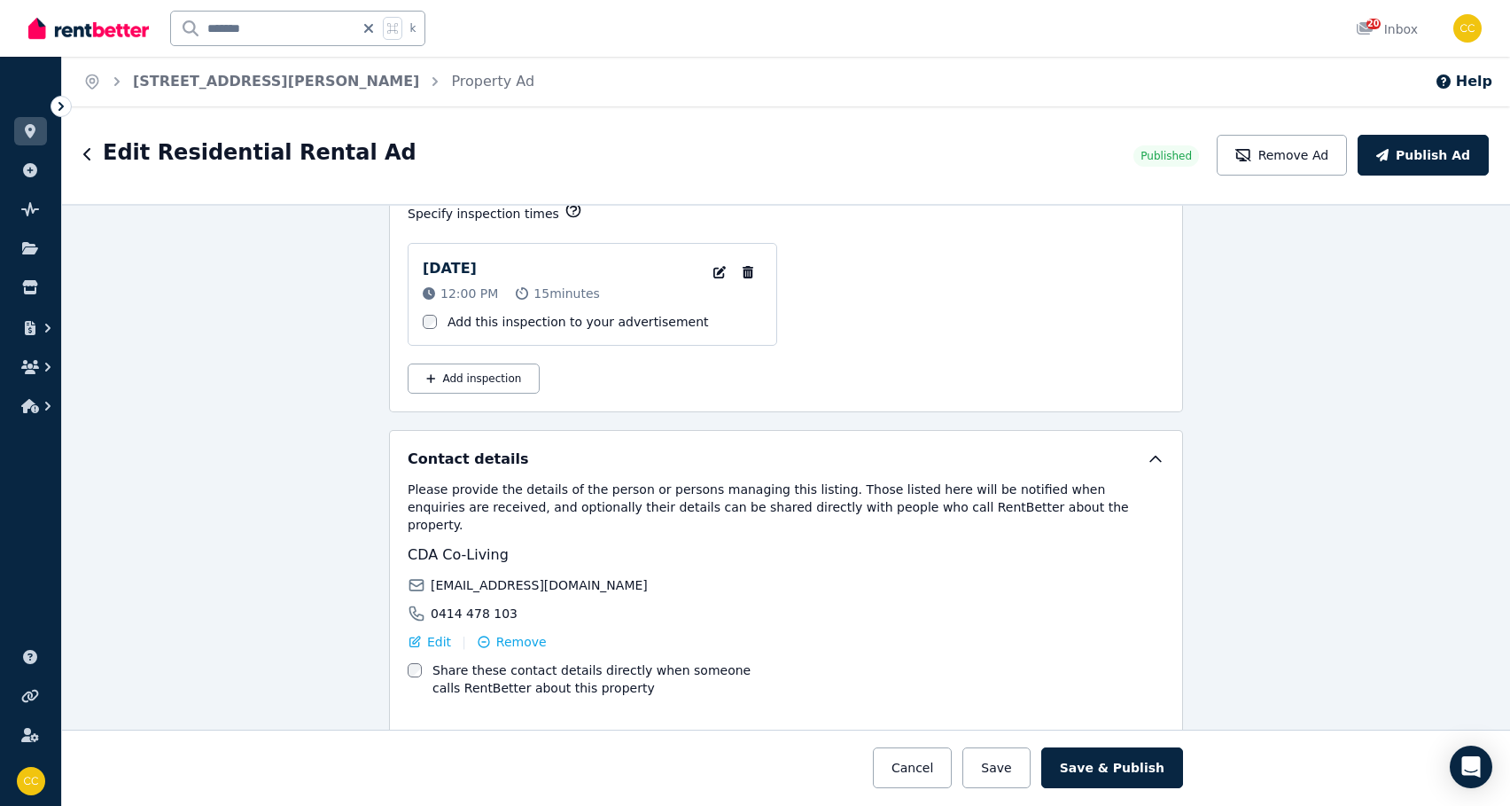
click at [526, 604] on div "0414 478 103" at bounding box center [594, 613] width 373 height 18
click at [991, 776] on button "Save & Publish" at bounding box center [1112, 767] width 142 height 41
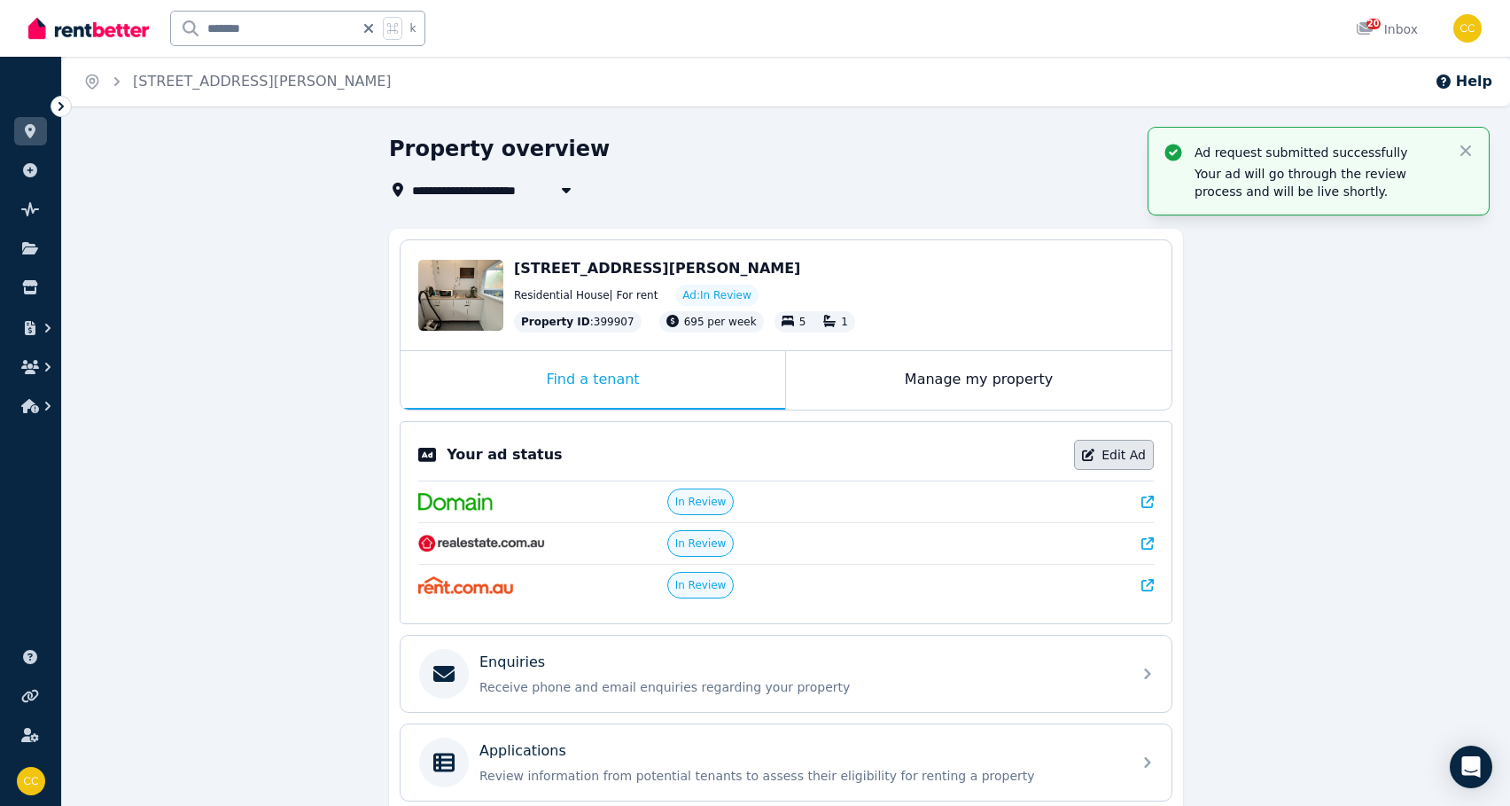
click at [991, 448] on link "Edit Ad" at bounding box center [1114, 455] width 80 height 30
select select "***"
select select "**********"
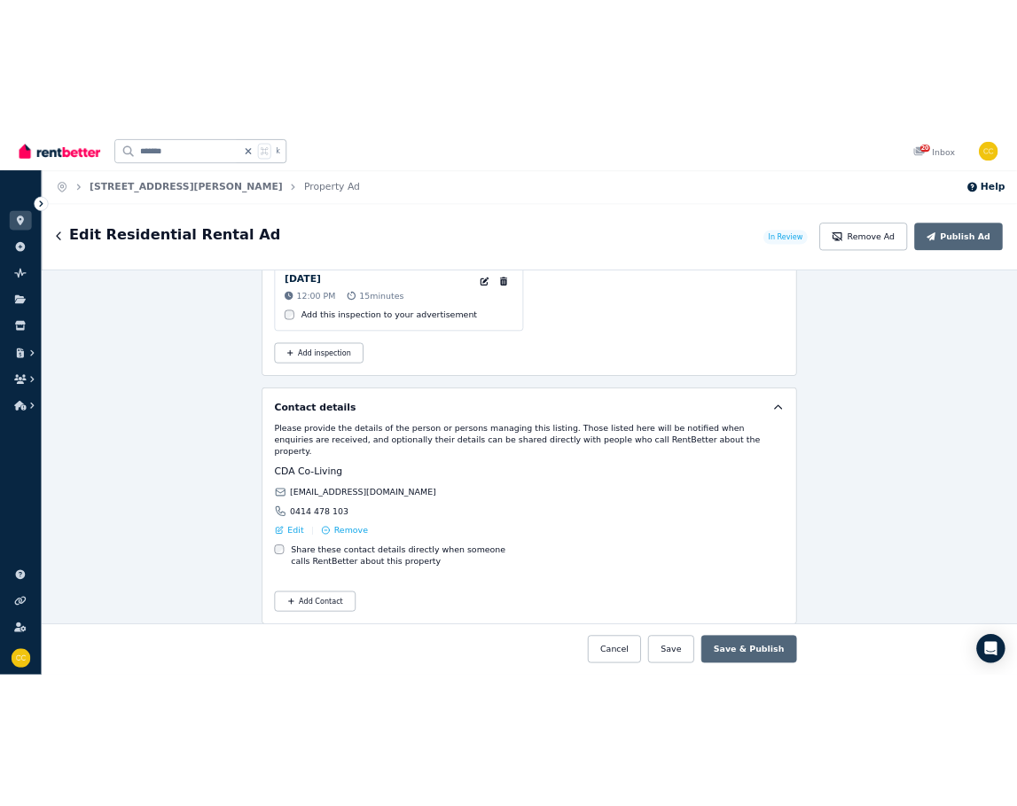
scroll to position [2949, 0]
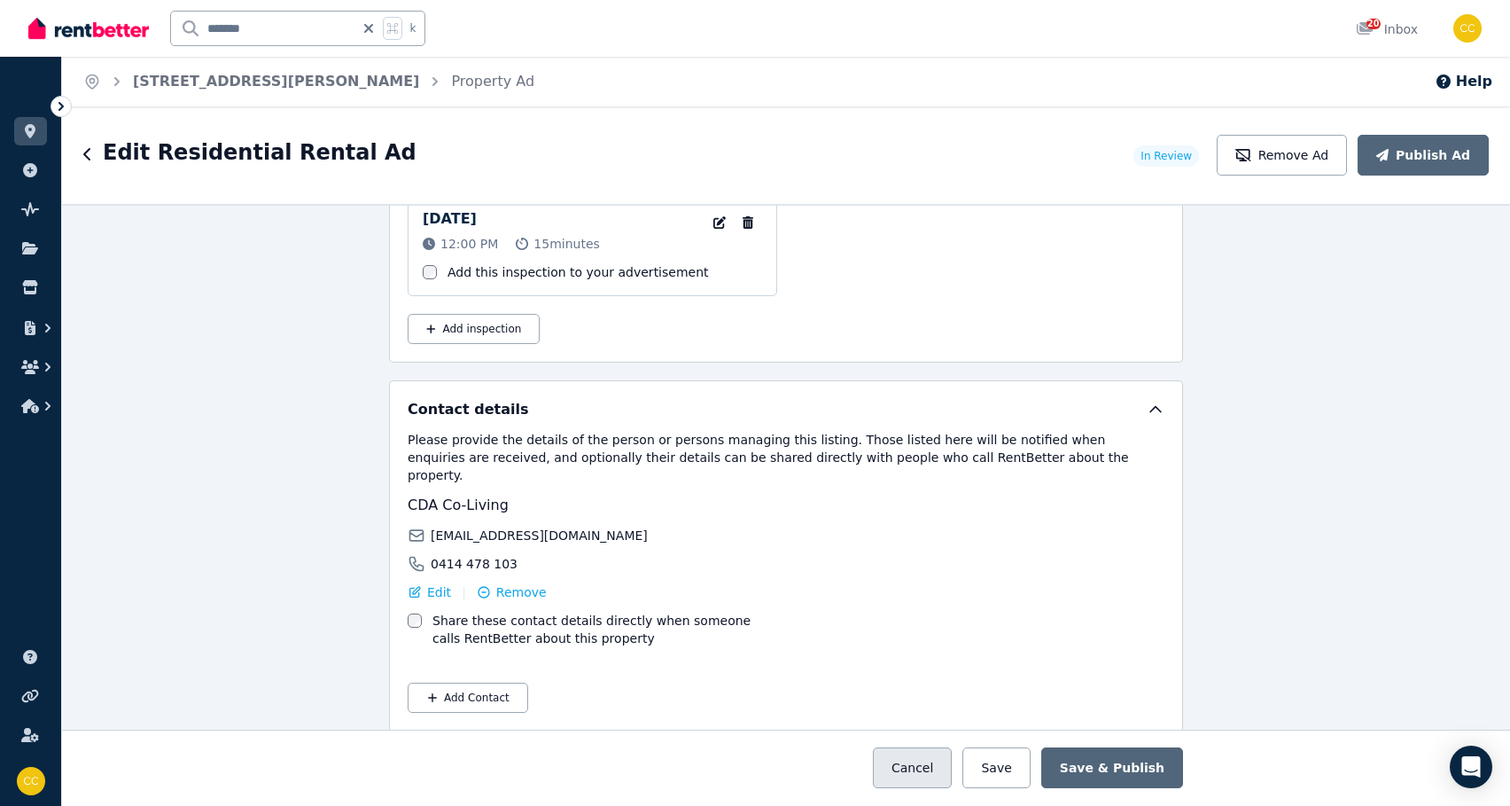
click at [950, 776] on button "Cancel" at bounding box center [912, 767] width 79 height 41
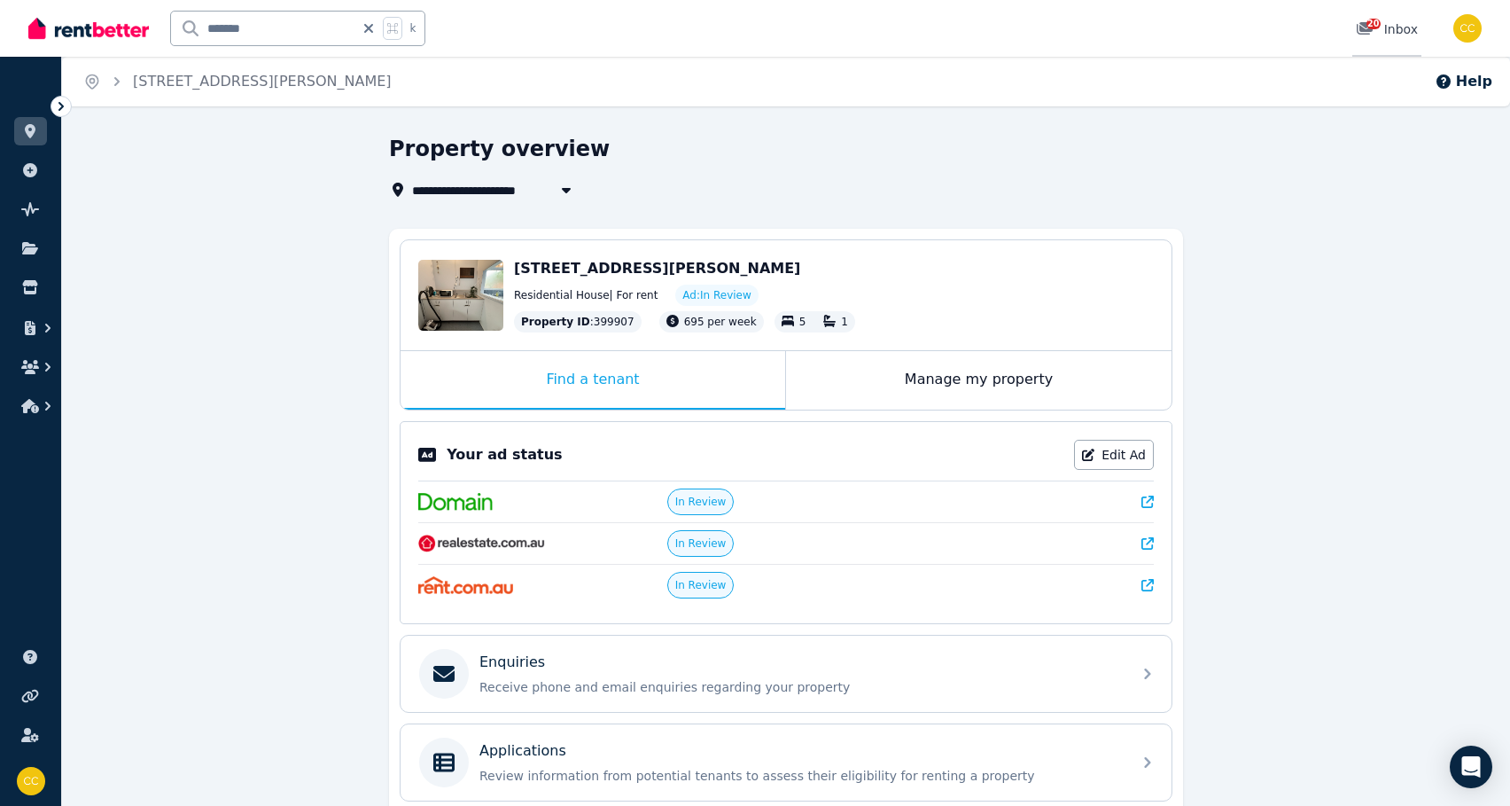
click at [991, 25] on div "20 Inbox" at bounding box center [1387, 29] width 62 height 18
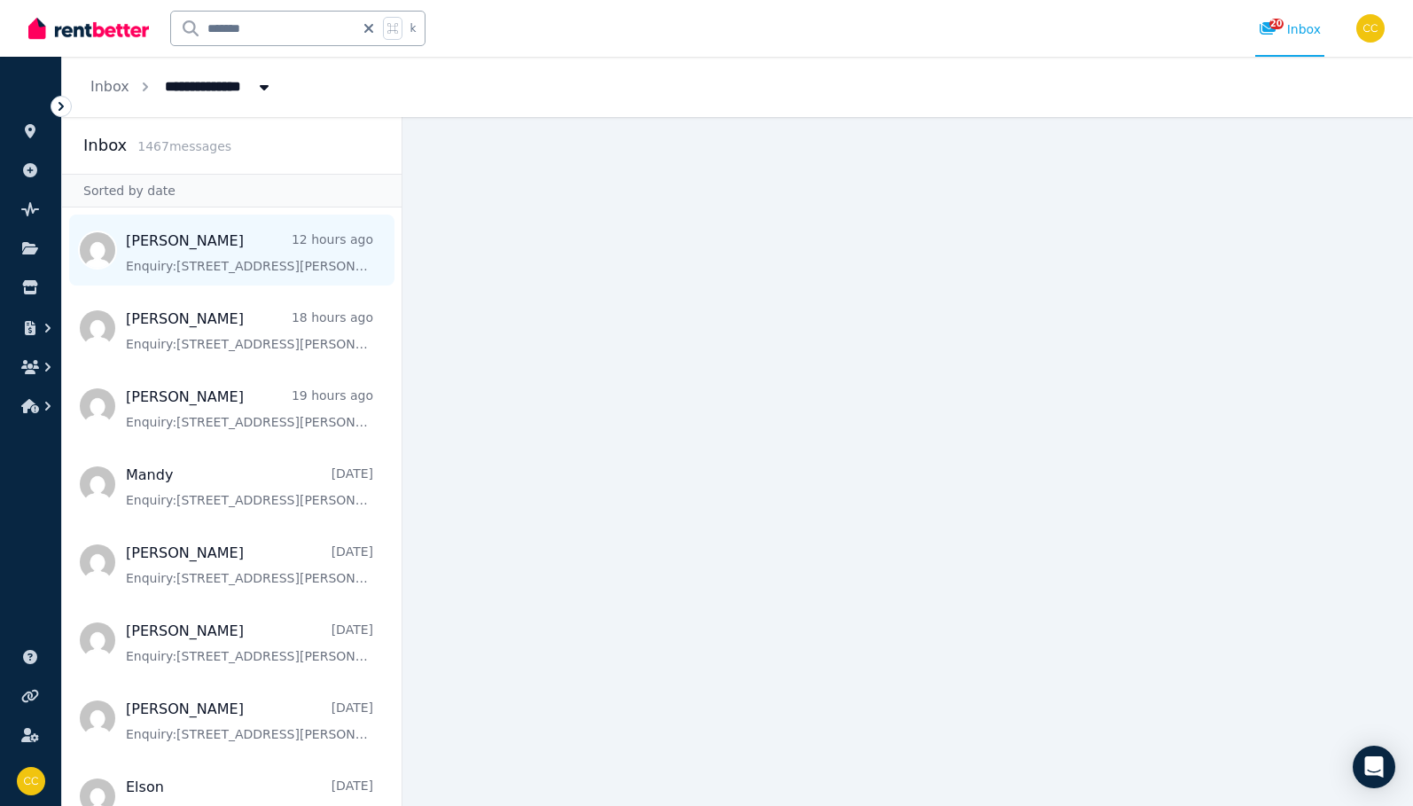
click at [163, 268] on span "Message list" at bounding box center [231, 249] width 339 height 71
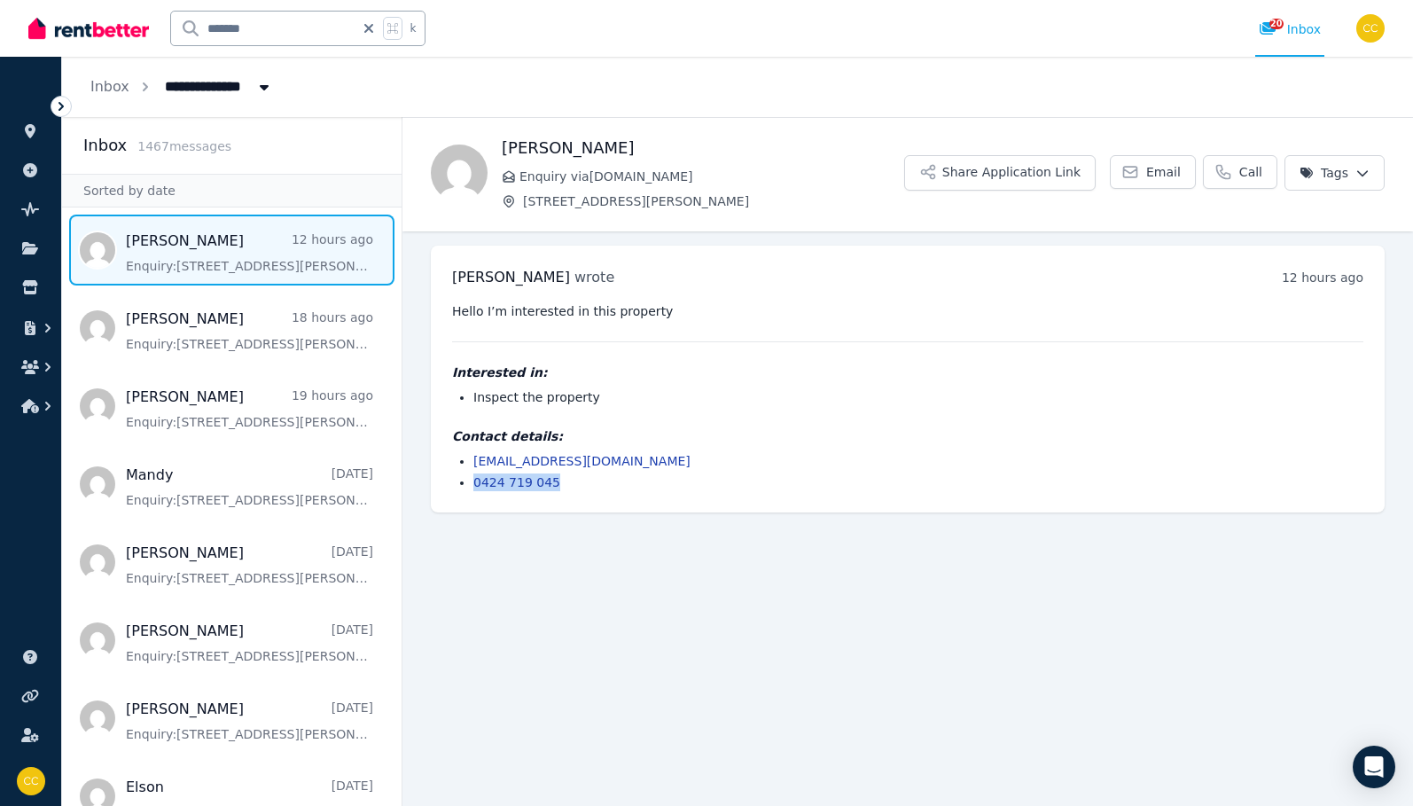
drag, startPoint x: 597, startPoint y: 487, endPoint x: 459, endPoint y: 487, distance: 138.3
click at [473, 487] on li "0424 719 045" at bounding box center [918, 482] width 890 height 18
copy link "0424 719 045"
drag, startPoint x: 669, startPoint y: 466, endPoint x: 471, endPoint y: 457, distance: 197.8
click at [471, 457] on ul "[EMAIL_ADDRESS][DOMAIN_NAME] 0424 719 045" at bounding box center [907, 471] width 911 height 39
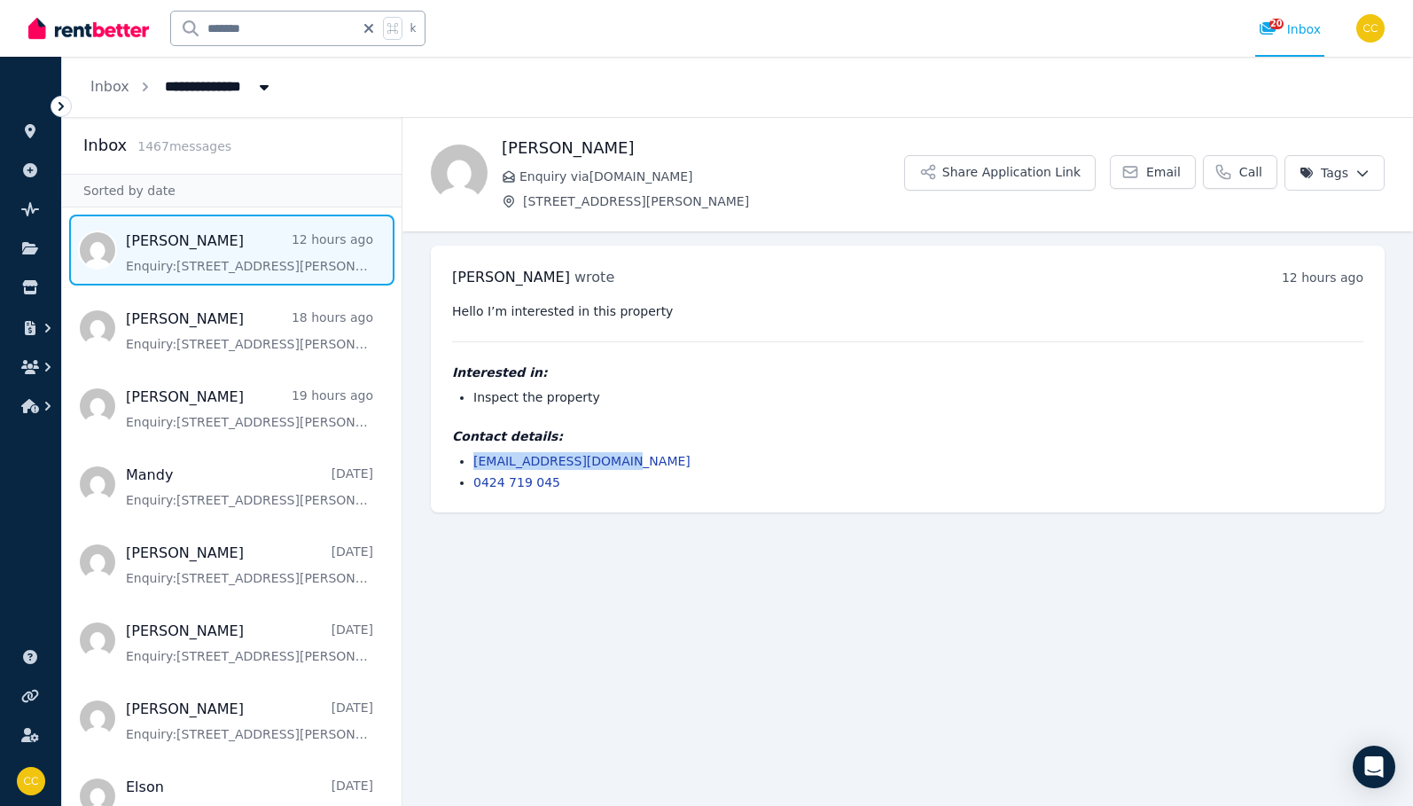
copy link "[EMAIL_ADDRESS][DOMAIN_NAME]"
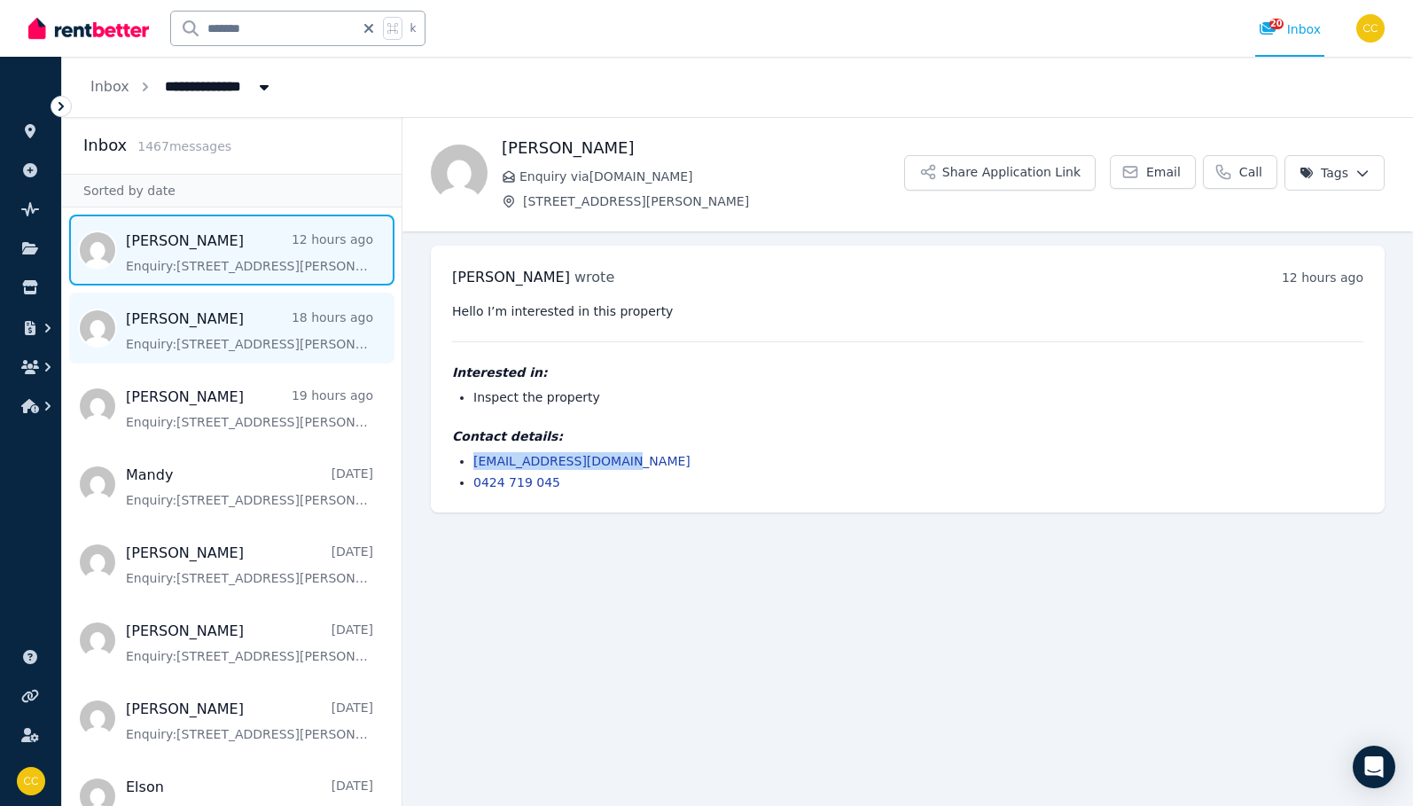
click at [252, 357] on span "Message list" at bounding box center [231, 327] width 339 height 71
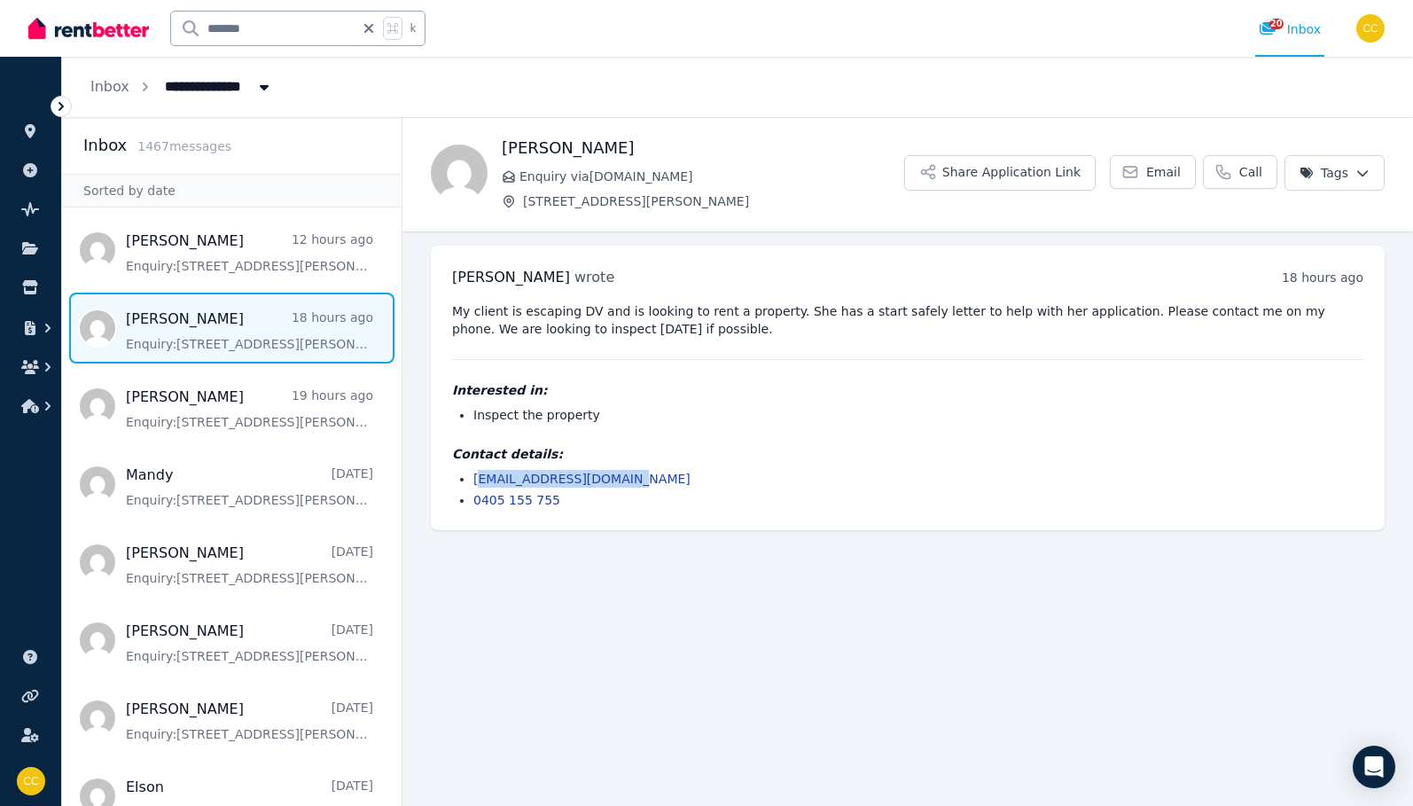
drag, startPoint x: 653, startPoint y: 485, endPoint x: 482, endPoint y: 485, distance: 171.0
click at [482, 485] on li "[EMAIL_ADDRESS][DOMAIN_NAME]" at bounding box center [918, 479] width 890 height 18
click at [799, 497] on li "0405 155 755" at bounding box center [918, 500] width 890 height 18
drag, startPoint x: 687, startPoint y: 479, endPoint x: 457, endPoint y: 479, distance: 229.5
click at [457, 479] on ul "[EMAIL_ADDRESS][DOMAIN_NAME] 0405 155 755" at bounding box center [907, 489] width 911 height 39
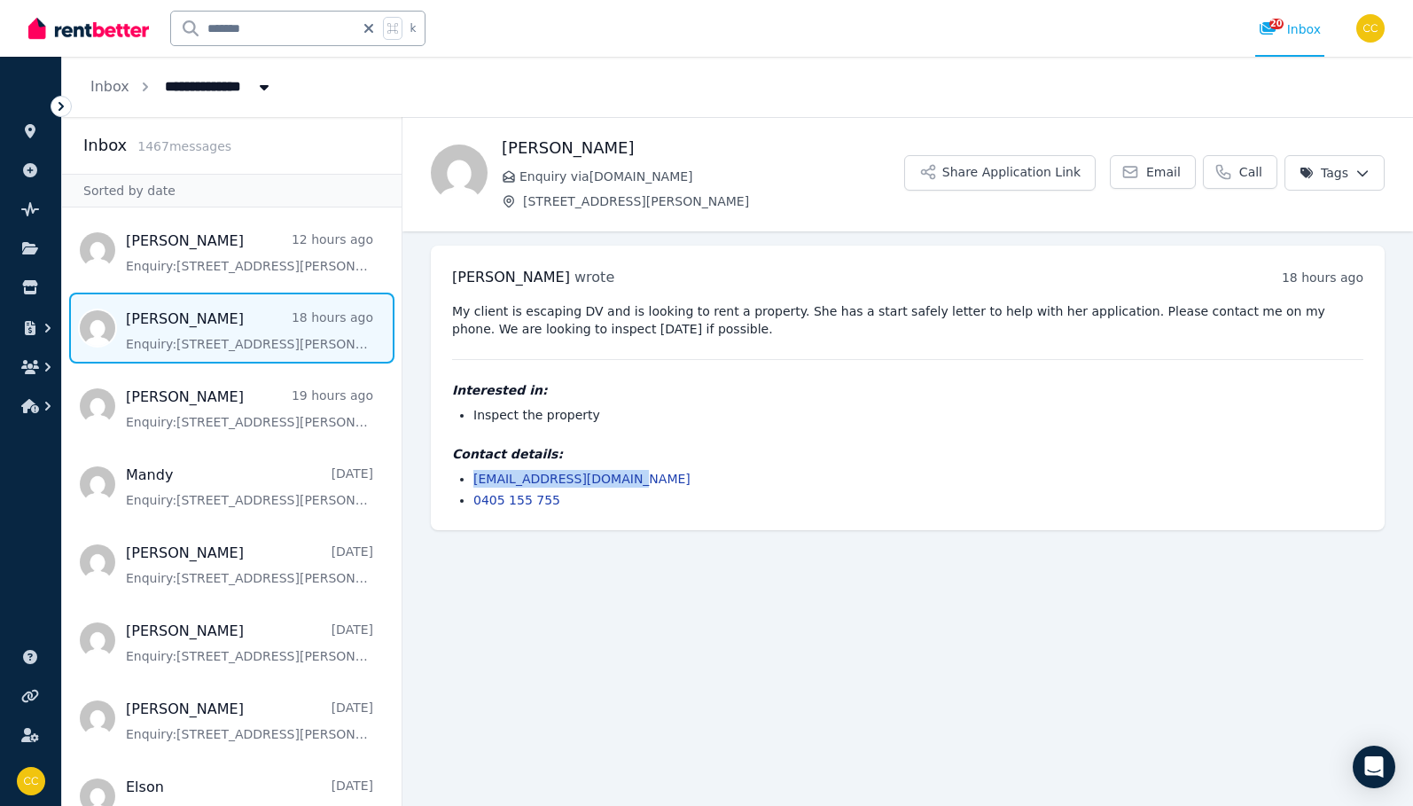
copy link "[EMAIL_ADDRESS][DOMAIN_NAME]"
drag, startPoint x: 597, startPoint y: 500, endPoint x: 530, endPoint y: 472, distance: 72.7
click at [457, 505] on ul "[EMAIL_ADDRESS][DOMAIN_NAME] 0405 155 755" at bounding box center [907, 489] width 911 height 39
copy link "0405 155 755"
drag, startPoint x: 637, startPoint y: 152, endPoint x: 502, endPoint y: 145, distance: 135.7
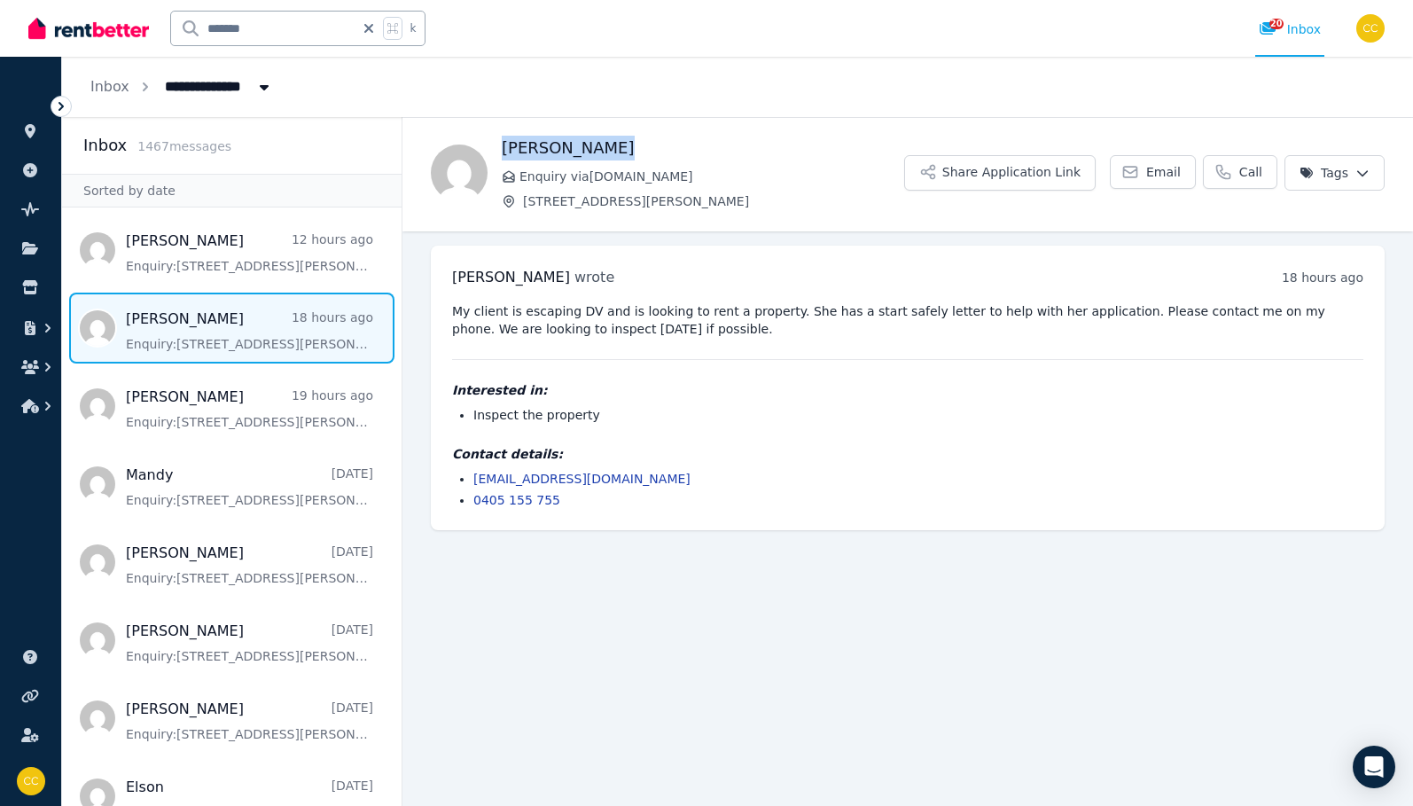
click at [502, 145] on h1 "[PERSON_NAME]" at bounding box center [703, 148] width 402 height 25
copy h1 "[PERSON_NAME]"
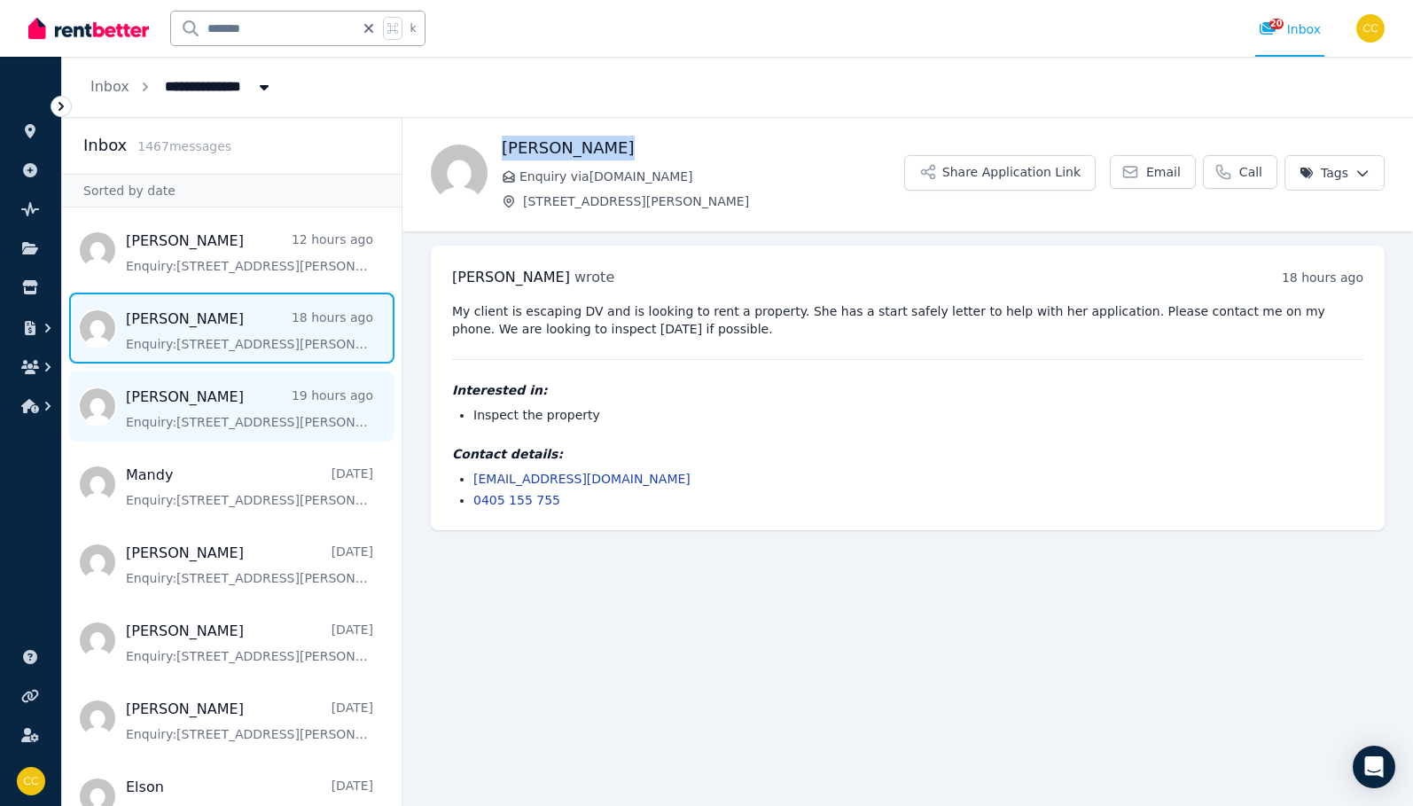
click at [225, 406] on span "Message list" at bounding box center [231, 405] width 339 height 71
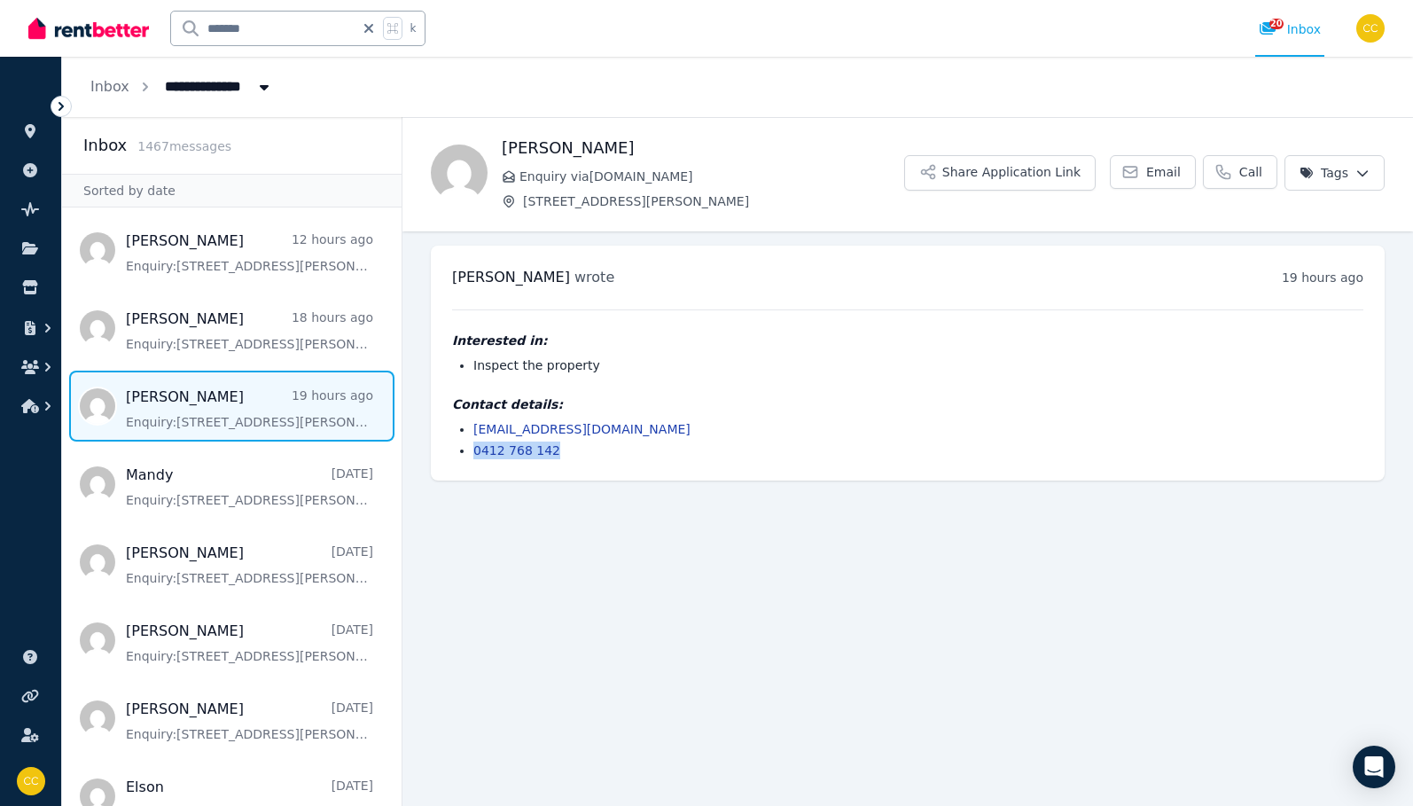
drag, startPoint x: 598, startPoint y: 446, endPoint x: 465, endPoint y: 450, distance: 133.0
click at [465, 450] on ul "[EMAIL_ADDRESS][DOMAIN_NAME] 0412 768 142" at bounding box center [907, 439] width 911 height 39
copy link "0412 768 142"
drag, startPoint x: 673, startPoint y: 431, endPoint x: 442, endPoint y: 427, distance: 230.5
click at [442, 427] on div "[PERSON_NAME] wrote 19 hours ago 1:48 pm [DATE][DATE] Interested in: Inspect th…" at bounding box center [908, 362] width 954 height 235
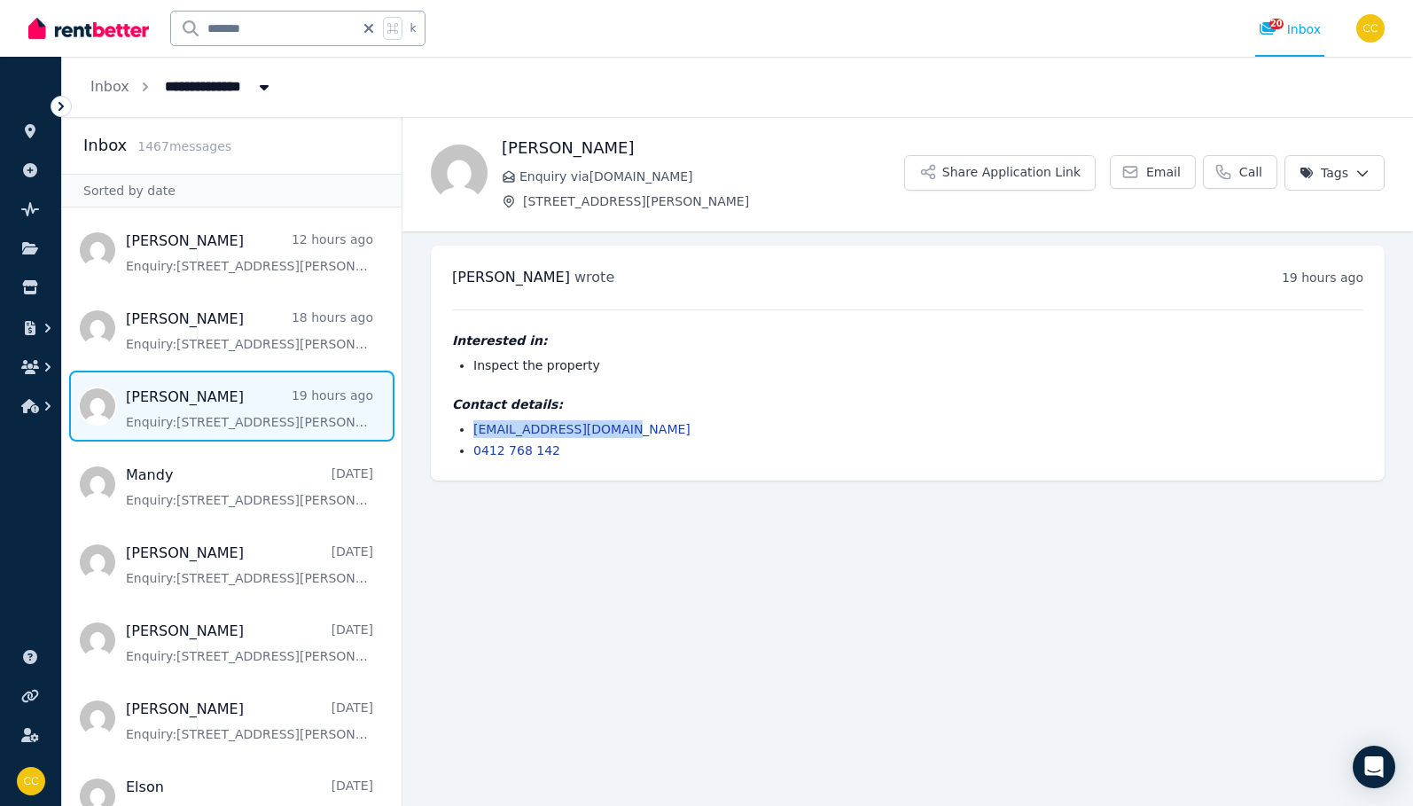
copy link "[EMAIL_ADDRESS][DOMAIN_NAME]"
